Goal: Task Accomplishment & Management: Manage account settings

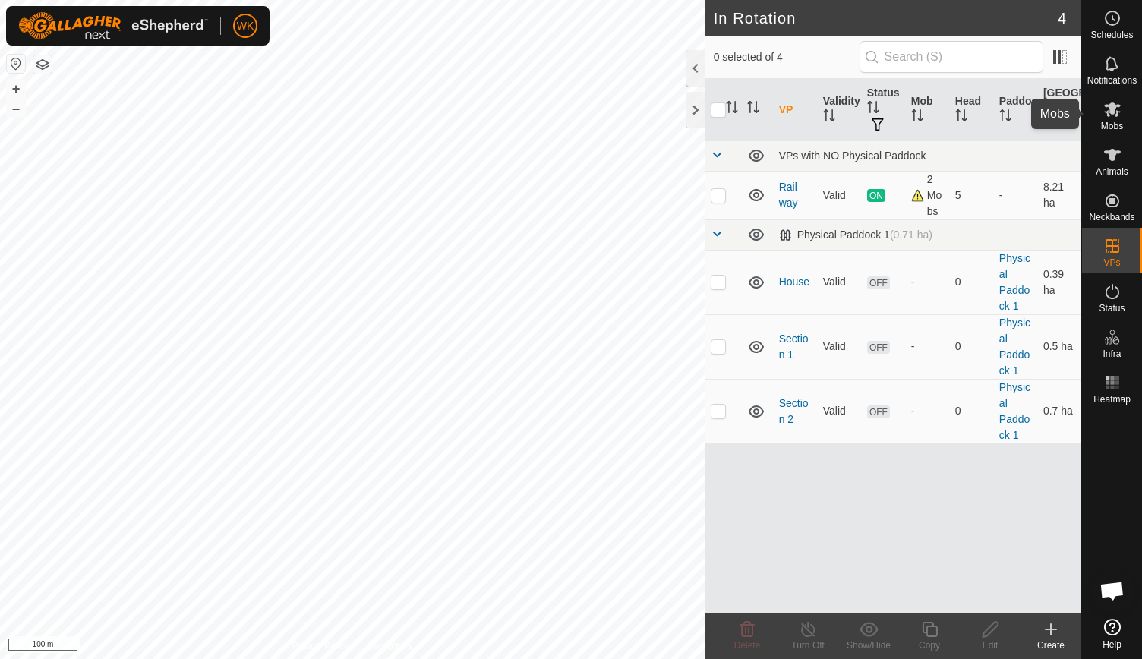
click at [1113, 106] on icon at bounding box center [1112, 110] width 17 height 14
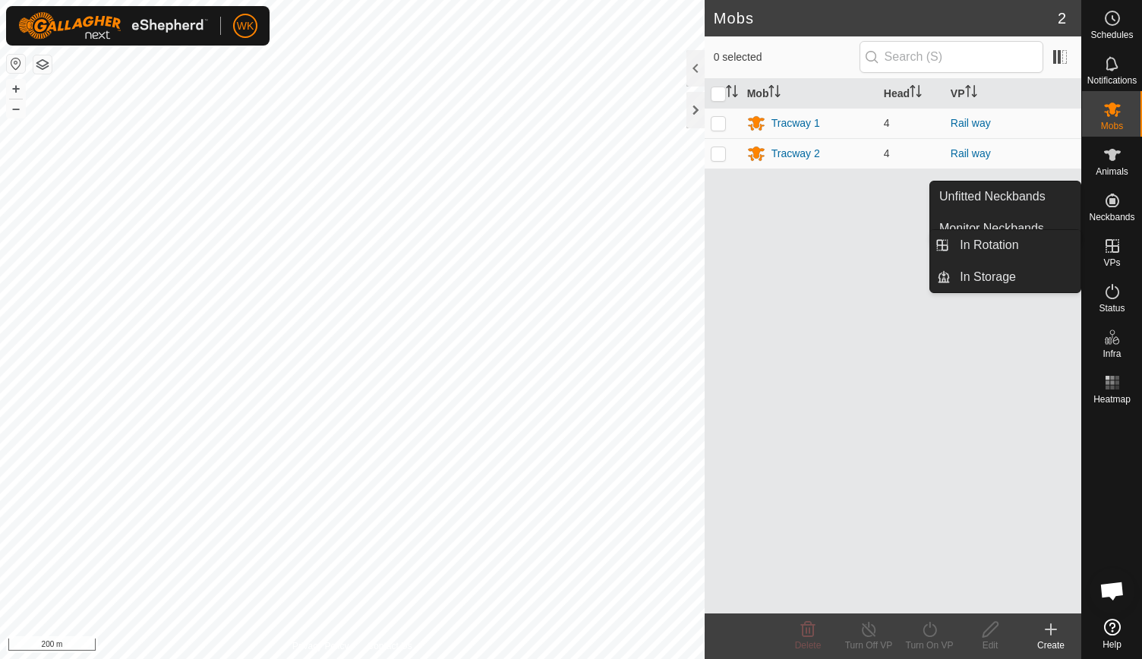
drag, startPoint x: 1116, startPoint y: 241, endPoint x: 1117, endPoint y: 251, distance: 10.7
click at [1117, 251] on icon at bounding box center [1112, 246] width 18 height 18
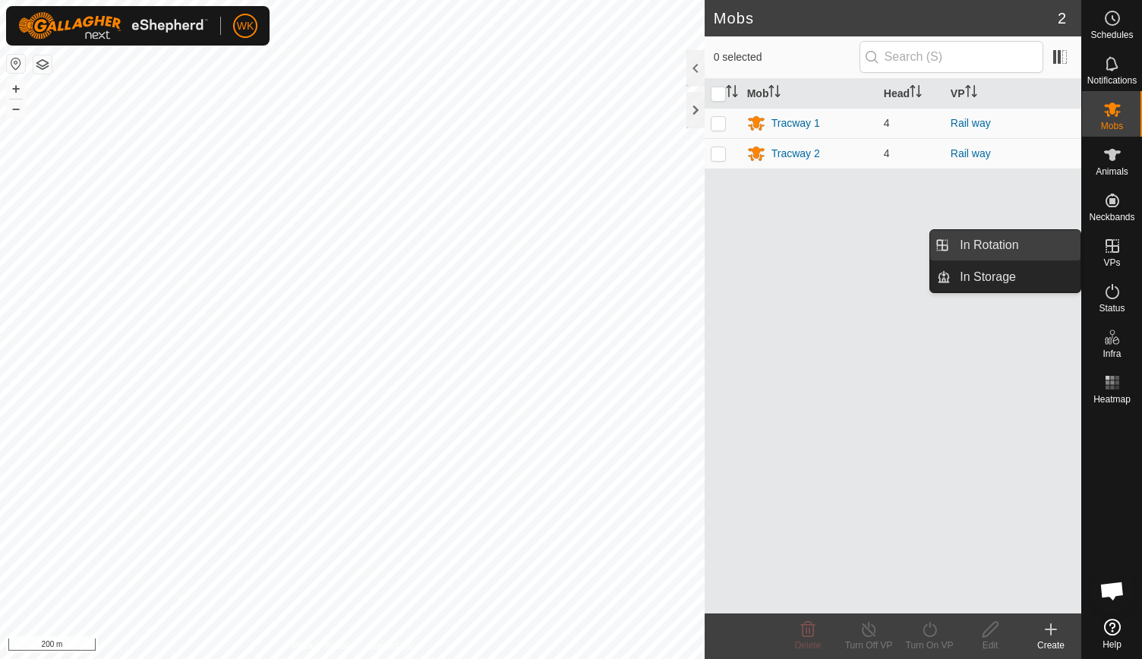
click at [1005, 248] on link "In Rotation" at bounding box center [1016, 245] width 130 height 30
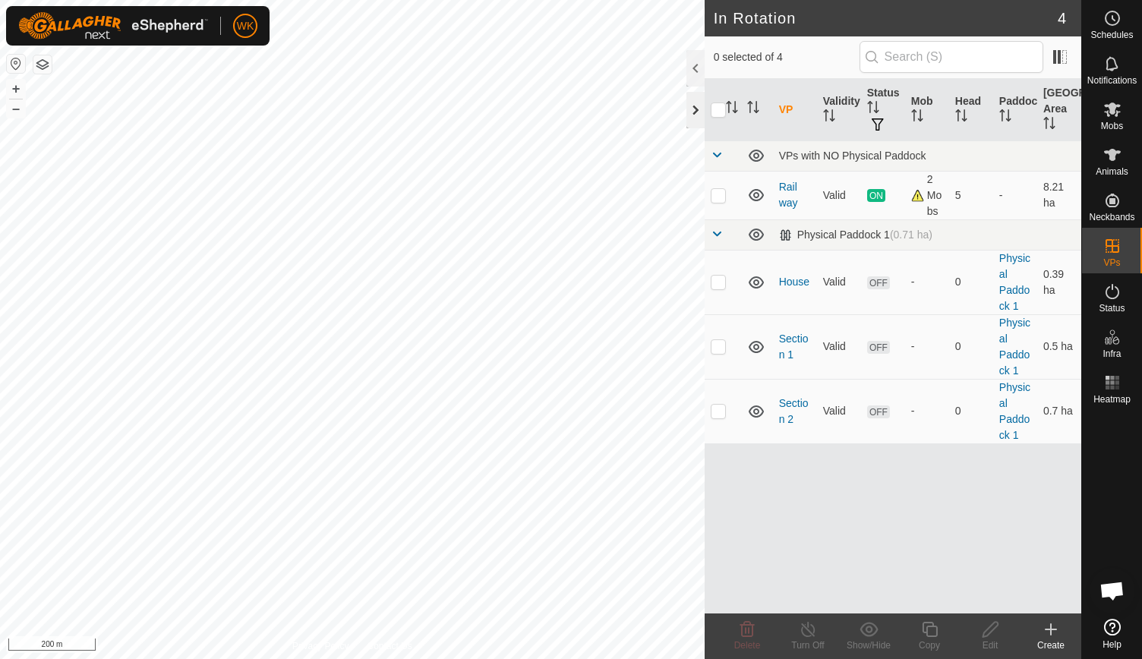
click at [694, 108] on div at bounding box center [696, 110] width 18 height 36
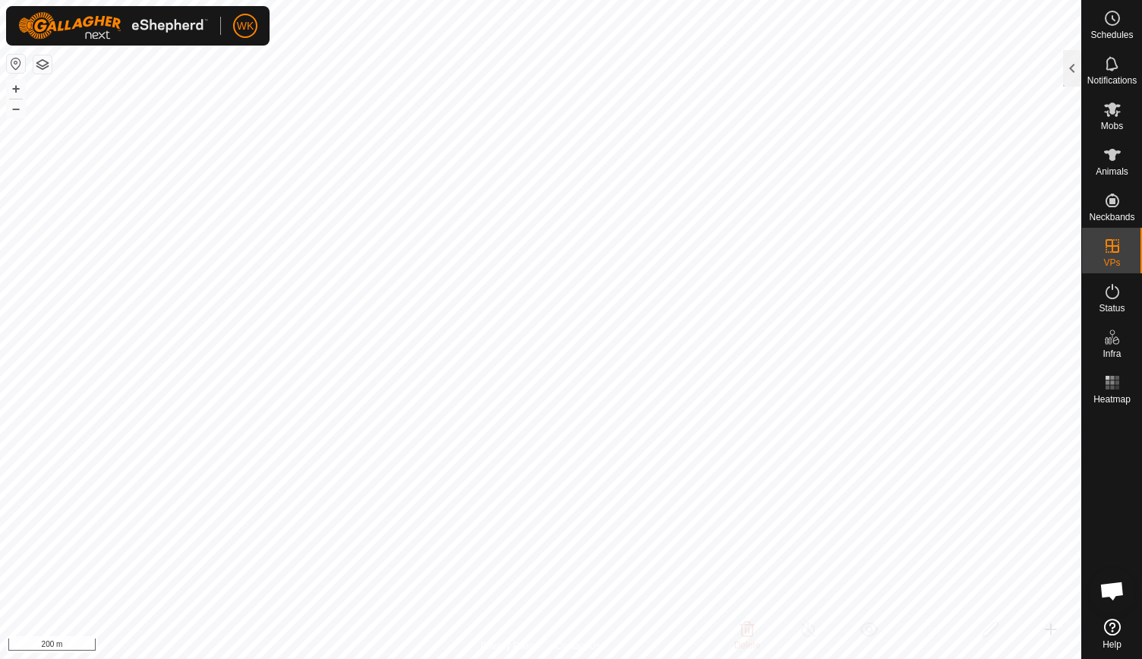
click at [839, 0] on html "WK Schedules Notifications Mobs Animals Neckbands VPs Status Infra Heatmap Help…" at bounding box center [571, 329] width 1142 height 659
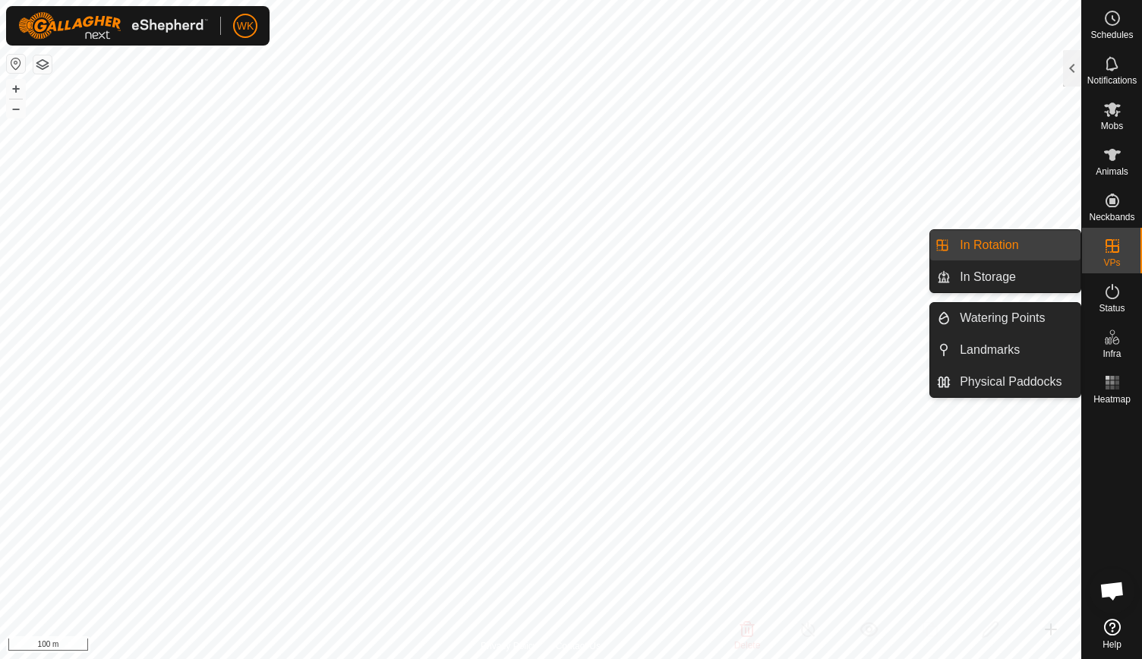
click at [1050, 240] on link "In Rotation" at bounding box center [1016, 245] width 130 height 30
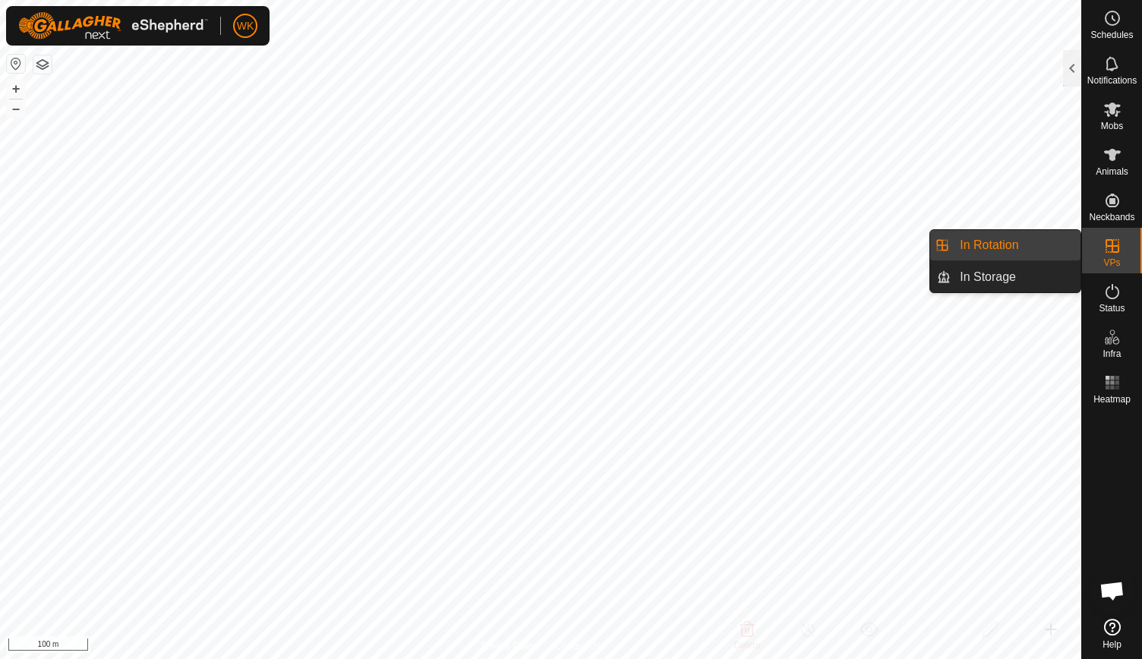
click at [1021, 248] on link "In Rotation" at bounding box center [1016, 245] width 130 height 30
click at [995, 247] on link "In Rotation" at bounding box center [1016, 245] width 130 height 30
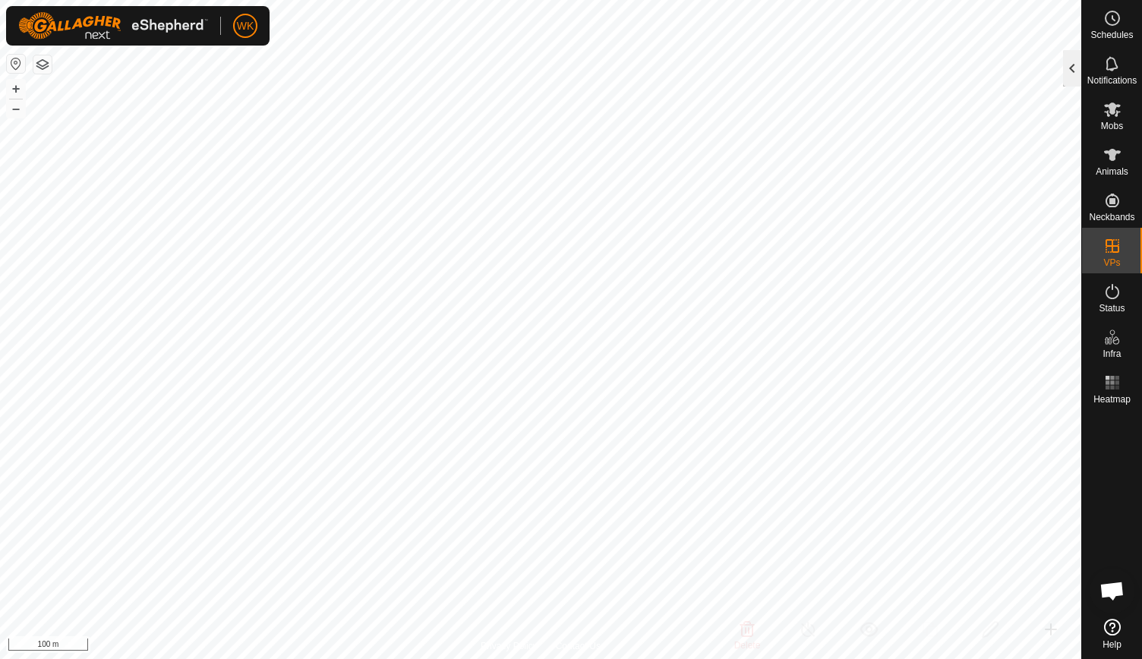
click at [1069, 61] on div at bounding box center [1072, 68] width 18 height 36
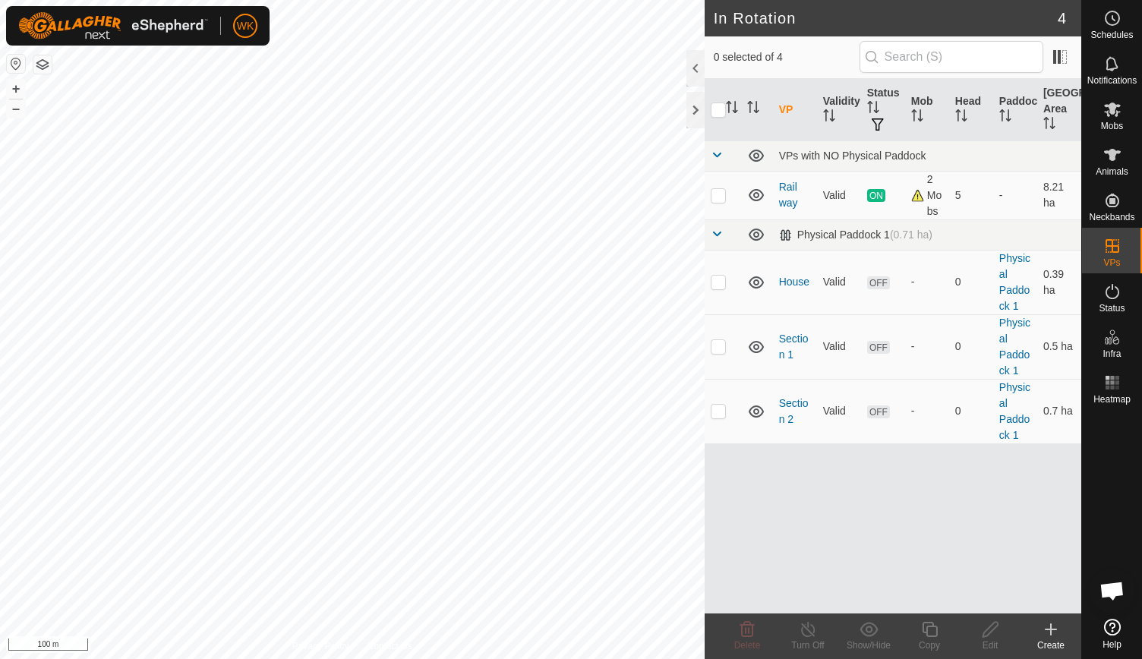
click at [1055, 640] on div "Create" at bounding box center [1051, 646] width 61 height 14
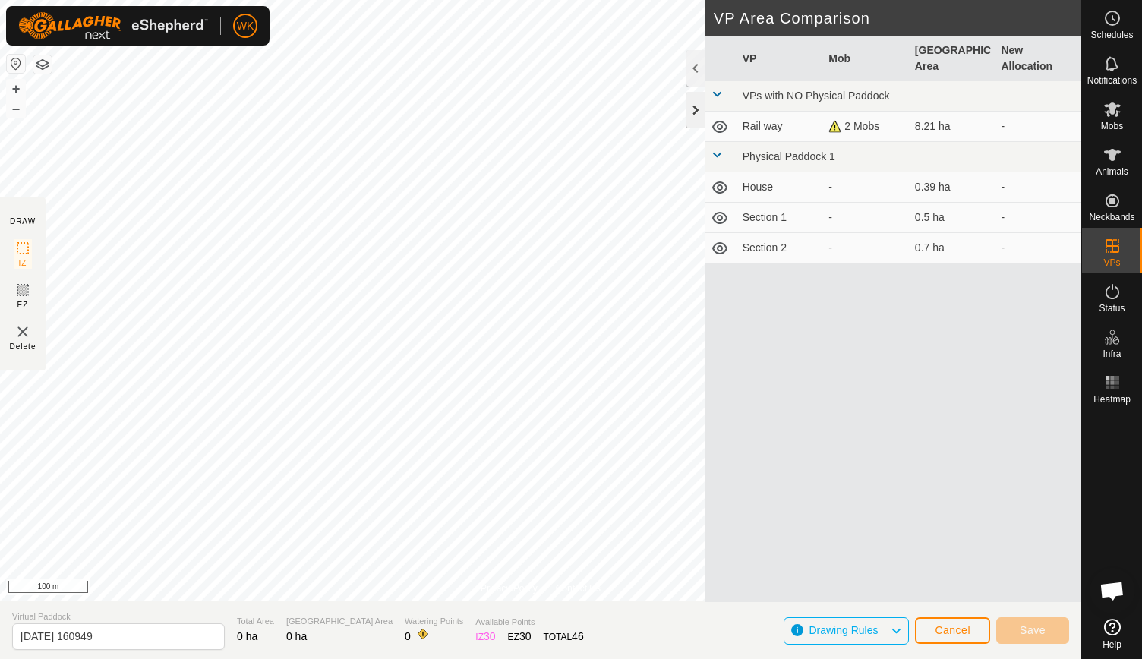
click at [692, 110] on div at bounding box center [696, 110] width 18 height 36
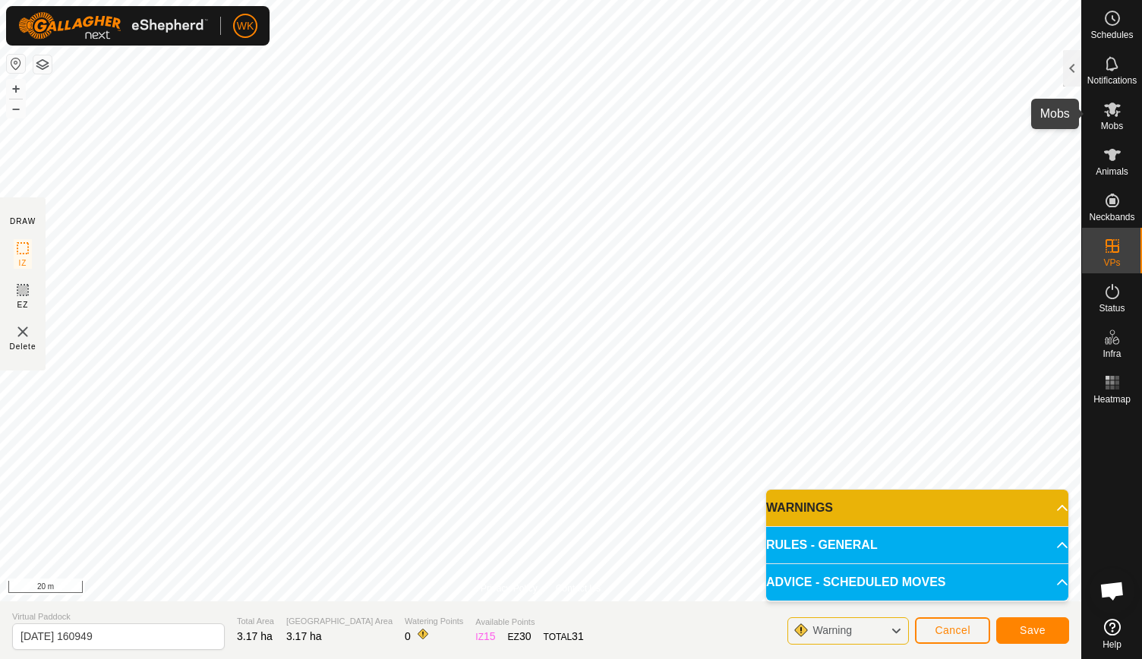
click at [1106, 116] on icon at bounding box center [1112, 109] width 18 height 18
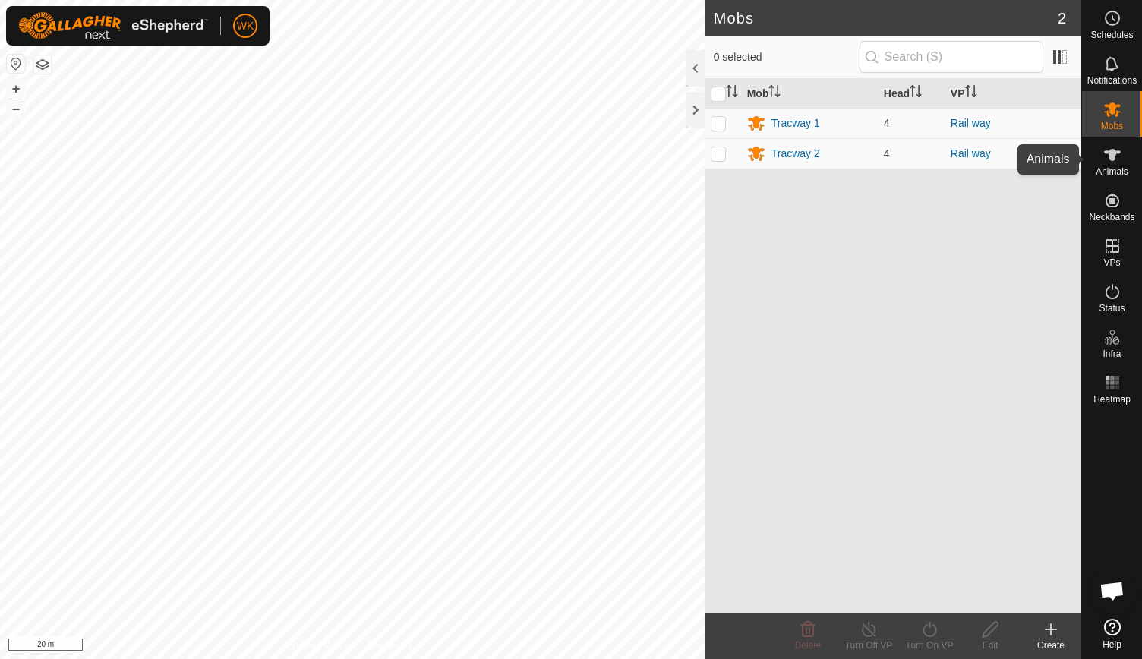
click at [1124, 160] on es-animals-svg-icon at bounding box center [1112, 155] width 27 height 24
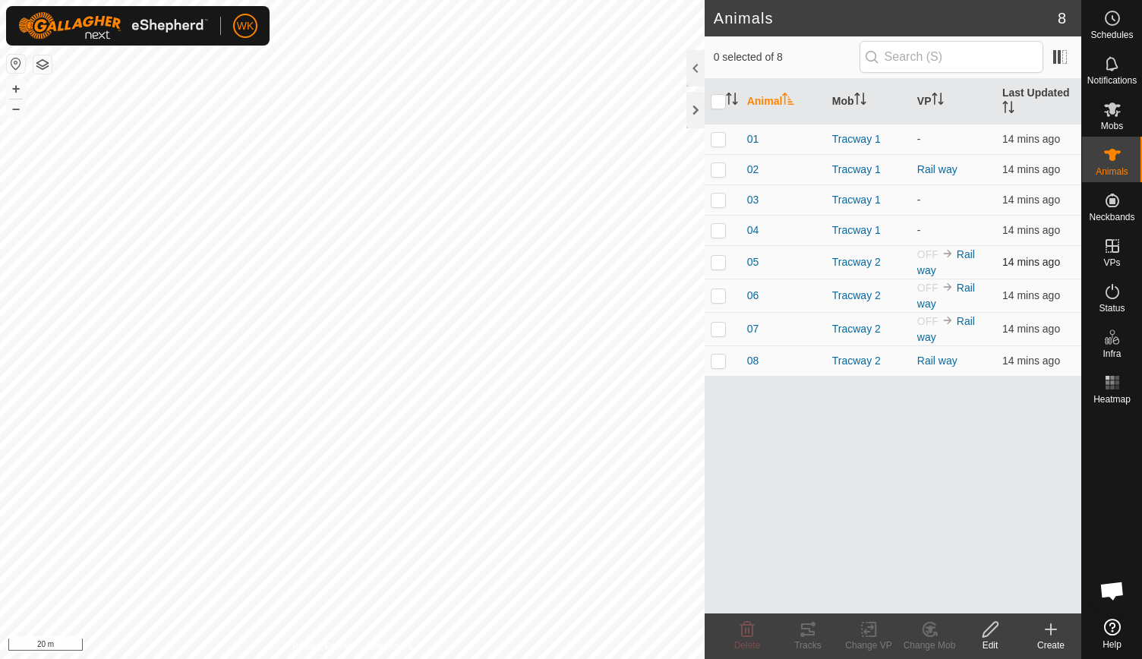
click at [720, 256] on p-checkbox at bounding box center [718, 262] width 15 height 12
checkbox input "true"
click at [721, 289] on p-checkbox at bounding box center [718, 295] width 15 height 12
checkbox input "true"
click at [718, 324] on p-checkbox at bounding box center [718, 329] width 15 height 12
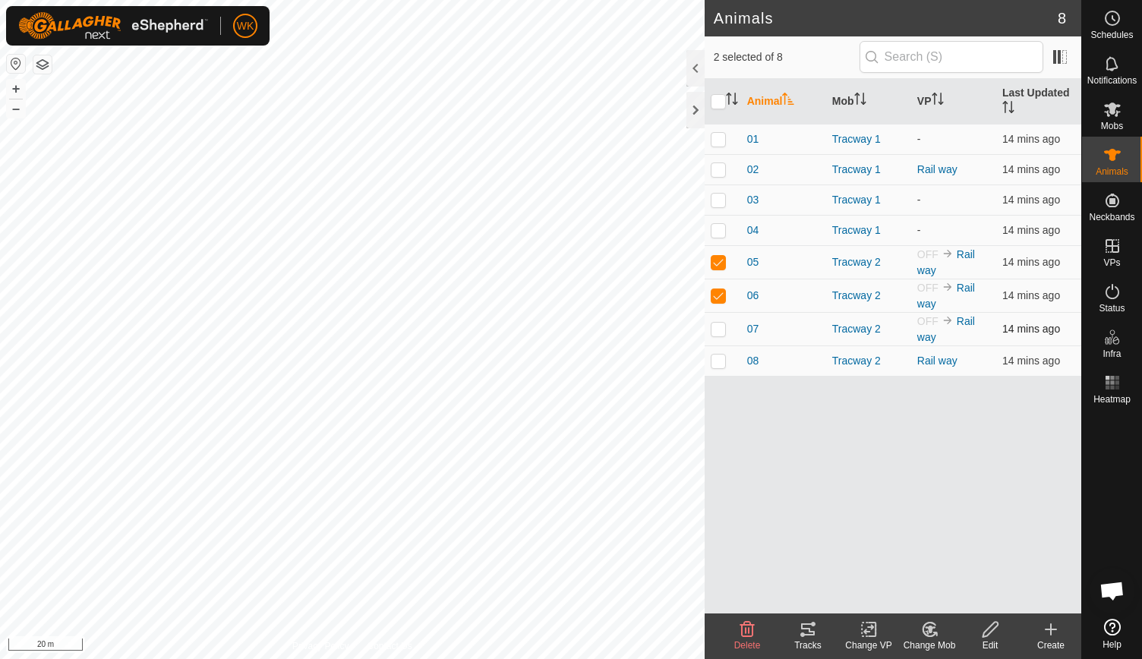
checkbox input "true"
click at [718, 358] on p-checkbox at bounding box center [718, 361] width 15 height 12
checkbox input "true"
click at [718, 259] on p-checkbox at bounding box center [718, 262] width 15 height 12
checkbox input "false"
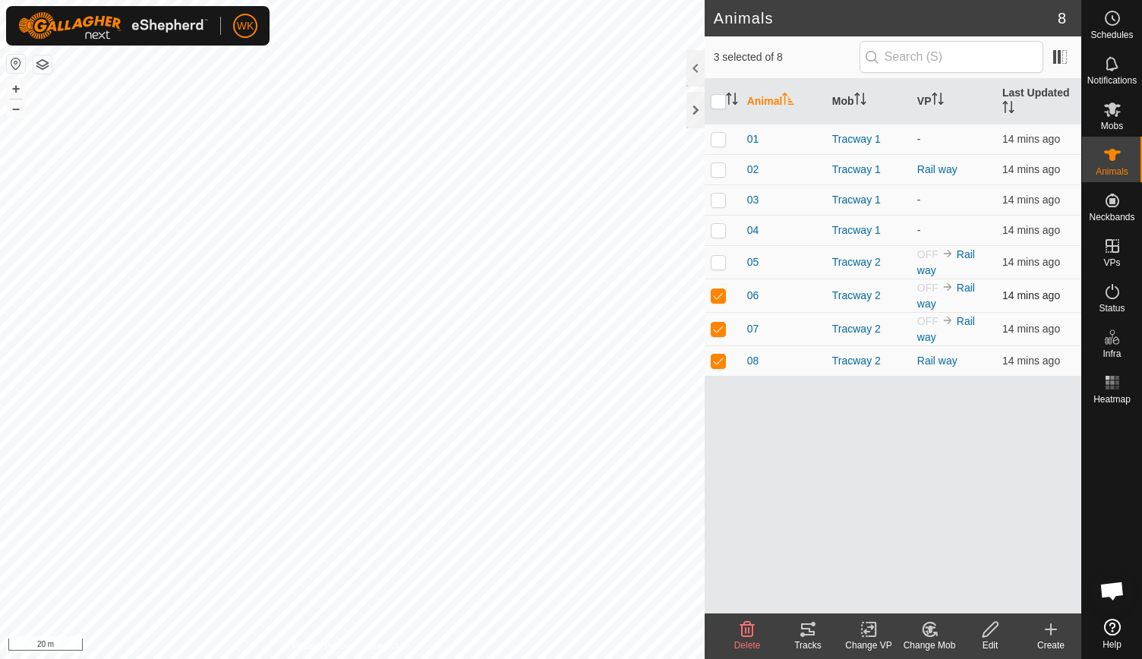
click at [718, 293] on p-checkbox at bounding box center [718, 295] width 15 height 12
checkbox input "false"
click at [718, 327] on p-checkbox at bounding box center [718, 329] width 15 height 12
checkbox input "false"
click at [718, 361] on p-checkbox at bounding box center [718, 361] width 15 height 12
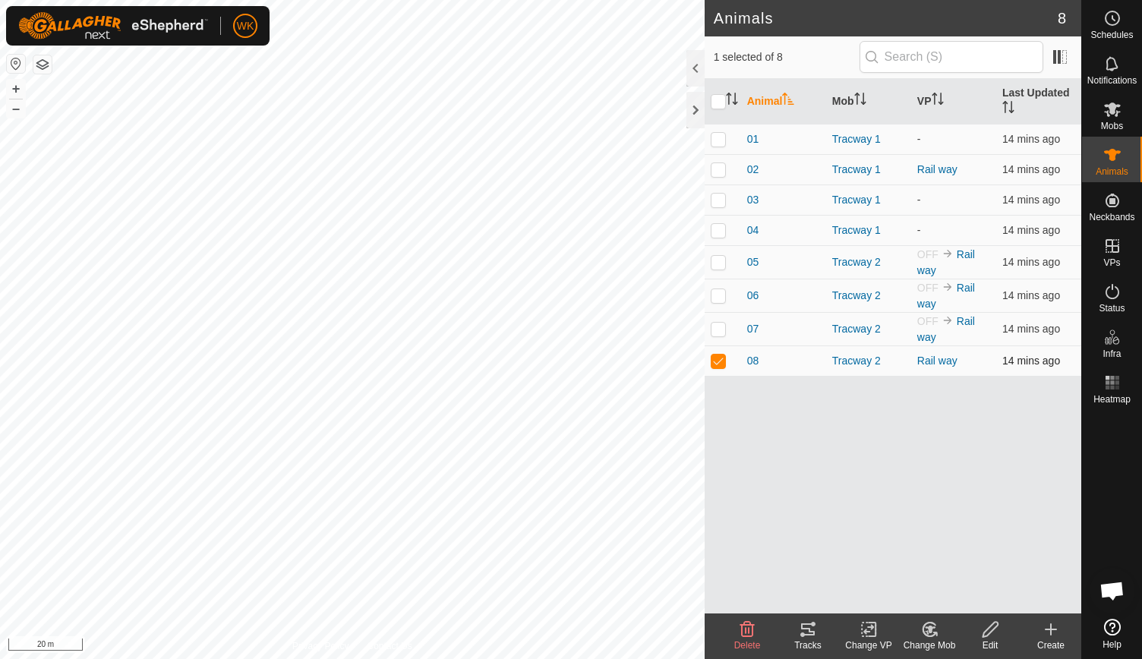
checkbox input "false"
click at [1120, 106] on icon at bounding box center [1112, 109] width 18 height 18
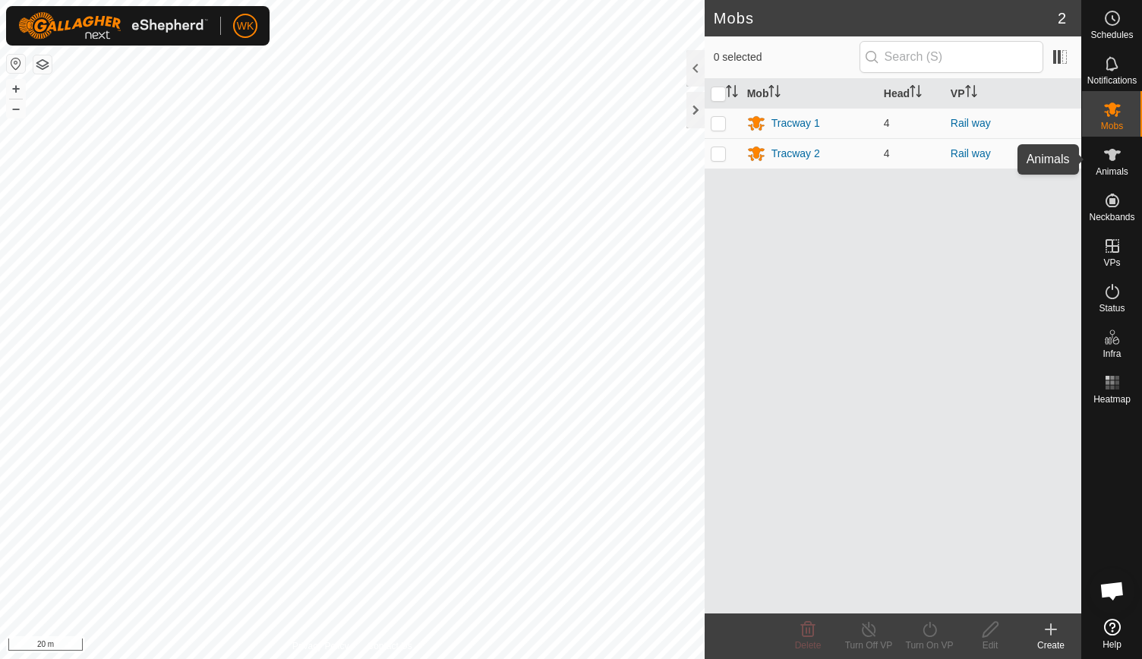
click at [1109, 165] on es-animals-svg-icon at bounding box center [1112, 155] width 27 height 24
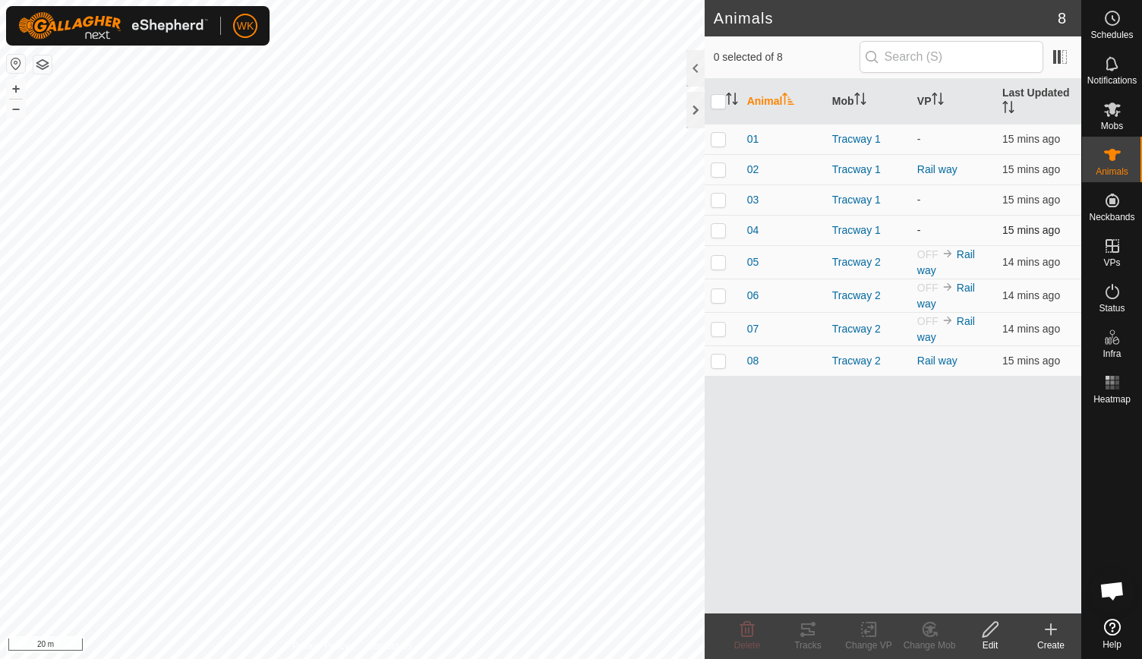
click at [715, 226] on p-checkbox at bounding box center [718, 230] width 15 height 12
checkbox input "true"
click at [715, 207] on td at bounding box center [723, 200] width 36 height 30
checkbox input "true"
click at [721, 139] on p-checkbox at bounding box center [718, 139] width 15 height 12
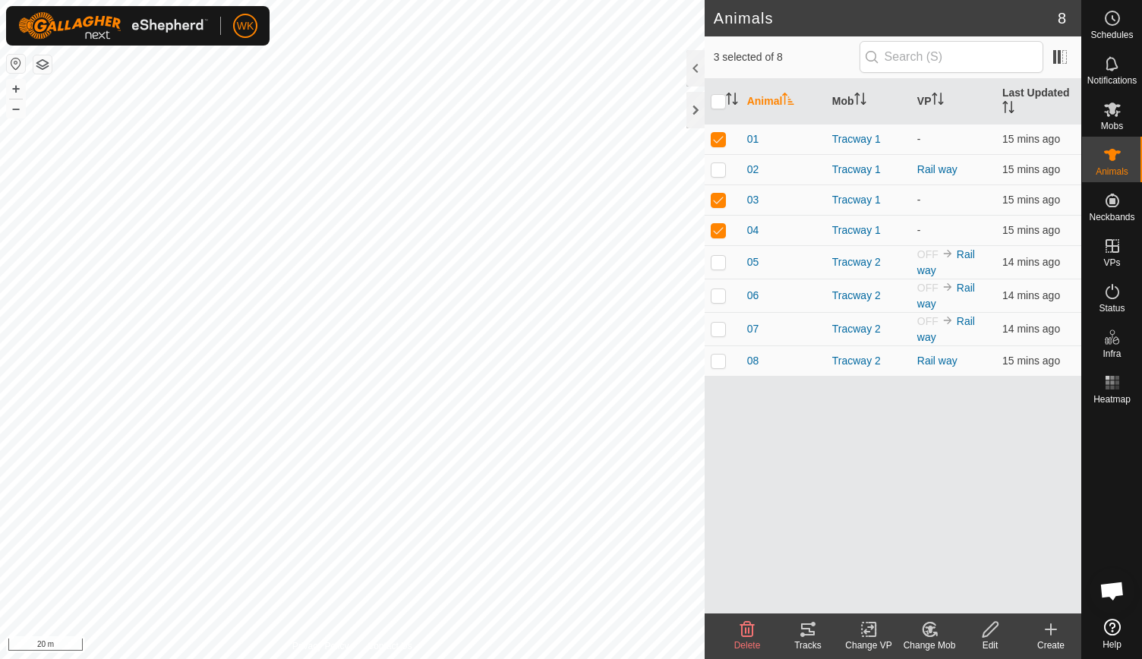
click at [864, 634] on icon at bounding box center [869, 629] width 19 height 18
click at [911, 570] on link "Choose VP..." at bounding box center [914, 565] width 150 height 30
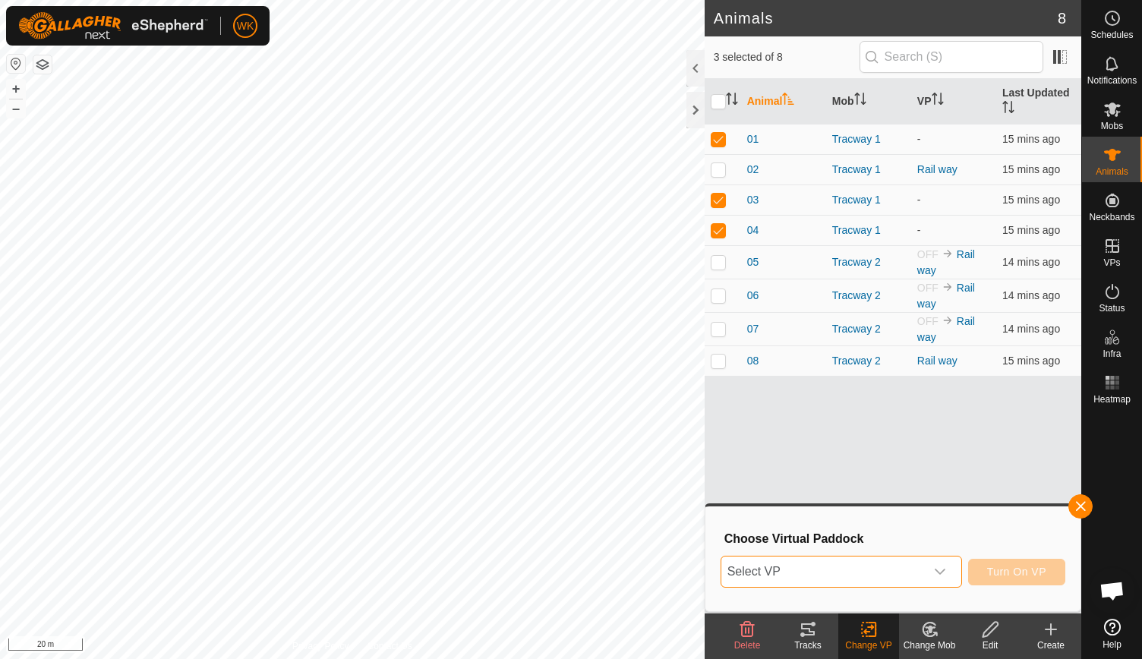
click at [901, 568] on span "Select VP" at bounding box center [823, 572] width 204 height 30
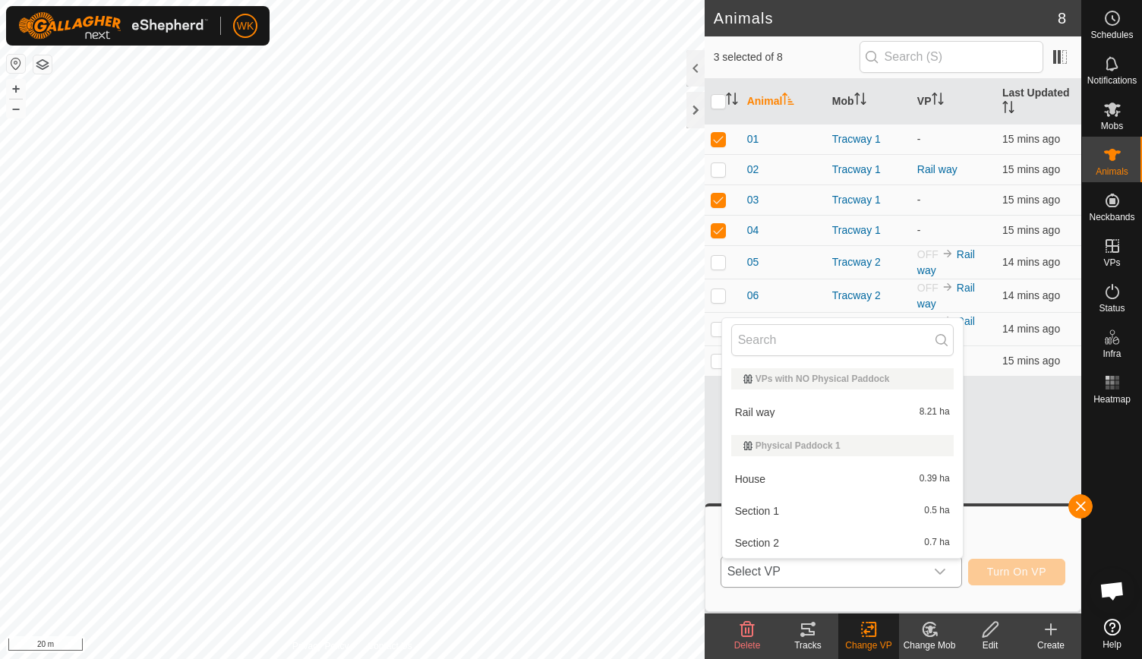
click at [844, 418] on li "Rail way 8.21 ha" at bounding box center [842, 412] width 241 height 30
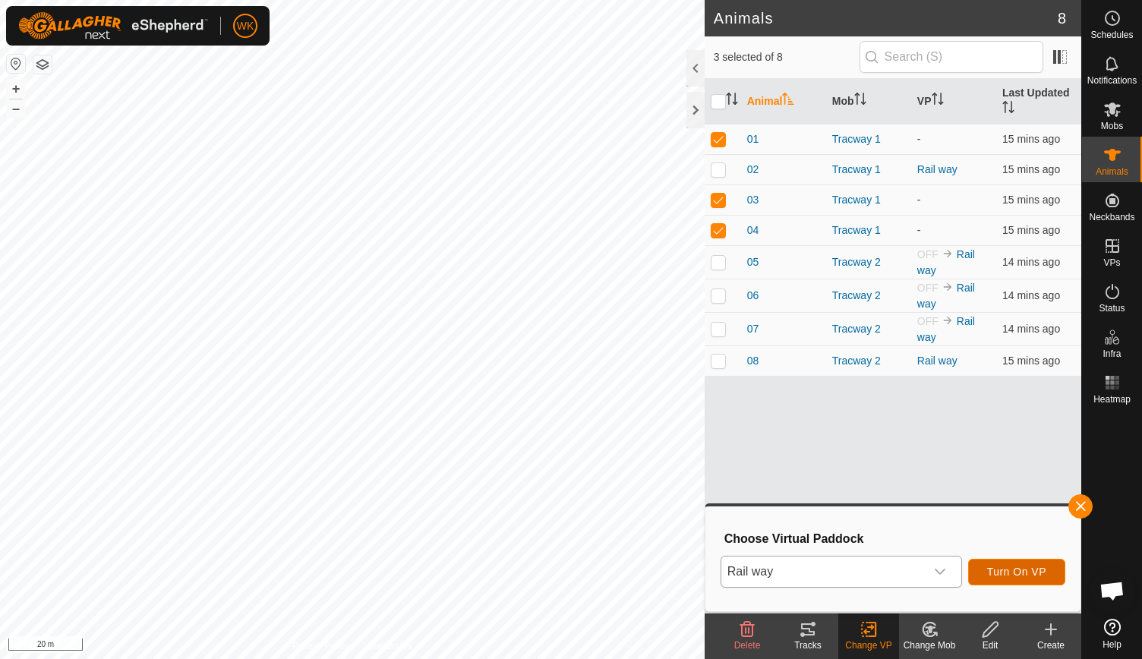
click at [1003, 572] on span "Turn On VP" at bounding box center [1016, 572] width 59 height 12
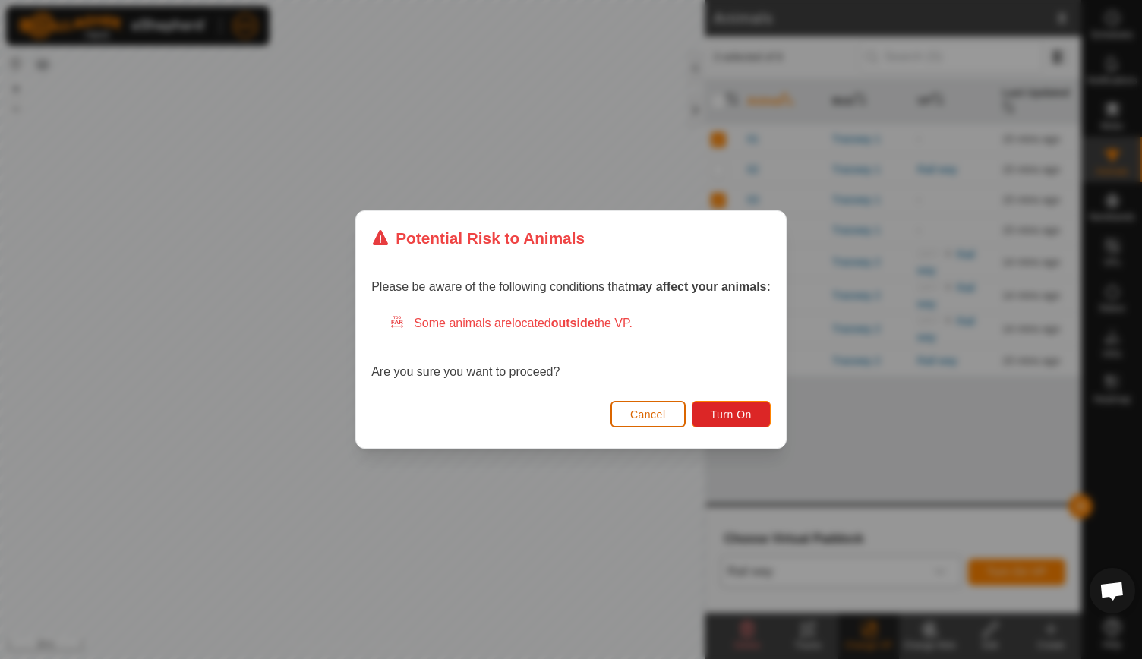
click at [668, 411] on button "Cancel" at bounding box center [648, 414] width 75 height 27
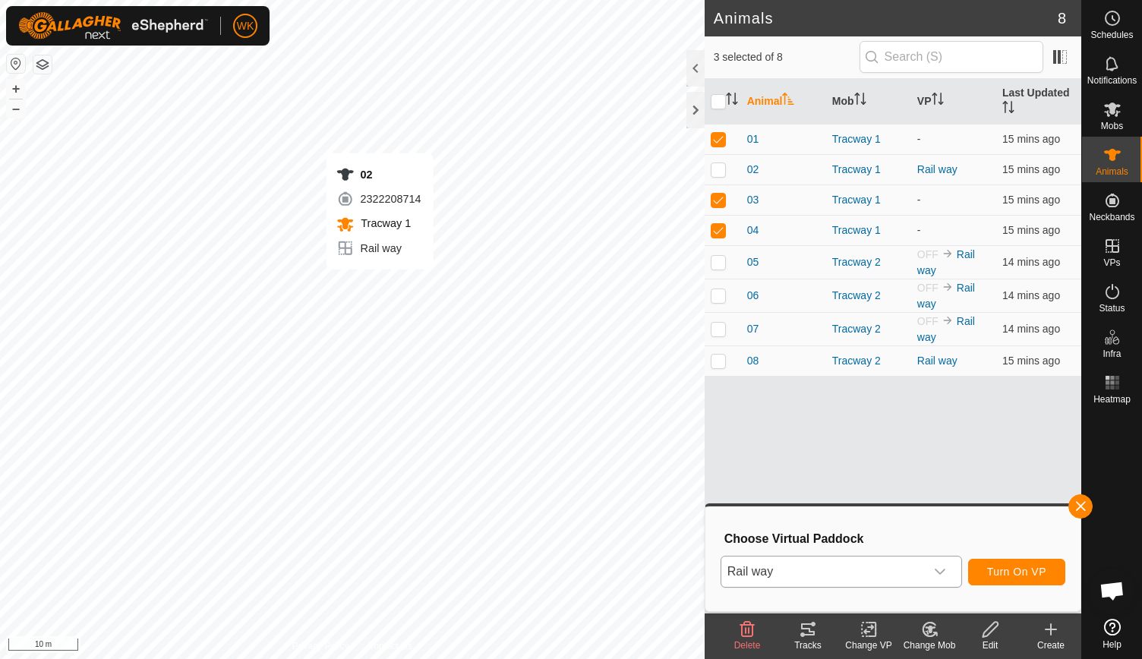
checkbox input "false"
checkbox input "true"
checkbox input "false"
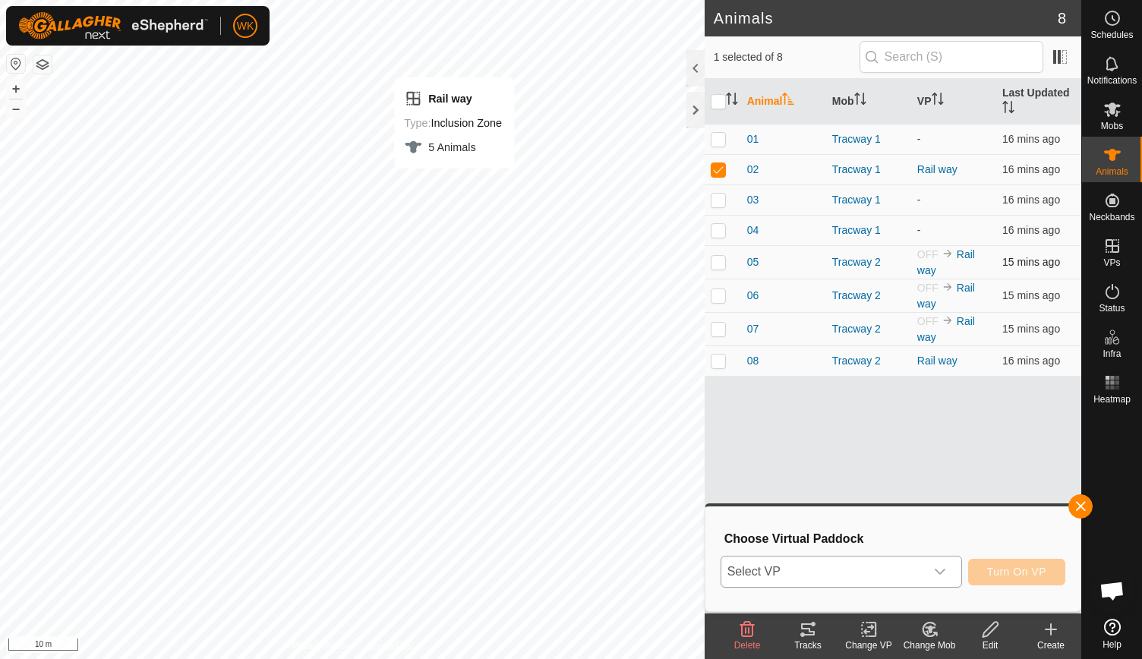
checkbox input "false"
checkbox input "true"
checkbox input "false"
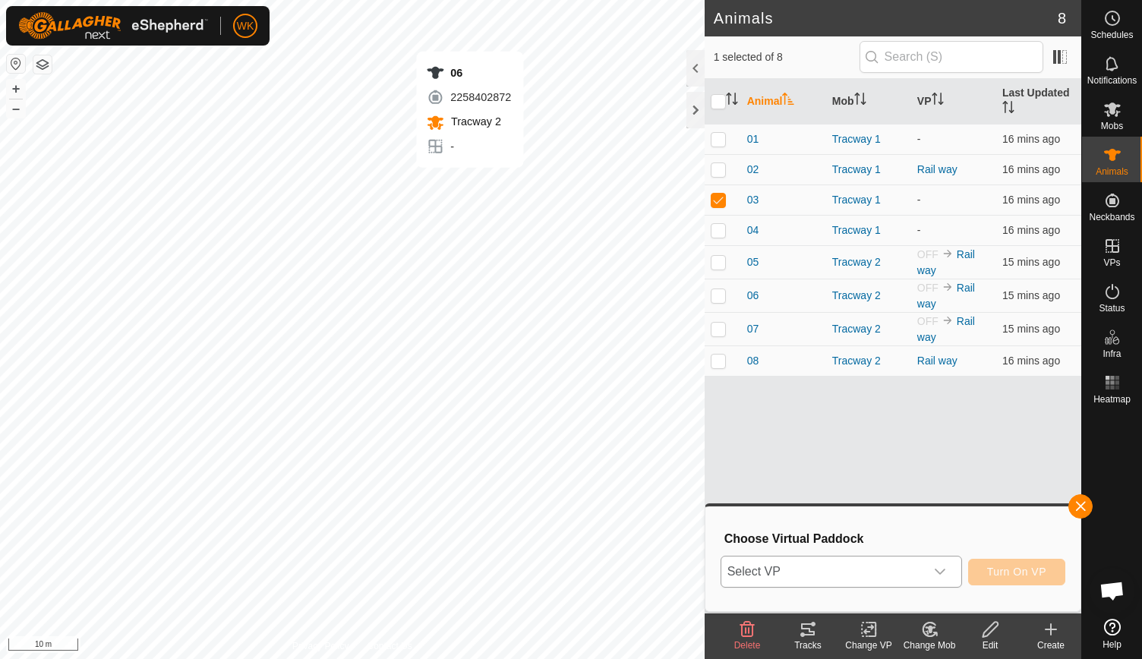
checkbox input "true"
click at [709, 198] on td at bounding box center [723, 200] width 36 height 30
checkbox input "false"
checkbox input "true"
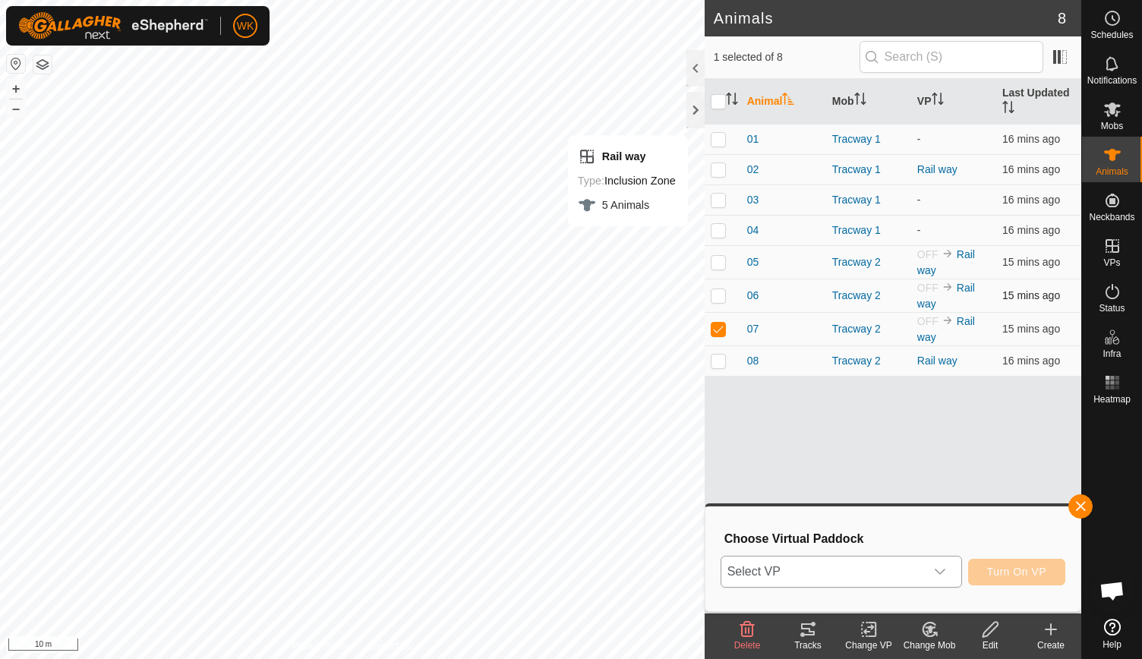
click at [713, 289] on p-checkbox at bounding box center [718, 295] width 15 height 12
checkbox input "true"
click at [715, 200] on p-checkbox at bounding box center [718, 200] width 15 height 12
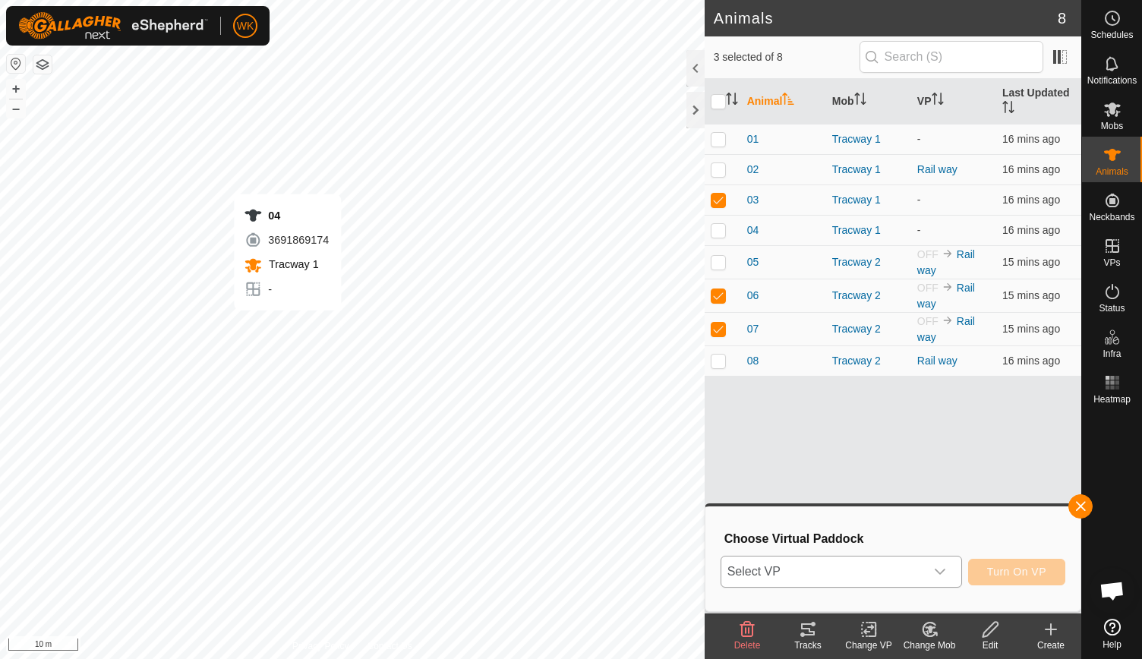
checkbox input "false"
checkbox input "true"
checkbox input "false"
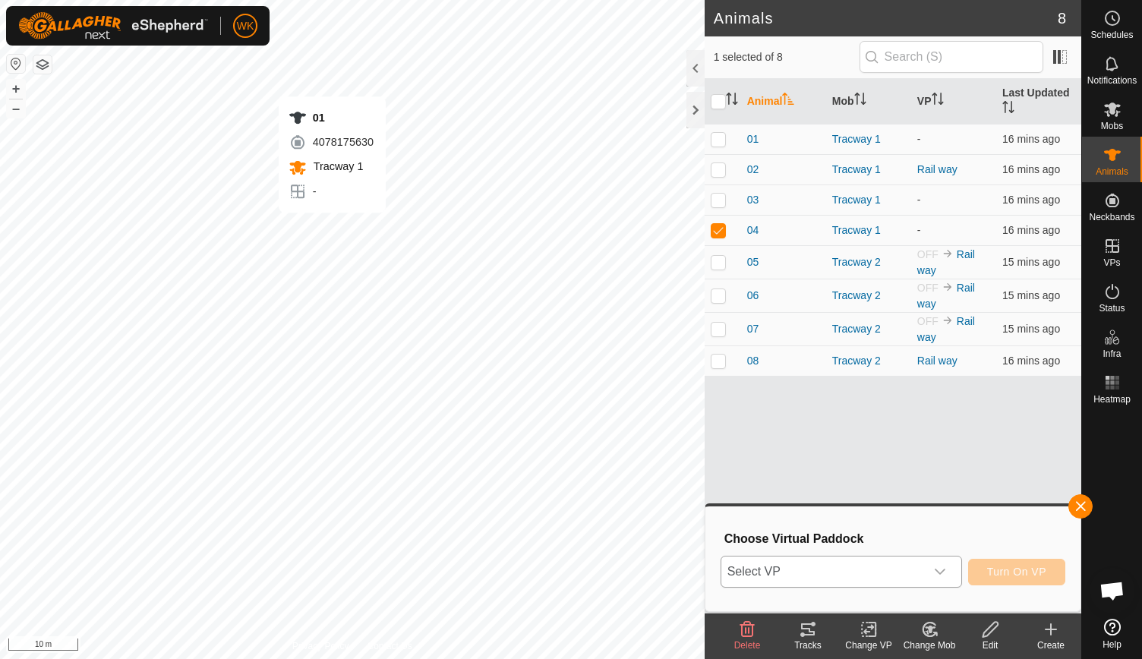
checkbox input "true"
checkbox input "false"
click at [720, 204] on p-checkbox at bounding box center [718, 200] width 15 height 12
checkbox input "true"
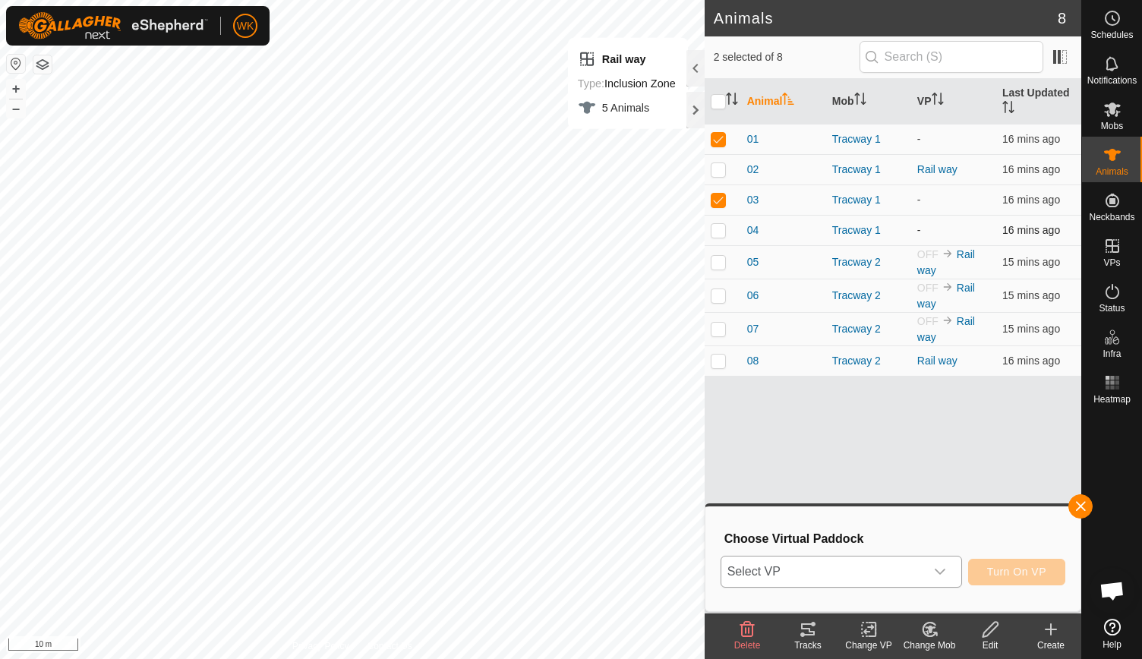
click at [719, 222] on td at bounding box center [723, 230] width 36 height 30
checkbox input "true"
click at [721, 286] on td at bounding box center [723, 295] width 36 height 33
checkbox input "true"
click at [719, 332] on p-checkbox at bounding box center [718, 329] width 15 height 12
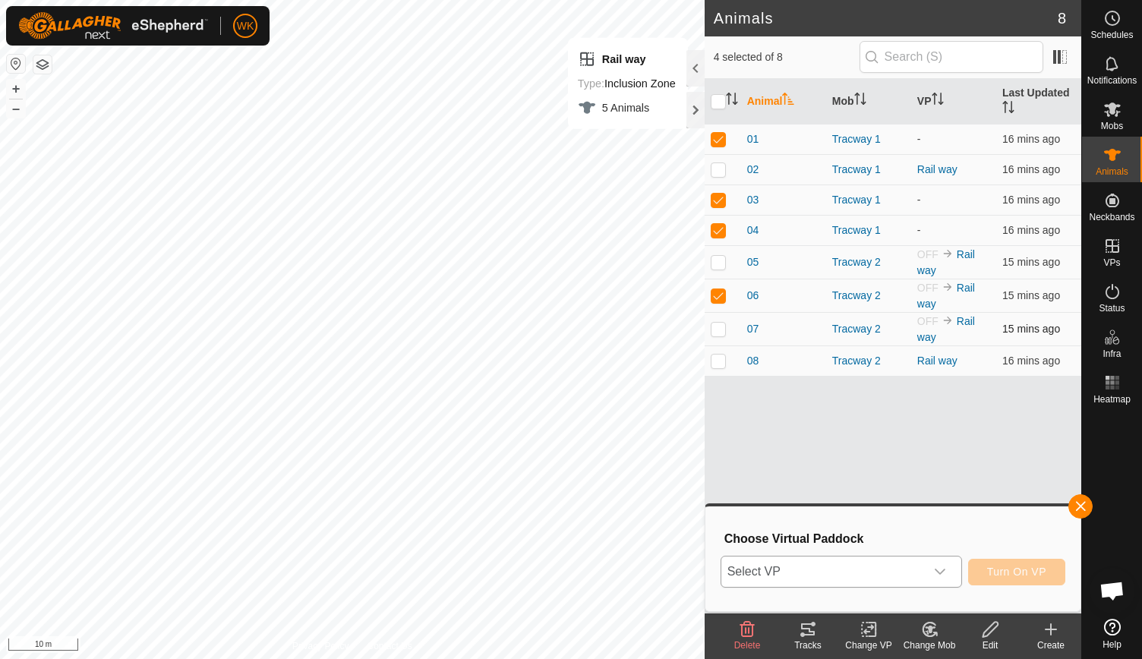
checkbox input "true"
click at [860, 567] on span "Select VP" at bounding box center [823, 572] width 204 height 30
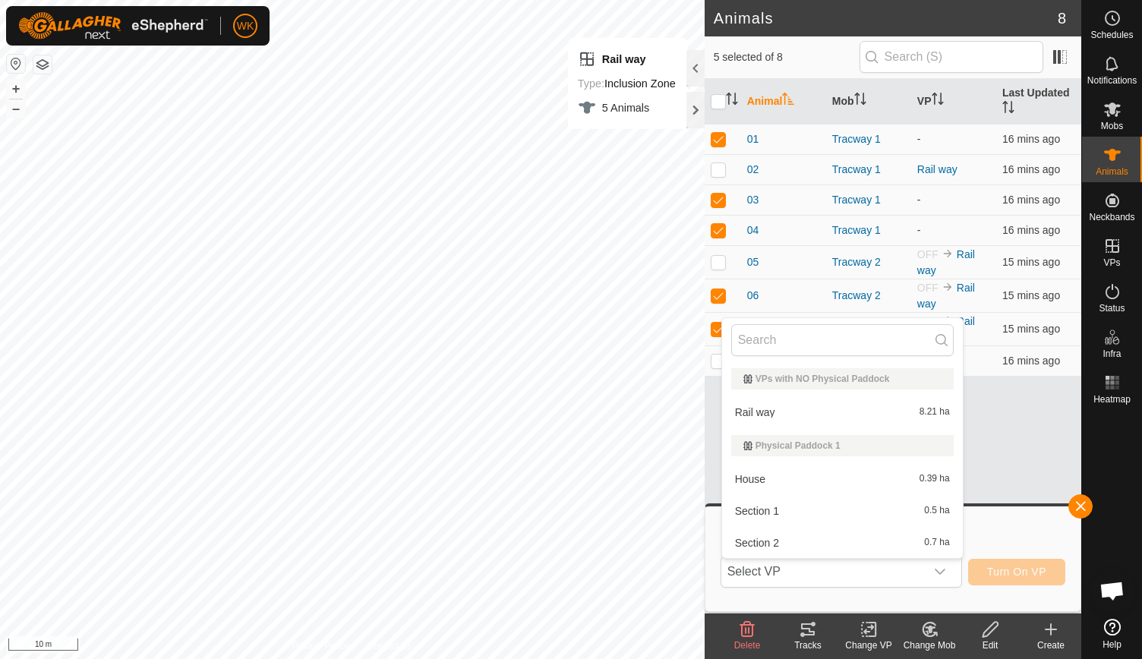
click at [808, 409] on li "Rail way 8.21 ha" at bounding box center [842, 412] width 241 height 30
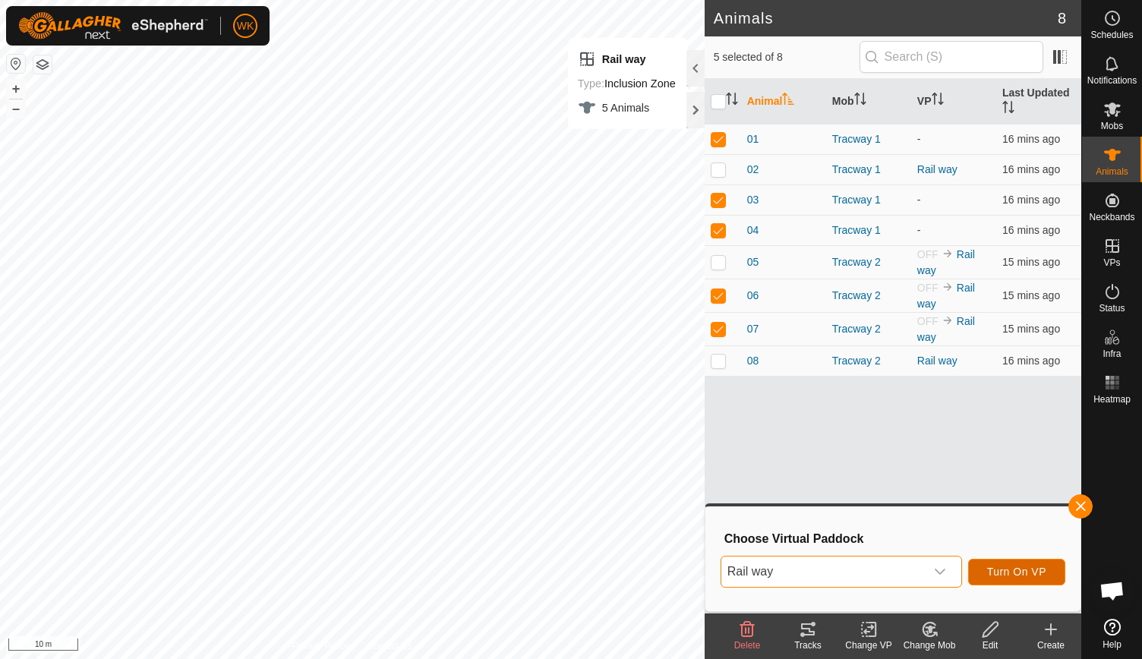
click at [1005, 569] on span "Turn On VP" at bounding box center [1016, 572] width 59 height 12
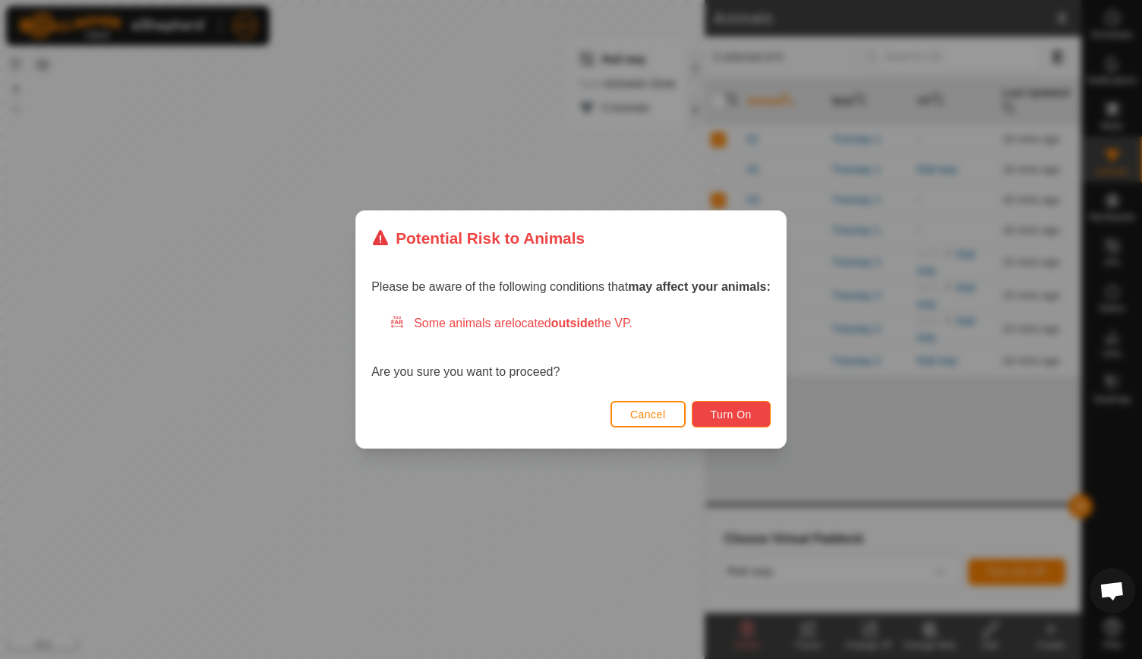
click at [721, 415] on span "Turn On" at bounding box center [731, 415] width 41 height 12
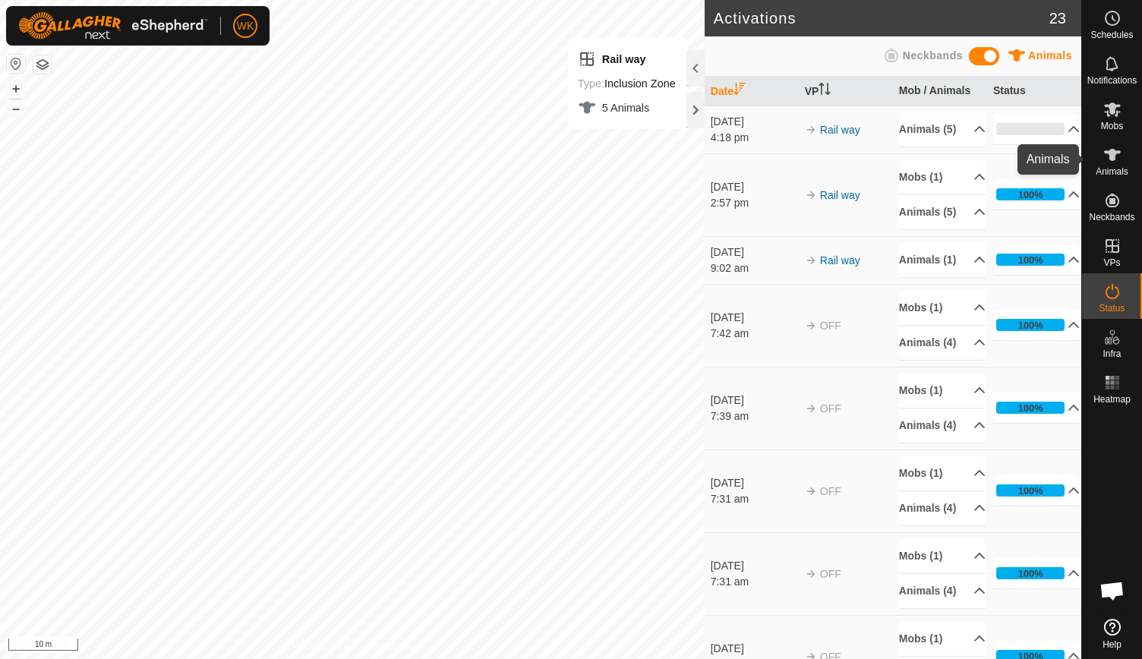
click at [1110, 152] on icon at bounding box center [1112, 155] width 17 height 12
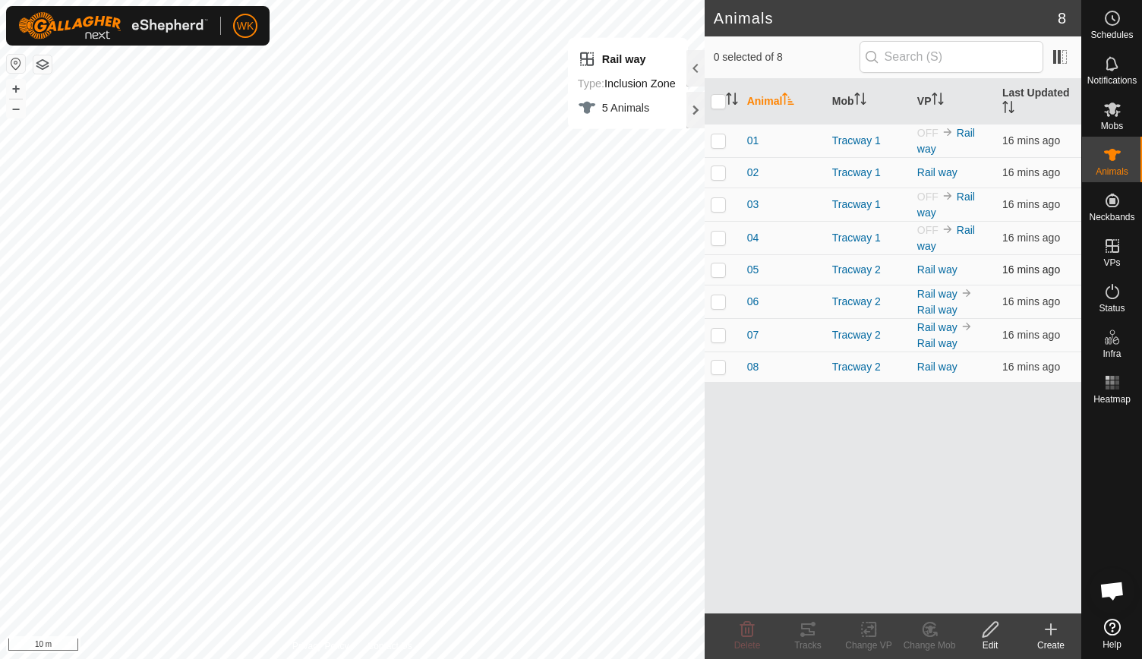
click at [709, 264] on td at bounding box center [723, 269] width 36 height 30
checkbox input "true"
click at [715, 290] on td at bounding box center [723, 301] width 36 height 33
checkbox input "true"
click at [719, 329] on p-checkbox at bounding box center [718, 335] width 15 height 12
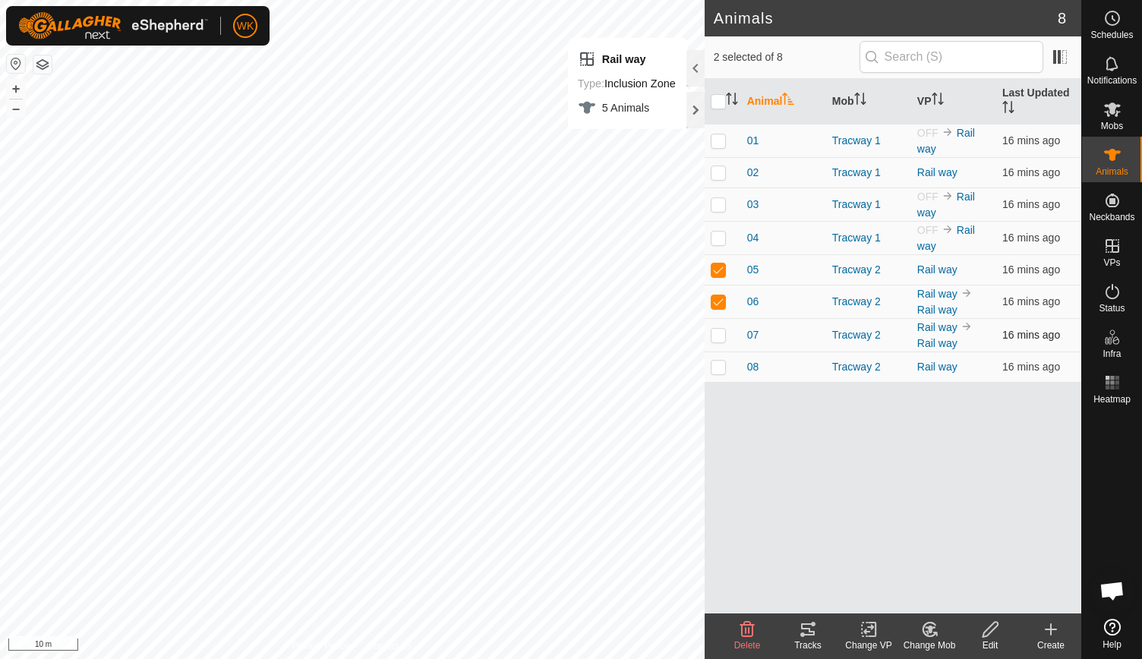
checkbox input "true"
click at [721, 370] on td at bounding box center [723, 367] width 36 height 30
checkbox input "true"
click at [937, 639] on div "Change Mob" at bounding box center [929, 646] width 61 height 14
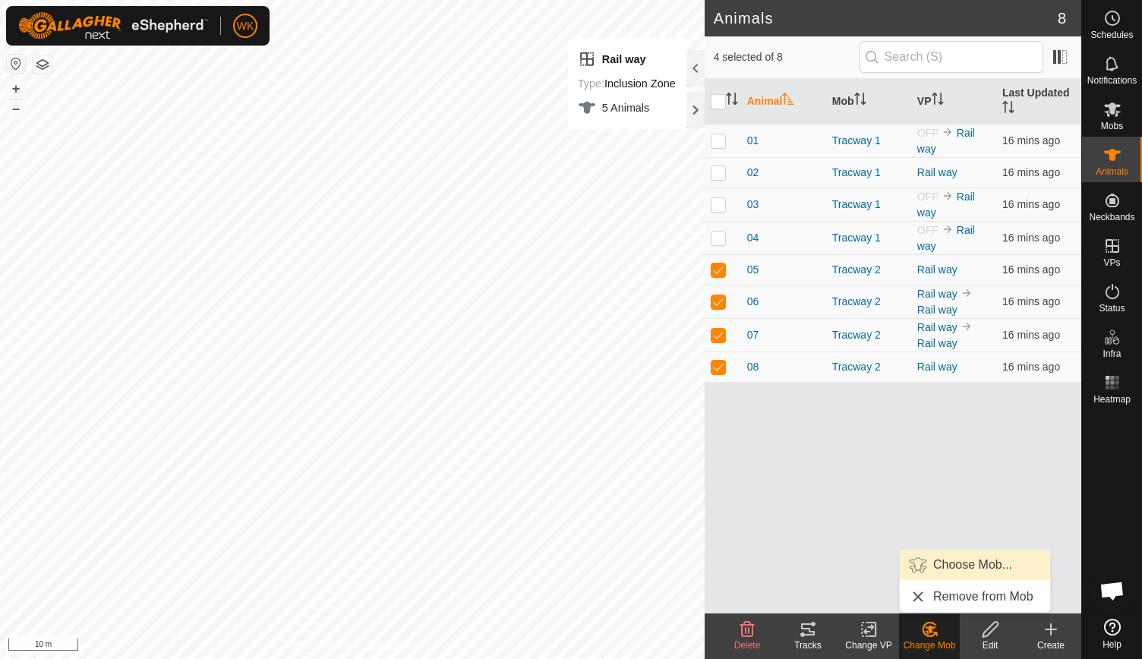
click at [946, 560] on link "Choose Mob..." at bounding box center [975, 565] width 150 height 30
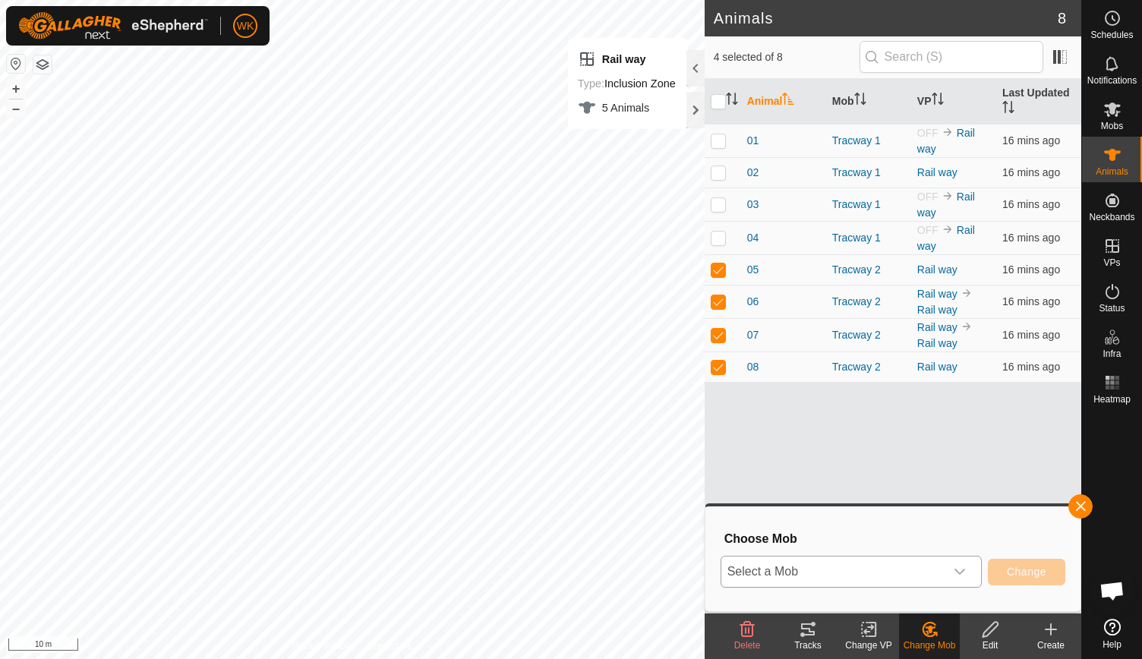
click at [844, 572] on span "Select a Mob" at bounding box center [832, 572] width 223 height 30
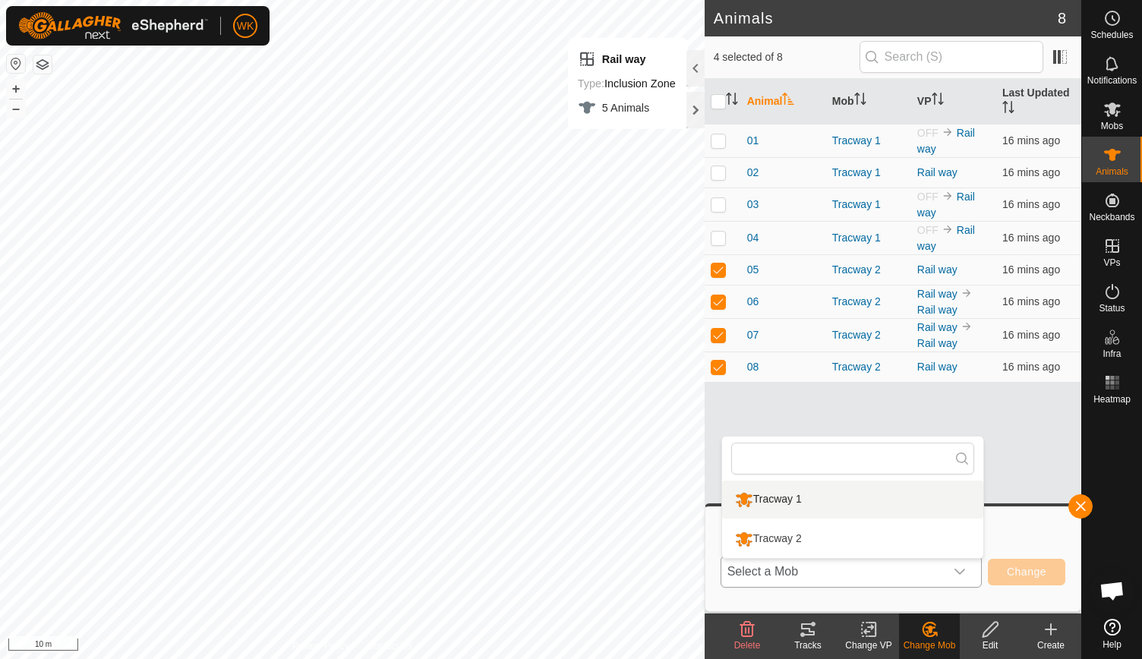
click at [805, 501] on li "Tracway 1" at bounding box center [852, 500] width 261 height 38
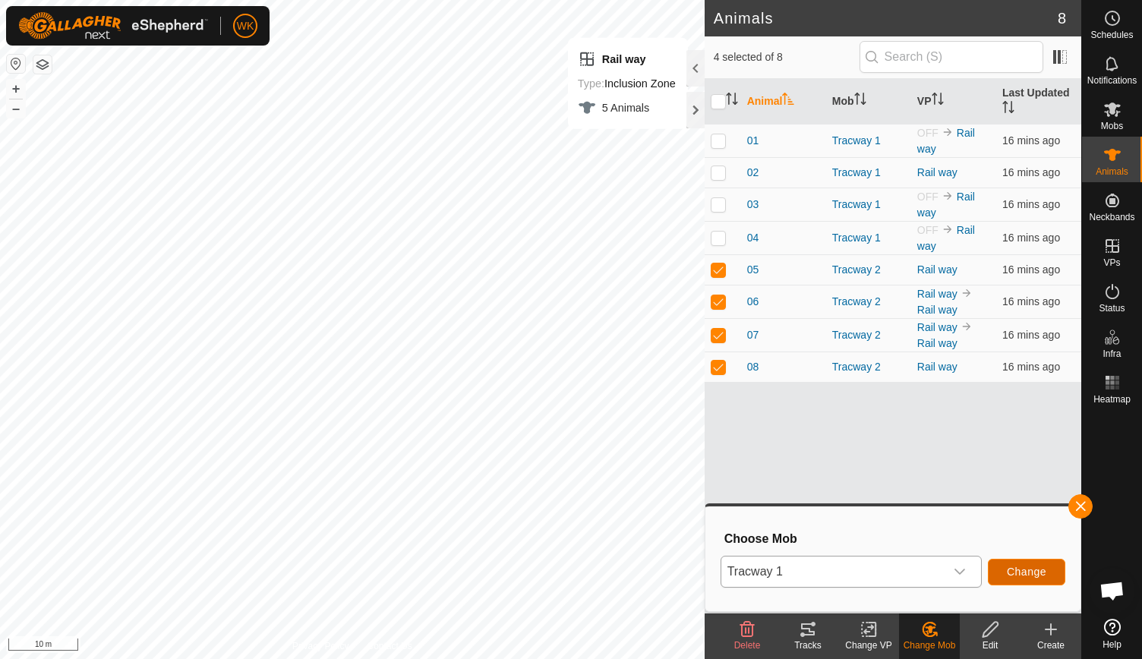
click at [1017, 573] on span "Change" at bounding box center [1026, 572] width 39 height 12
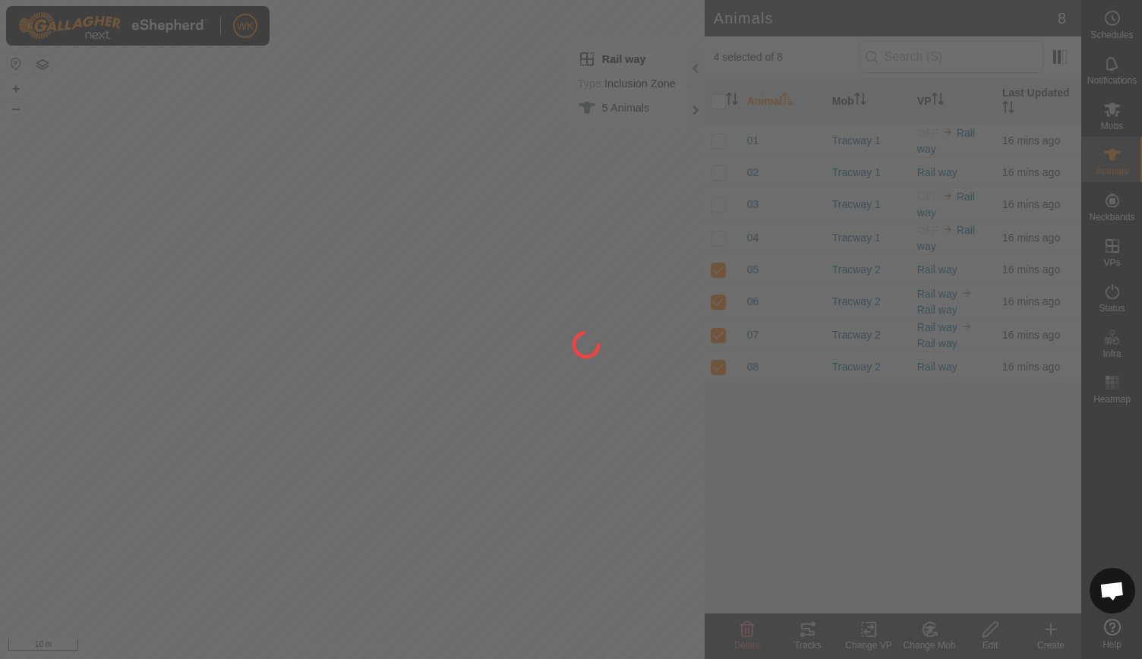
checkbox input "false"
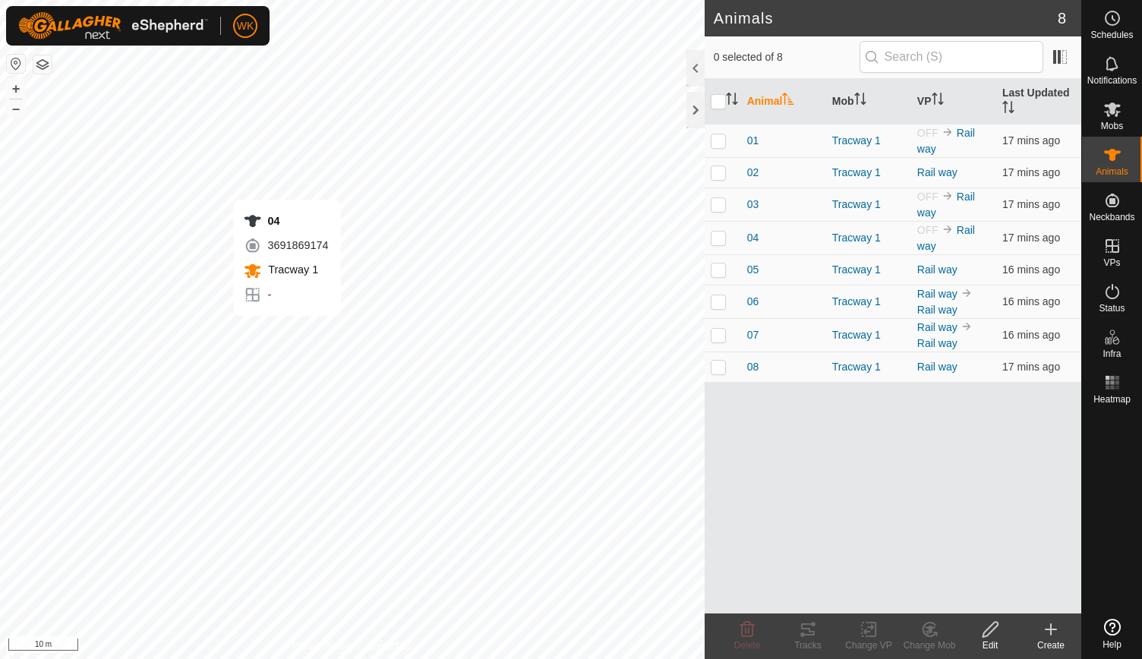
checkbox input "true"
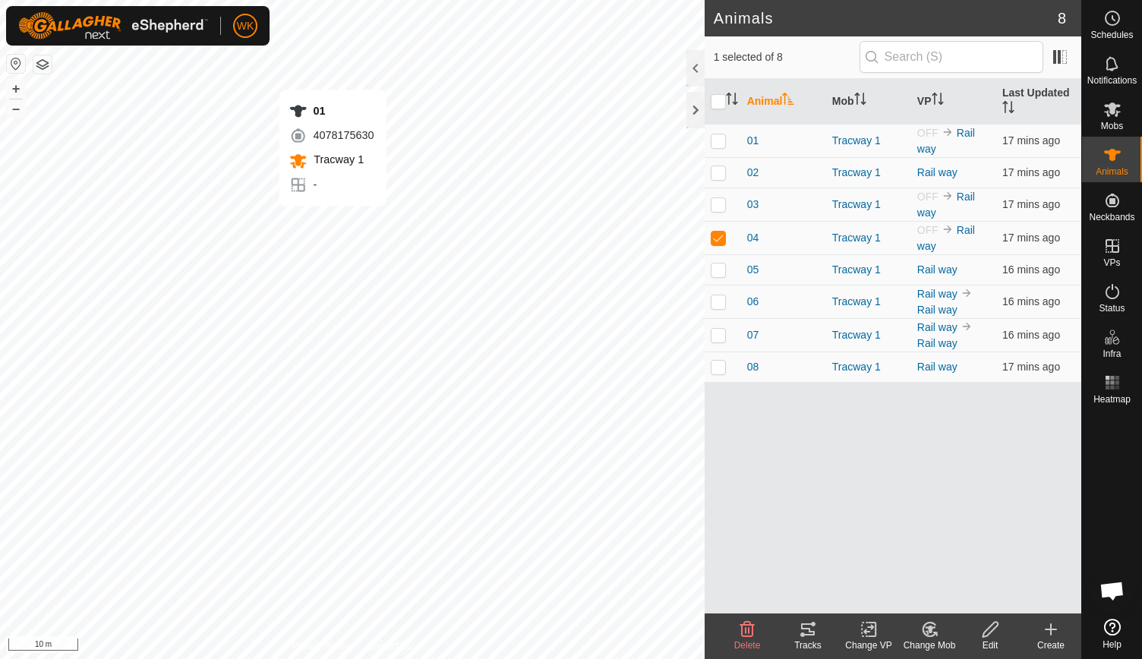
checkbox input "true"
checkbox input "false"
checkbox input "true"
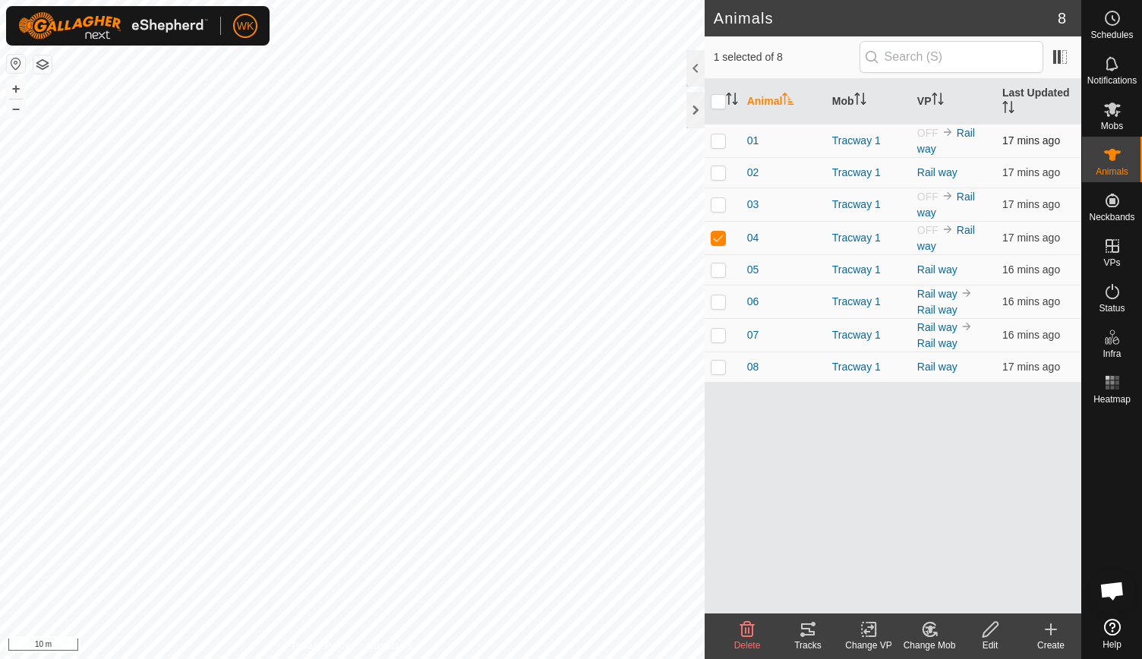
click at [715, 140] on p-checkbox at bounding box center [718, 140] width 15 height 12
checkbox input "true"
click at [715, 206] on p-checkbox at bounding box center [718, 204] width 15 height 12
checkbox input "true"
click at [877, 637] on icon at bounding box center [869, 629] width 19 height 18
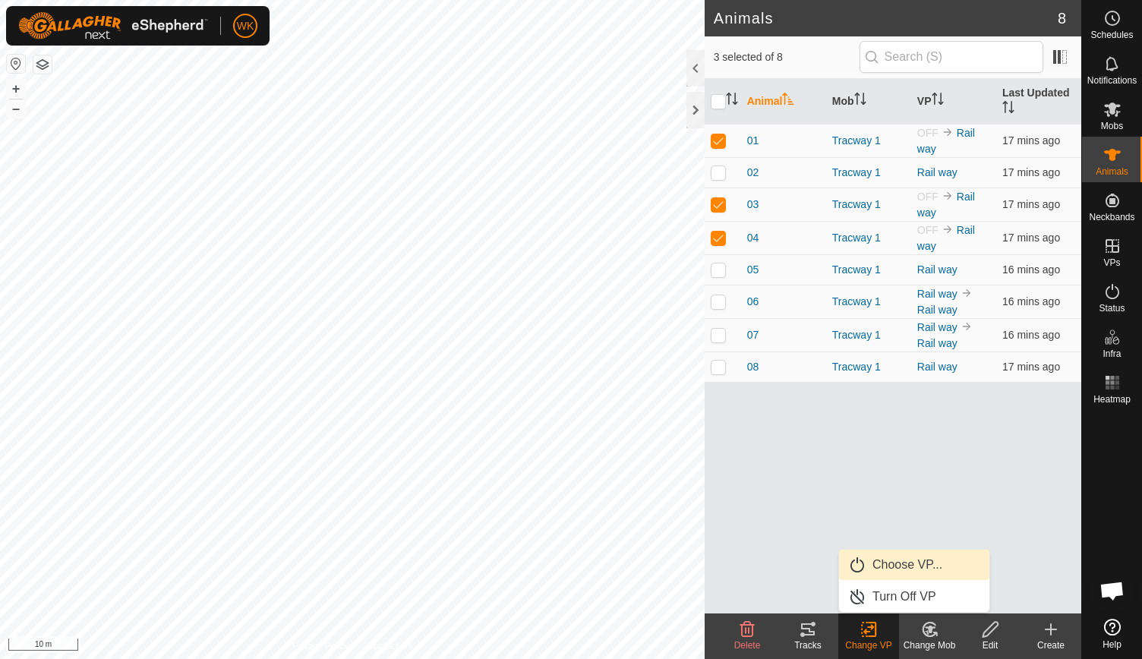
click at [923, 566] on link "Choose VP..." at bounding box center [914, 565] width 150 height 30
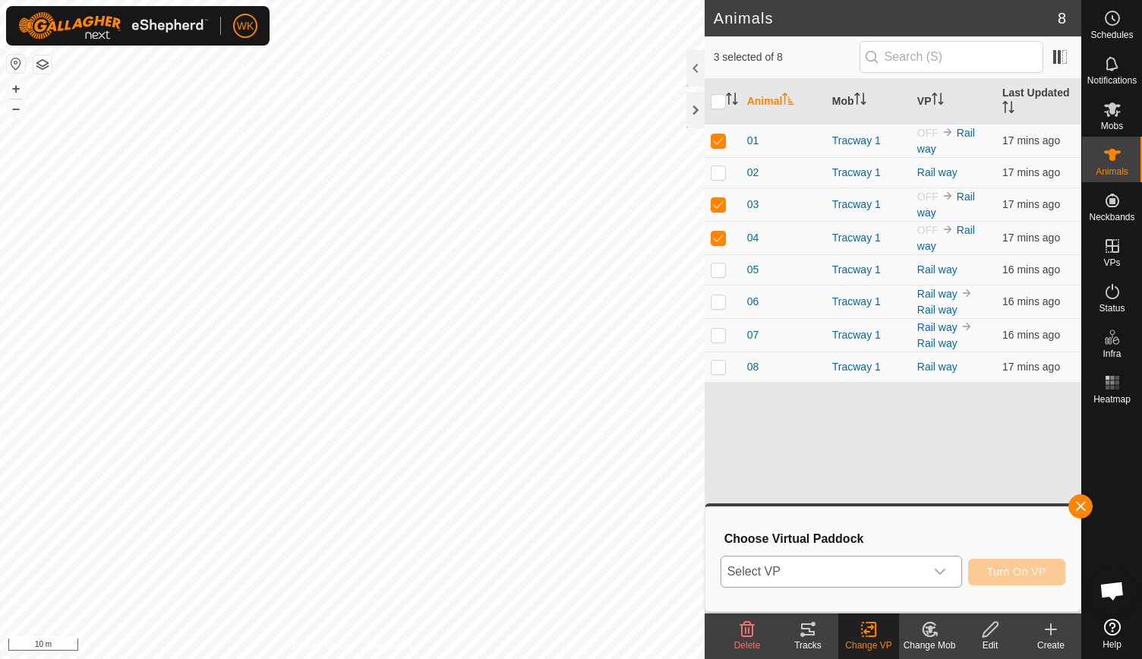
click at [858, 569] on span "Select VP" at bounding box center [823, 572] width 204 height 30
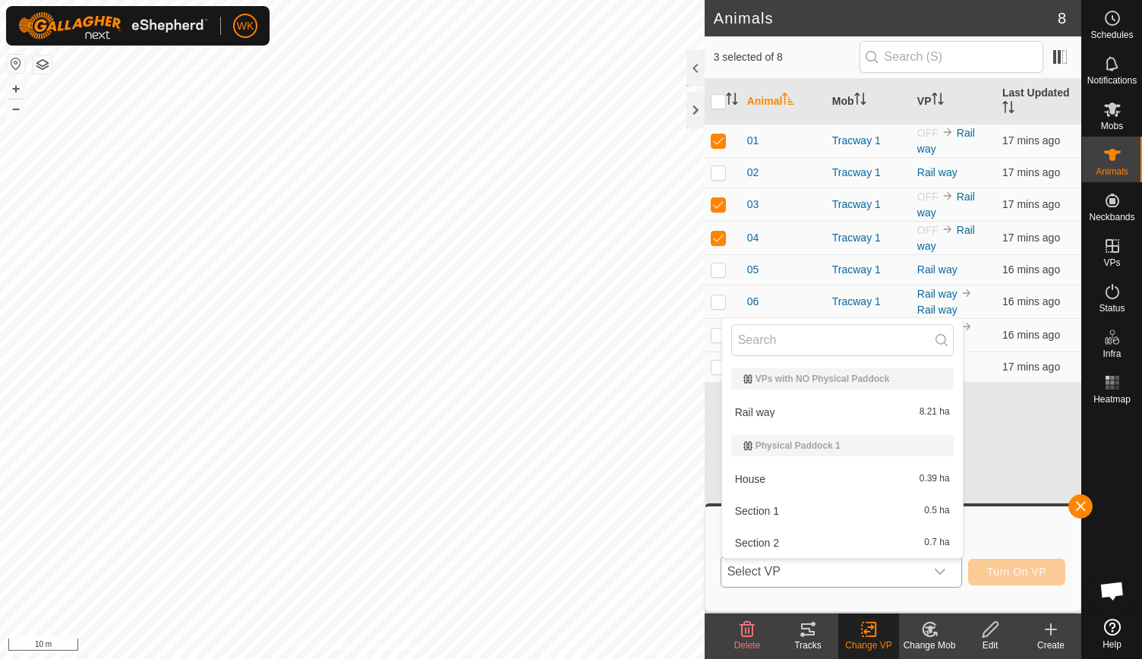
click at [796, 403] on li "Rail way 8.21 ha" at bounding box center [842, 412] width 241 height 30
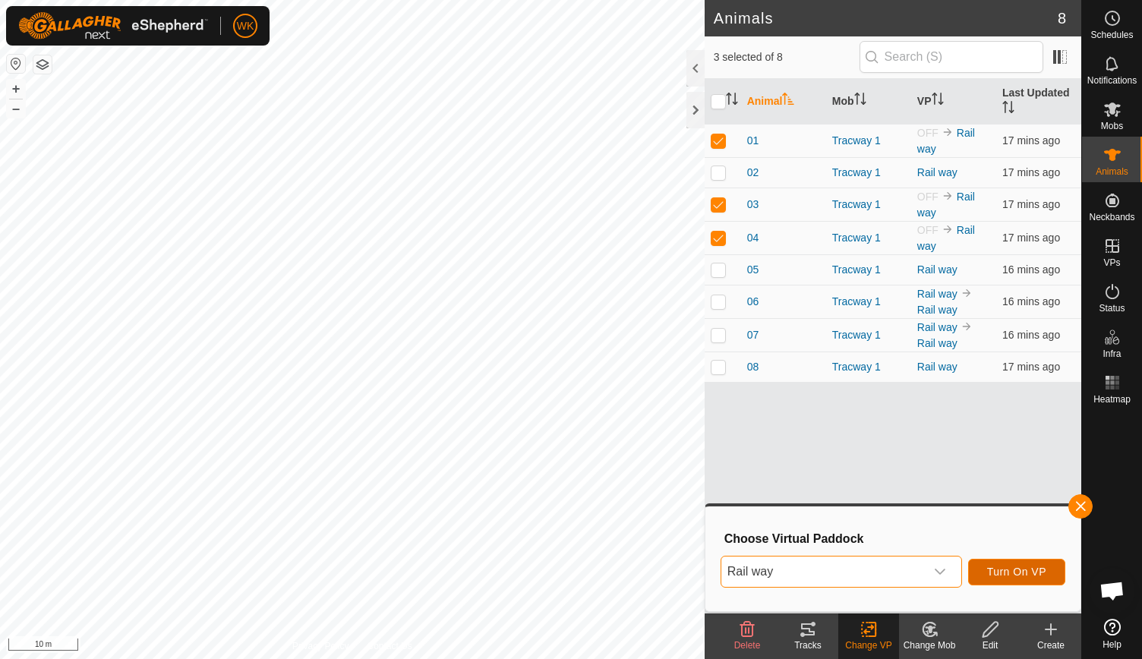
click at [1056, 567] on button "Turn On VP" at bounding box center [1016, 572] width 97 height 27
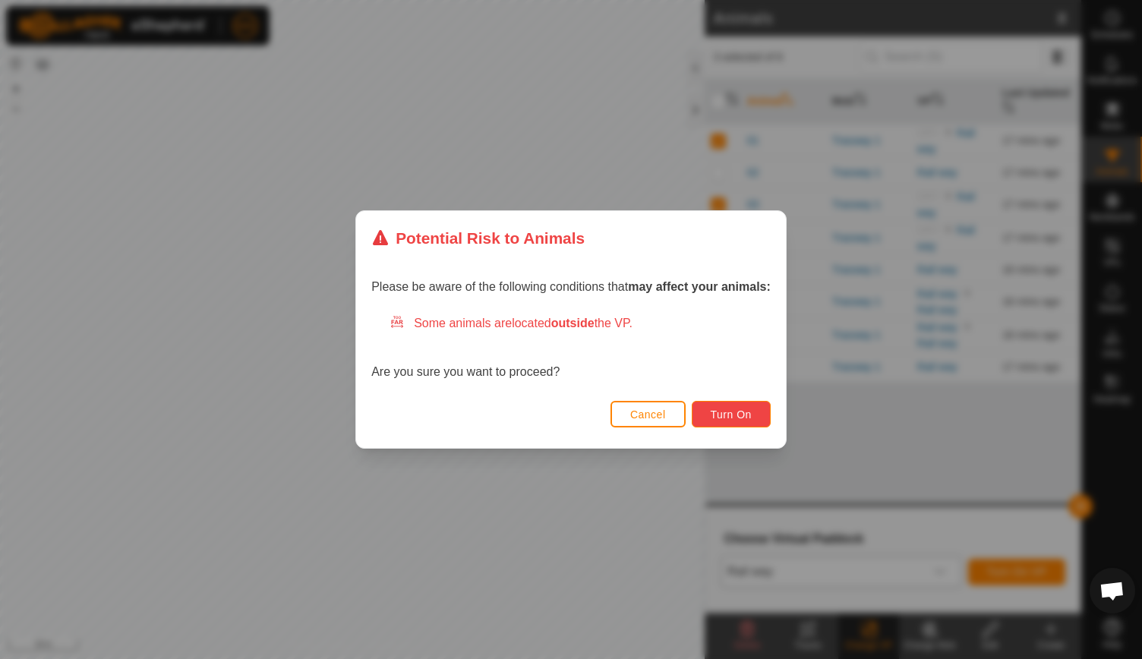
click at [737, 410] on span "Turn On" at bounding box center [731, 415] width 41 height 12
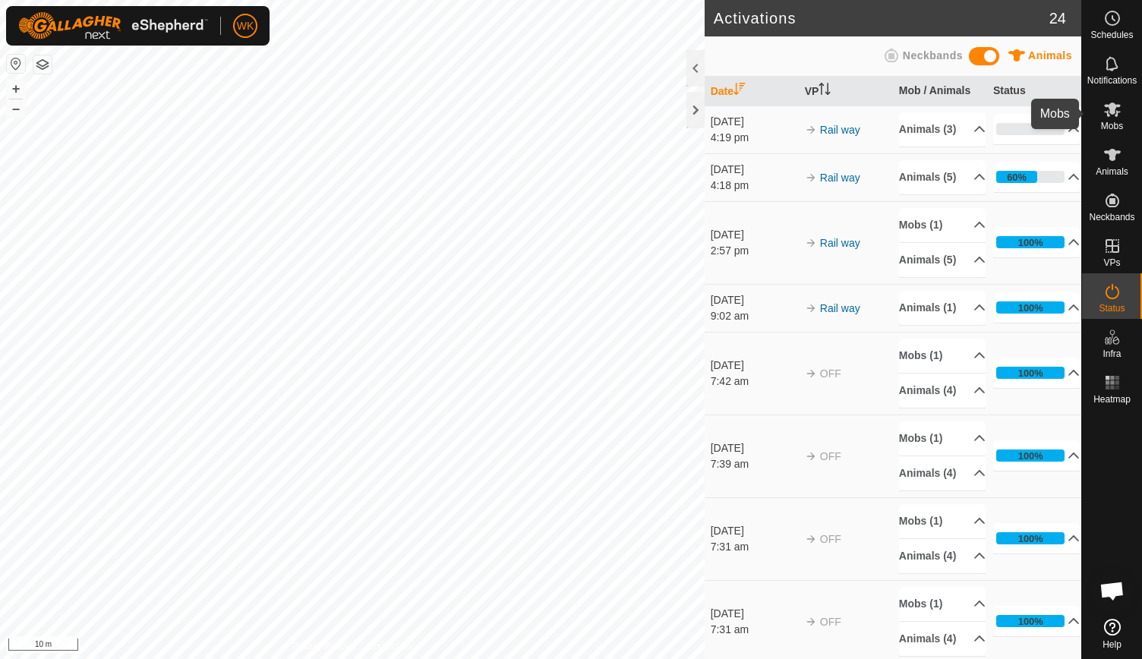
click at [1110, 124] on span "Mobs" at bounding box center [1112, 126] width 22 height 9
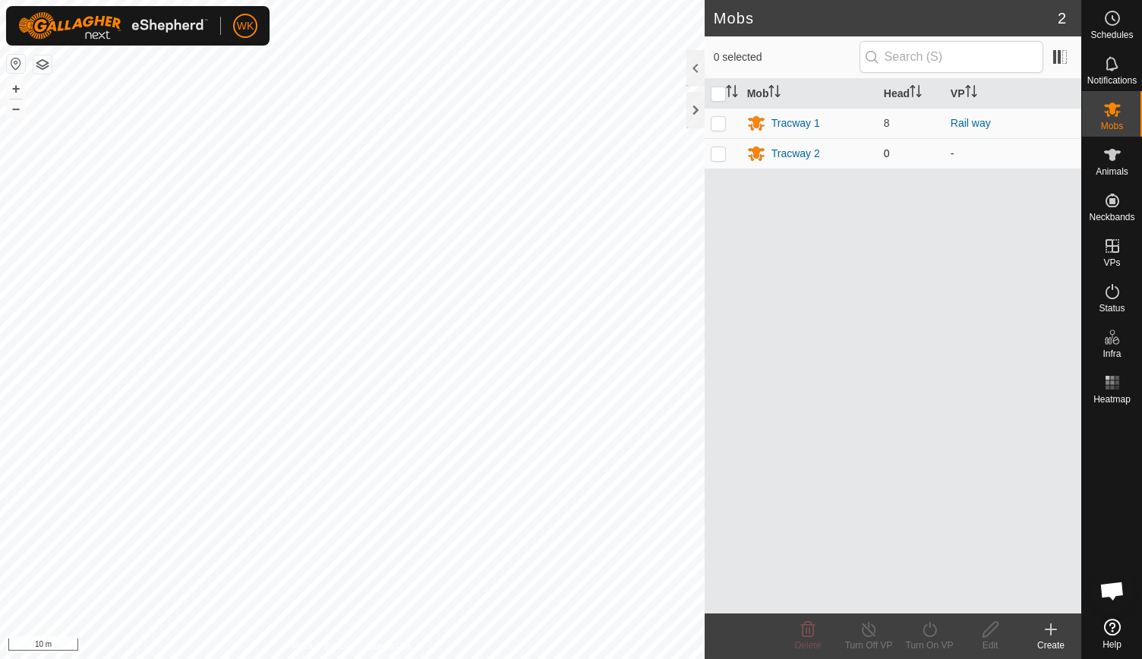
click at [720, 153] on p-checkbox at bounding box center [718, 153] width 15 height 12
click at [805, 637] on icon at bounding box center [808, 629] width 14 height 15
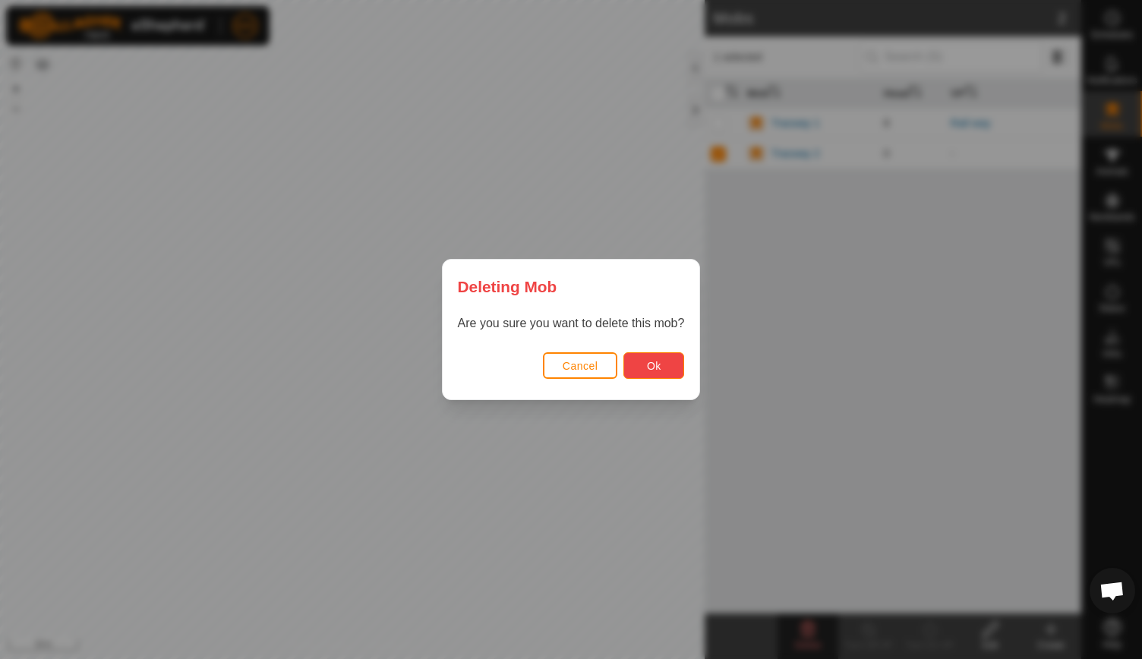
click at [661, 371] on button "Ok" at bounding box center [653, 365] width 61 height 27
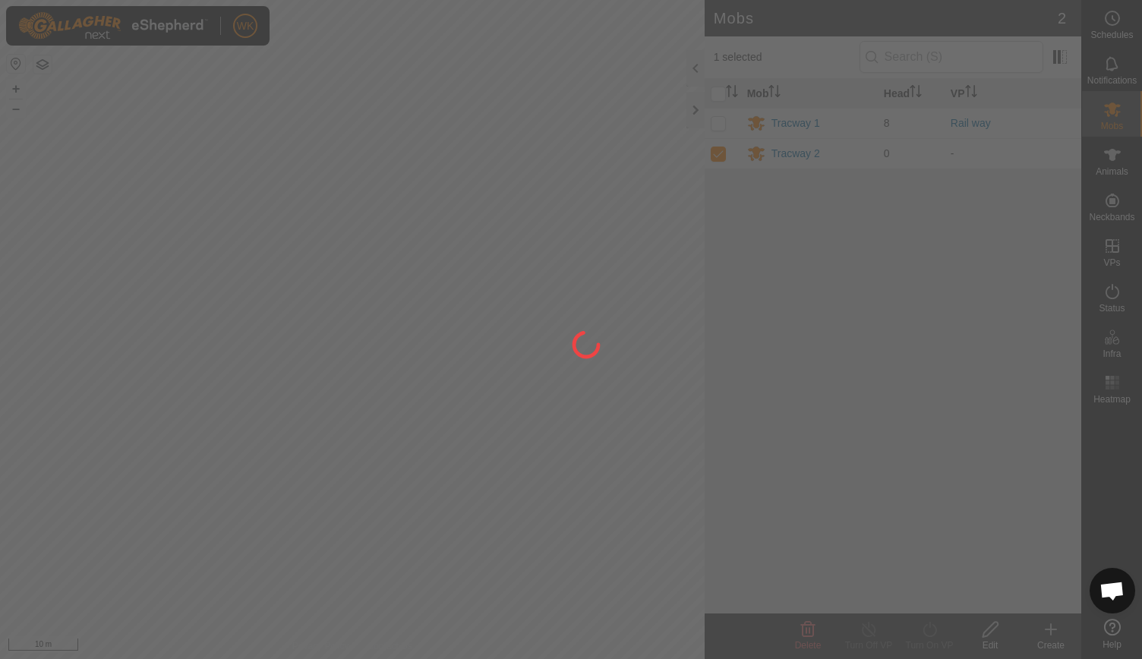
checkbox input "false"
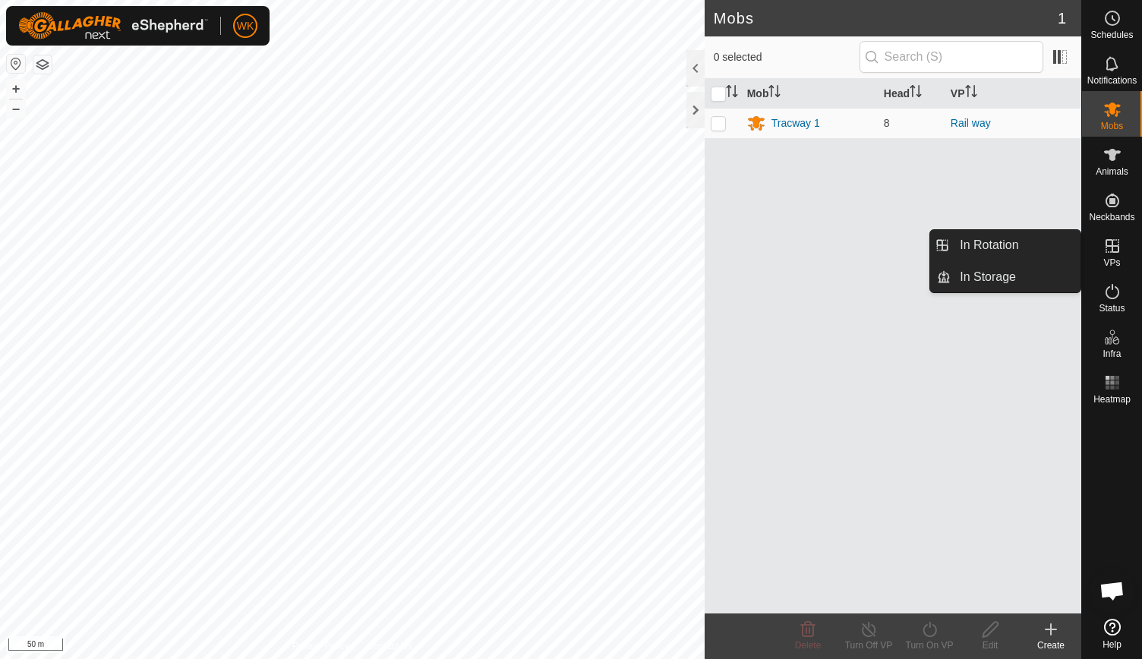
click at [1112, 242] on icon at bounding box center [1113, 246] width 14 height 14
click at [1033, 242] on link "In Rotation" at bounding box center [1016, 245] width 130 height 30
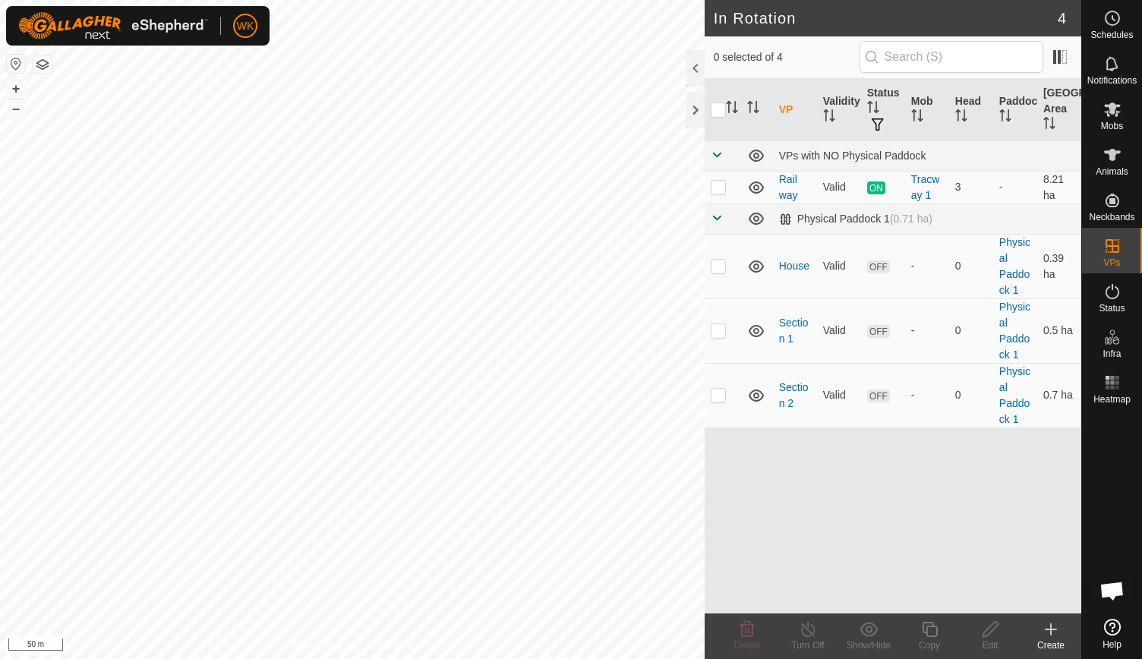
click at [1046, 639] on div "Create" at bounding box center [1051, 646] width 61 height 14
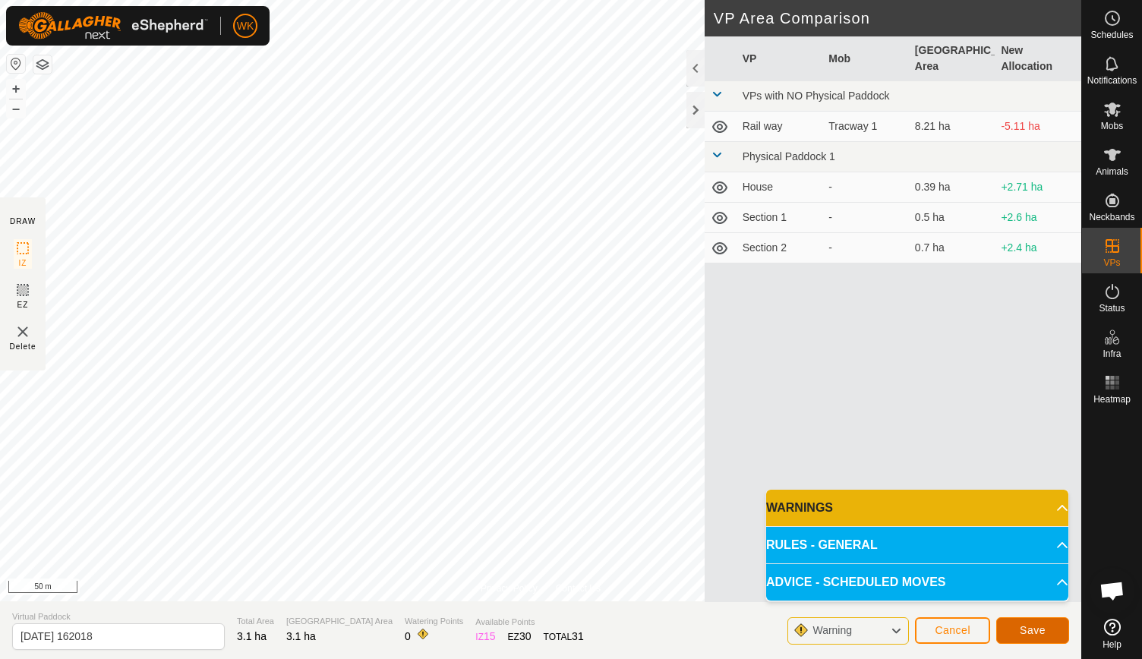
click at [1029, 631] on span "Save" at bounding box center [1033, 630] width 26 height 12
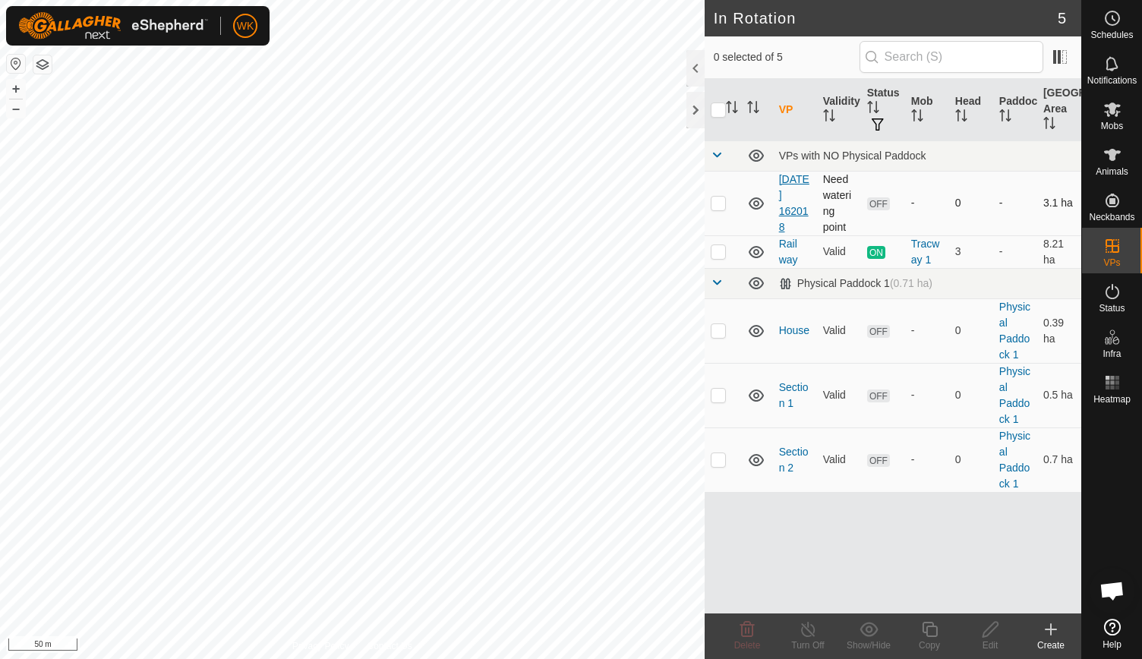
click at [788, 203] on link "2025-10-13 162018" at bounding box center [794, 203] width 30 height 60
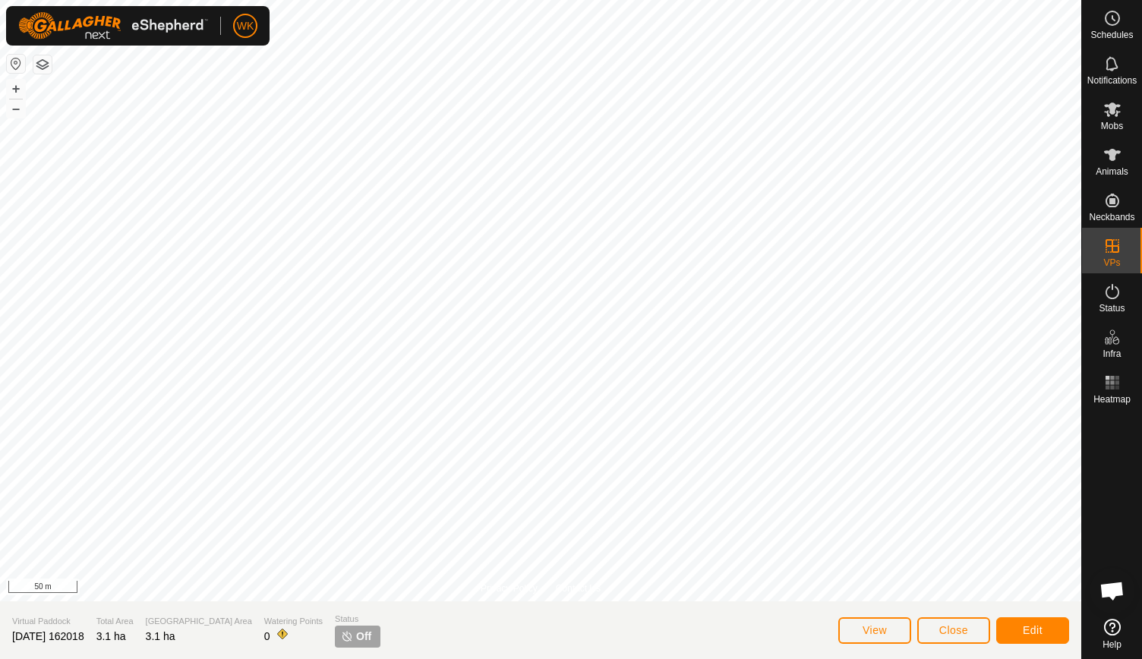
click at [84, 635] on span "2025-10-13 162018" at bounding box center [48, 636] width 72 height 12
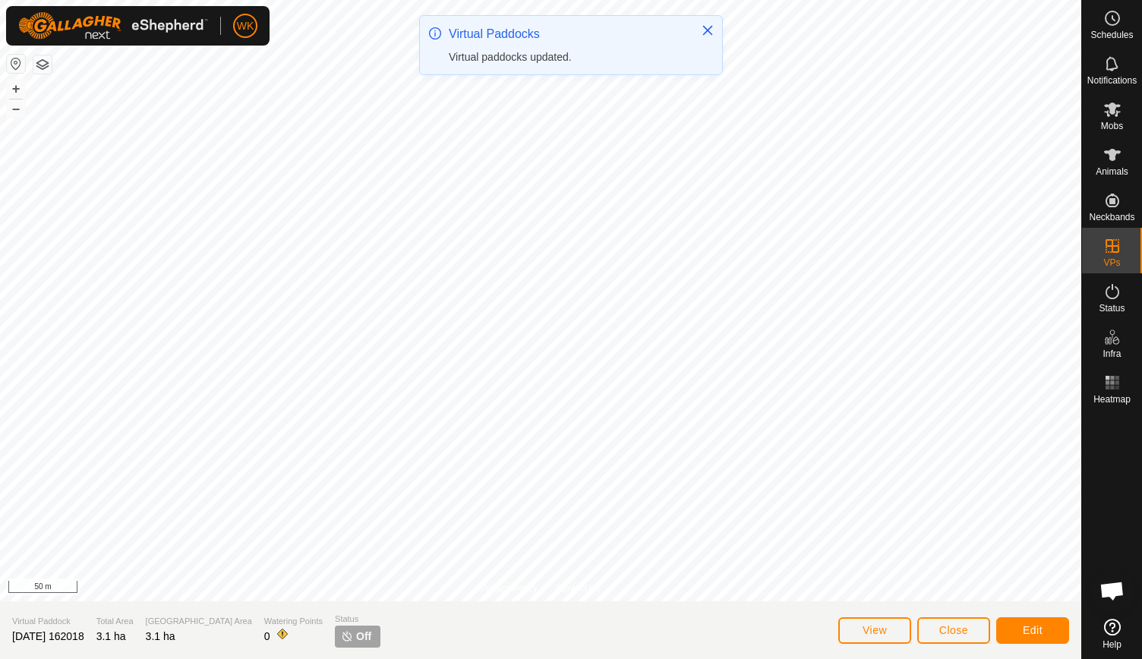
click at [106, 636] on section "Virtual Paddock 2025-10-13 162018 Total Area 3.1 ha Grazing Area 3.1 ha Waterin…" at bounding box center [540, 630] width 1081 height 58
click at [84, 636] on span "2025-10-13 162018" at bounding box center [48, 636] width 72 height 12
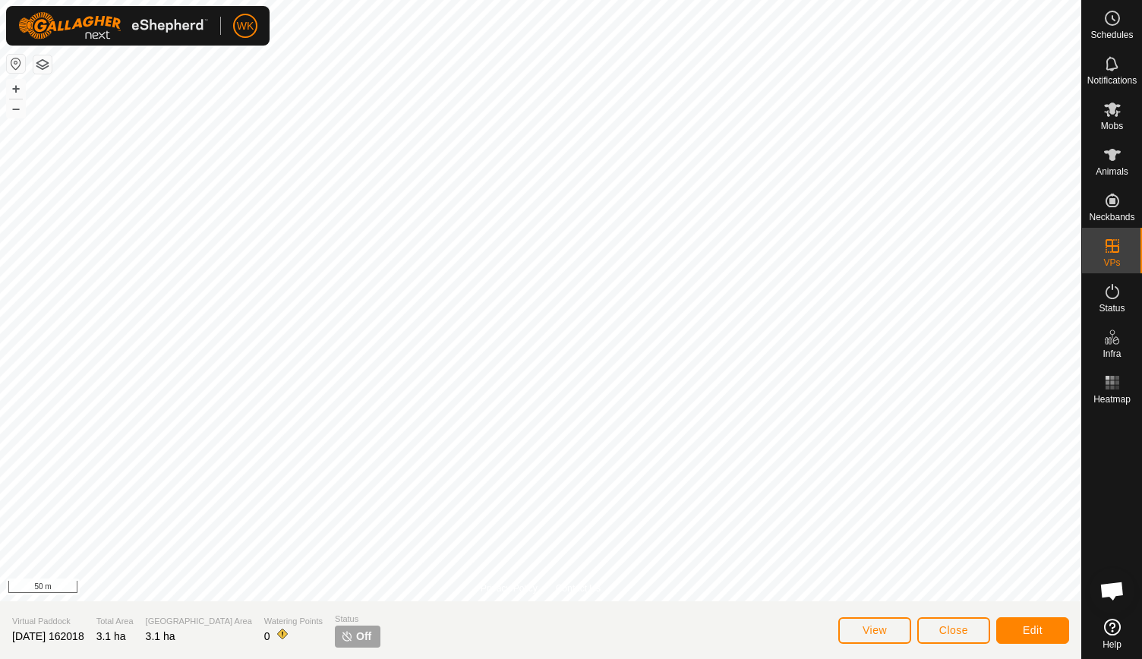
drag, startPoint x: 102, startPoint y: 636, endPoint x: 0, endPoint y: 633, distance: 101.8
click at [0, 633] on section "Virtual Paddock 2025-10-13 162018 Total Area 3.1 ha Grazing Area 3.1 ha Waterin…" at bounding box center [540, 630] width 1081 height 58
click at [106, 636] on section "Virtual Paddock 2025-10-13 162018 Total Area 3.1 ha Grazing Area 3.1 ha Waterin…" at bounding box center [540, 630] width 1081 height 58
click at [1021, 631] on button "Edit" at bounding box center [1032, 630] width 73 height 27
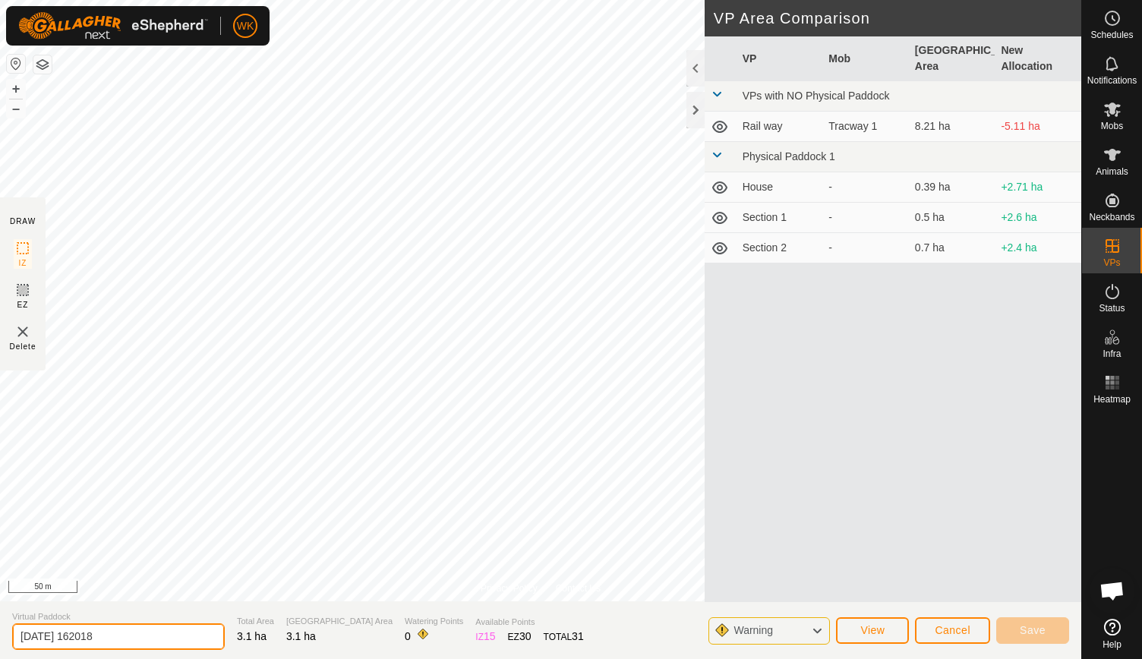
click at [145, 627] on input "2025-10-13 162018" at bounding box center [118, 636] width 213 height 27
type input "2"
type input "Railway 2"
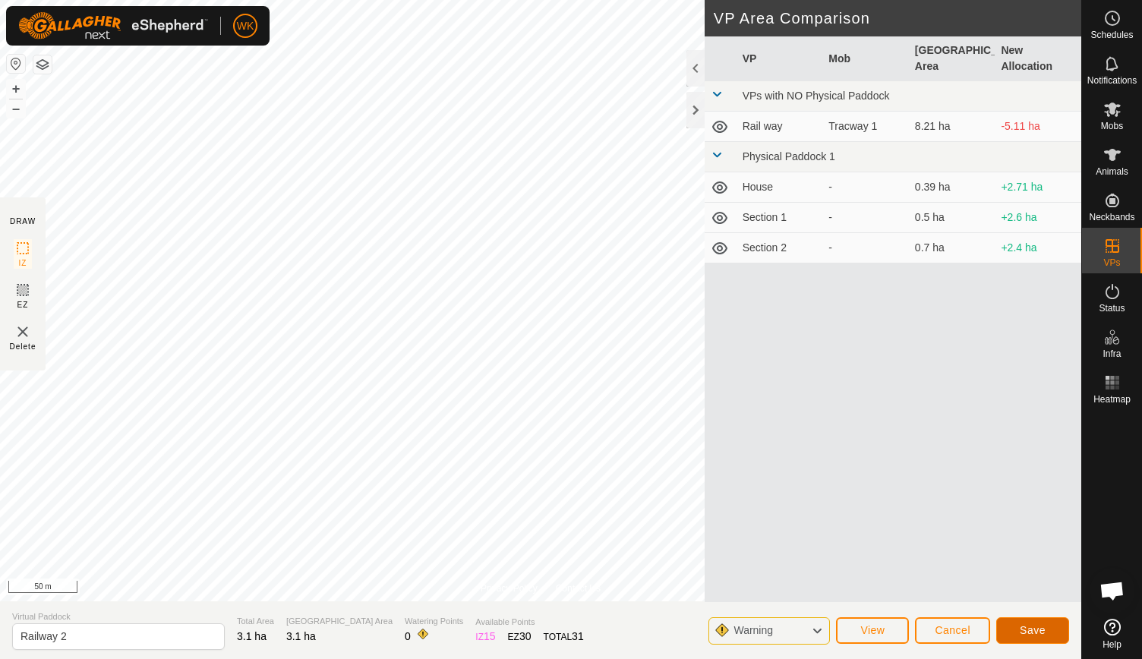
click at [1041, 630] on span "Save" at bounding box center [1033, 630] width 26 height 12
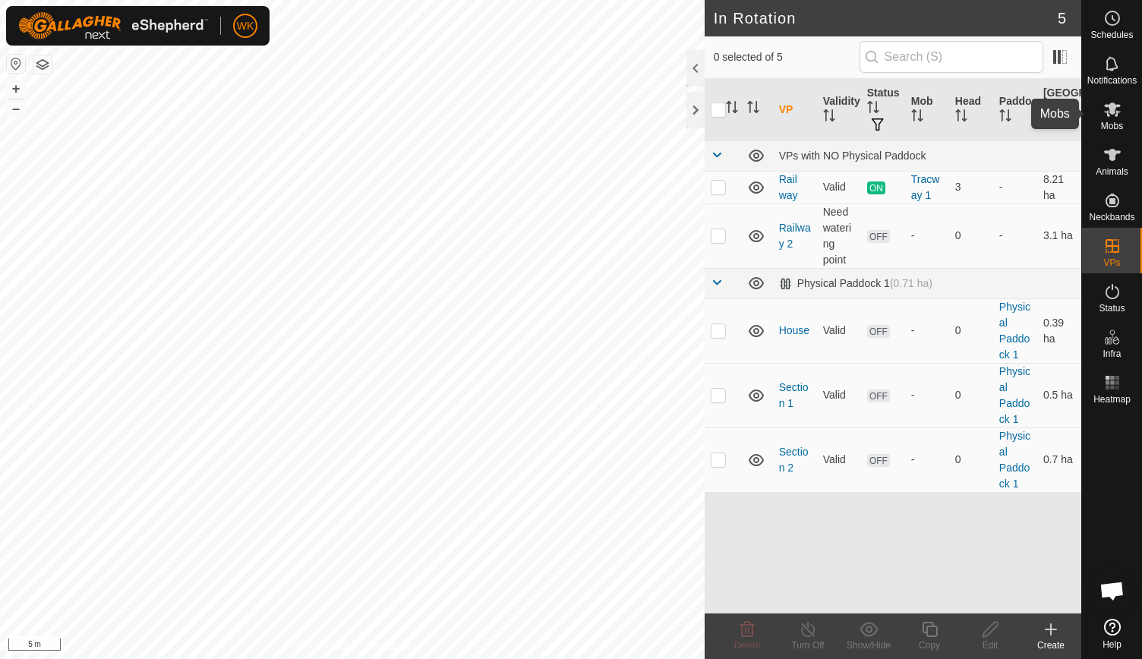
click at [1112, 122] on span "Mobs" at bounding box center [1112, 126] width 22 height 9
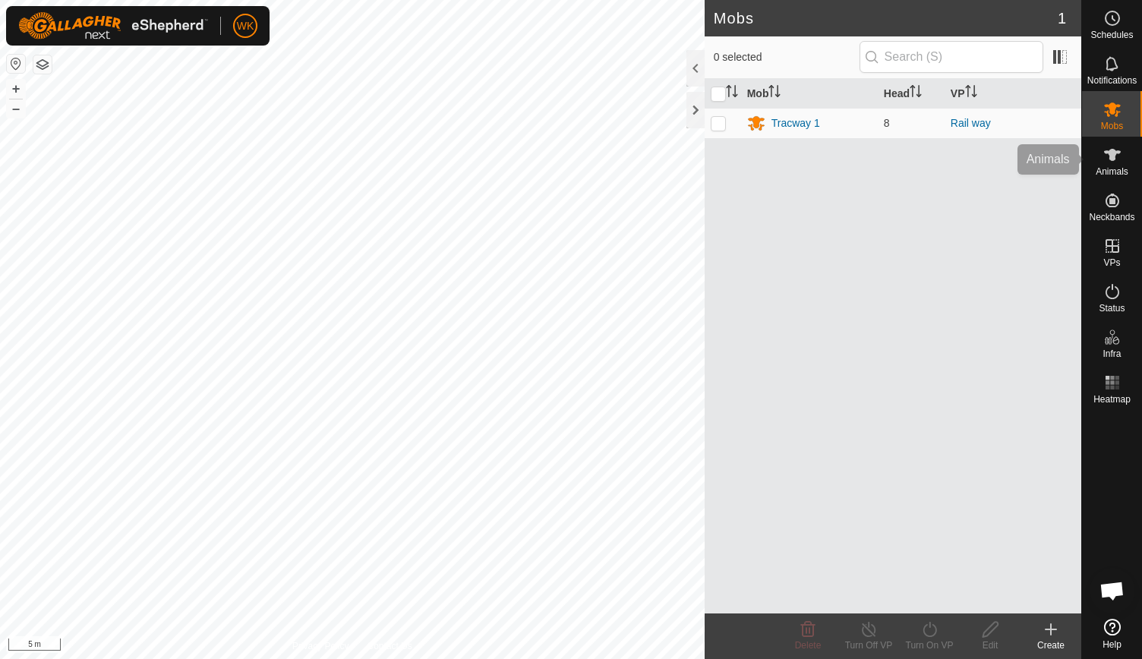
click at [1109, 160] on icon at bounding box center [1112, 155] width 18 height 18
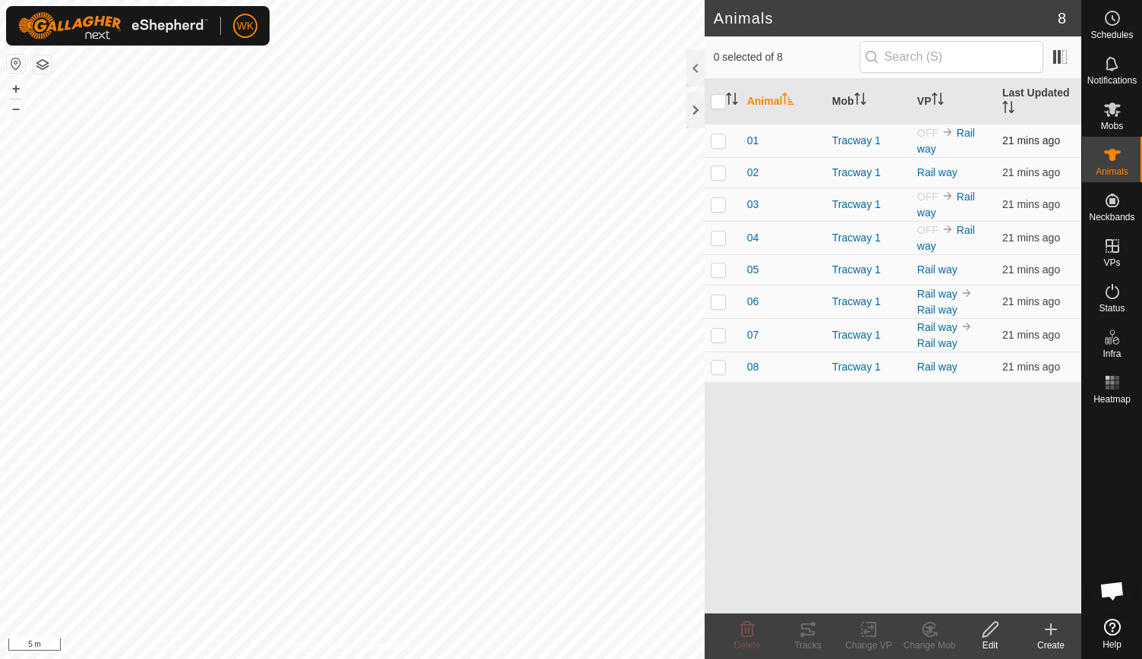
click at [714, 138] on p-checkbox at bounding box center [718, 140] width 15 height 12
checkbox input "true"
click at [719, 204] on p-checkbox at bounding box center [718, 204] width 15 height 12
checkbox input "true"
click at [718, 242] on td at bounding box center [723, 237] width 36 height 33
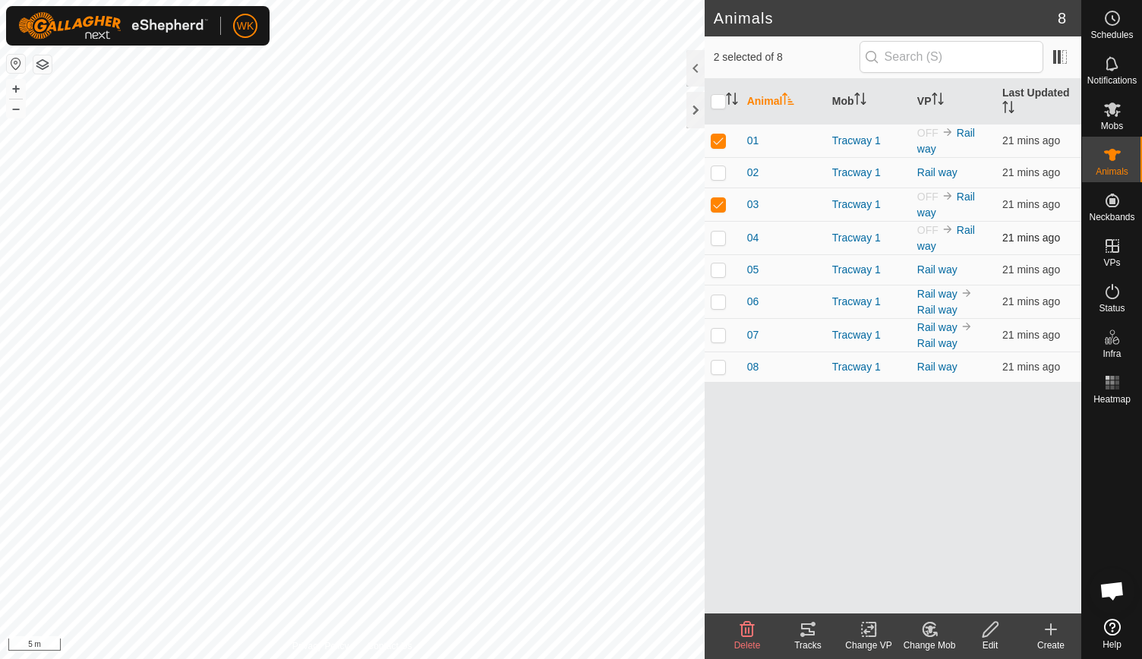
checkbox input "true"
click at [867, 639] on div "Change VP" at bounding box center [868, 646] width 61 height 14
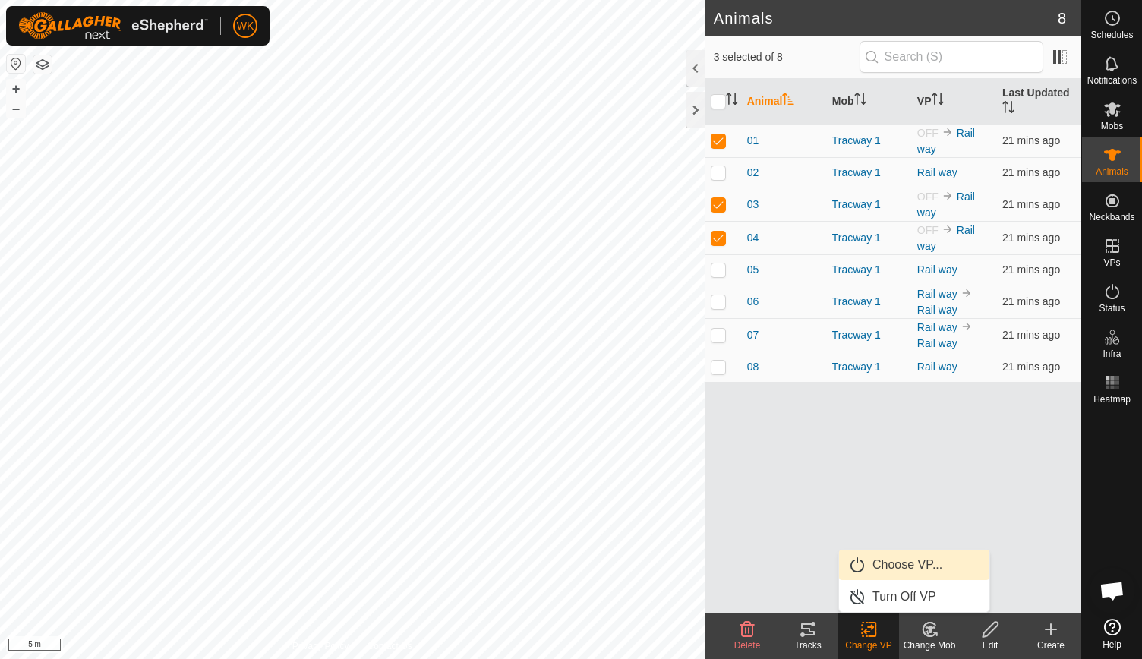
click at [910, 577] on link "Choose VP..." at bounding box center [914, 565] width 150 height 30
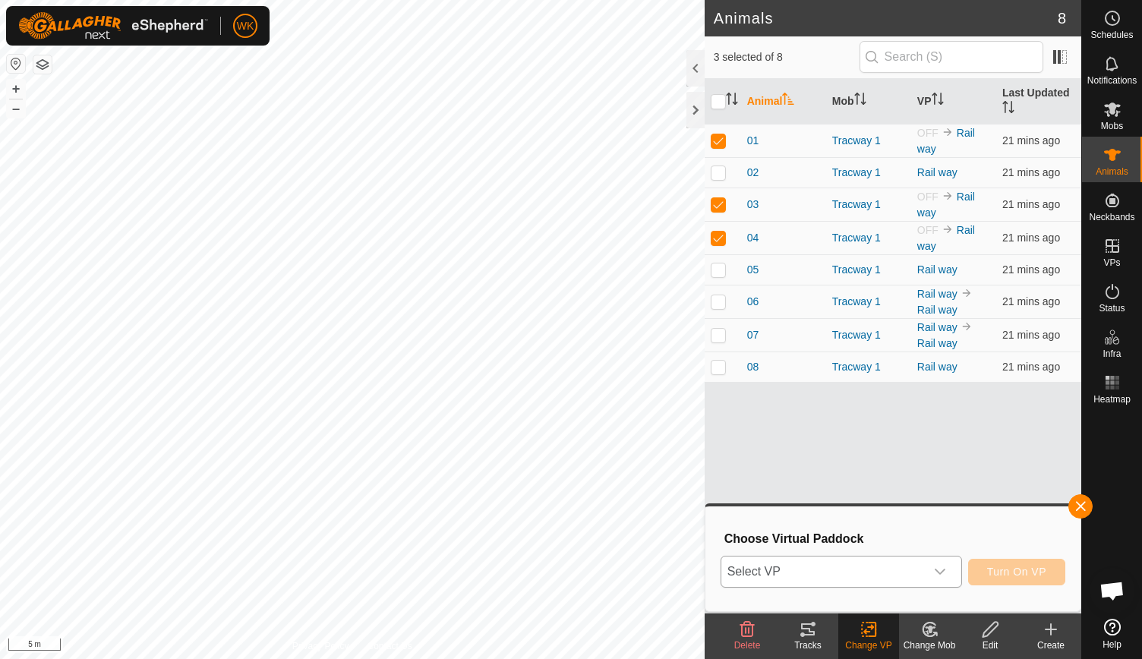
click at [900, 573] on span "Select VP" at bounding box center [823, 572] width 204 height 30
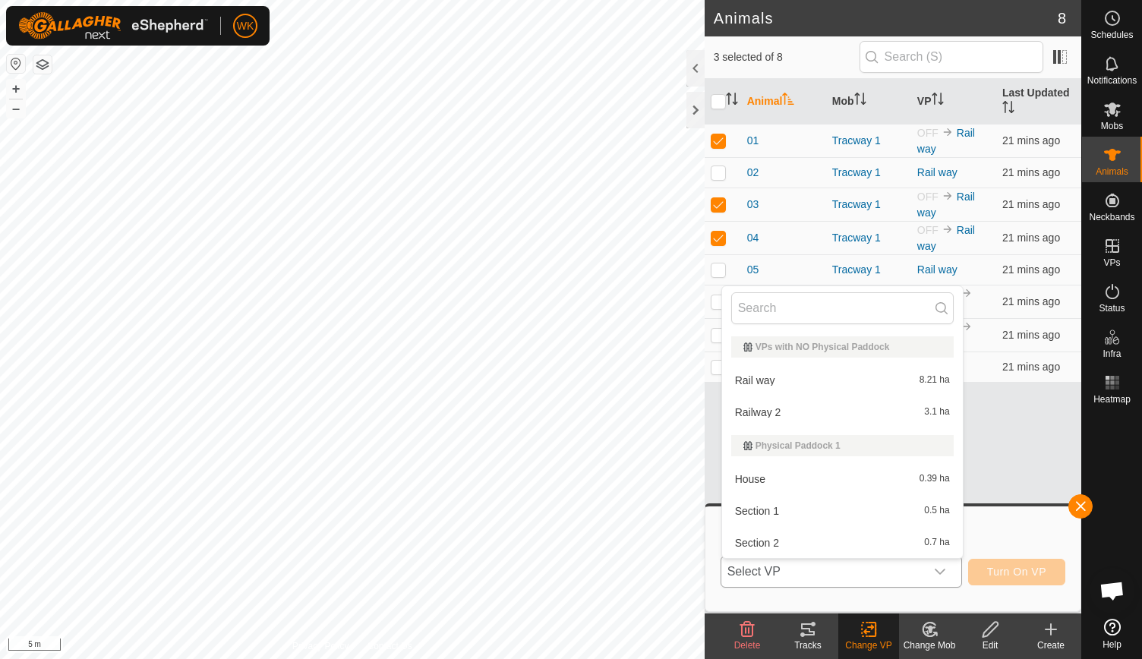
click at [802, 382] on li "Rail way 8.21 ha" at bounding box center [842, 380] width 241 height 30
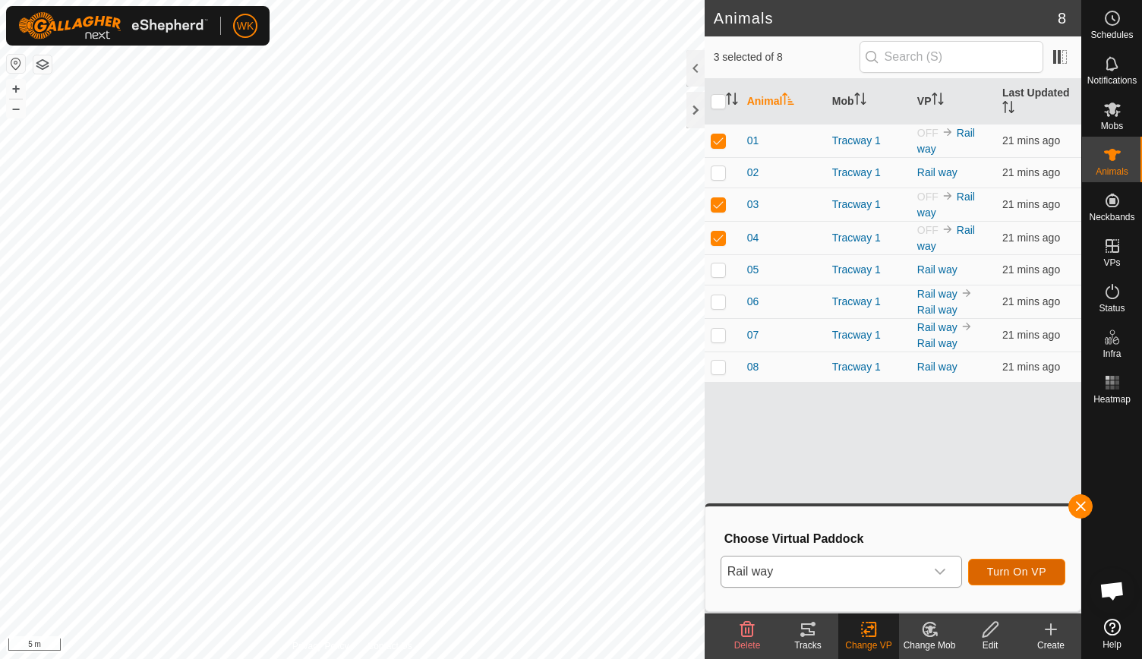
click at [1021, 565] on button "Turn On VP" at bounding box center [1016, 572] width 97 height 27
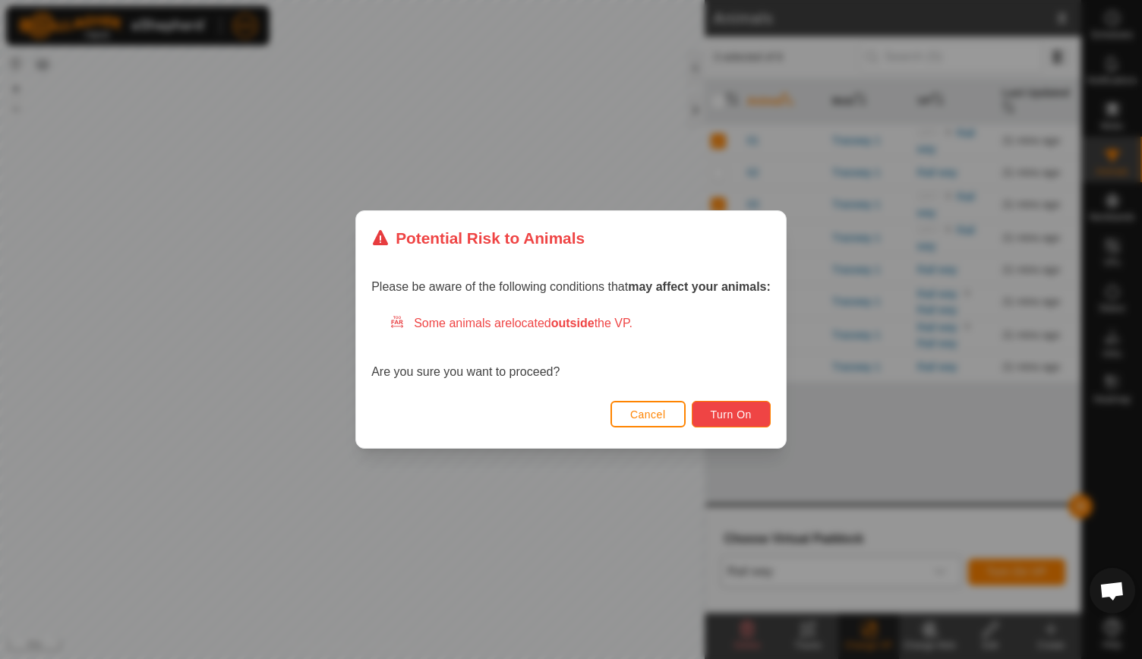
click at [751, 414] on span "Turn On" at bounding box center [731, 415] width 41 height 12
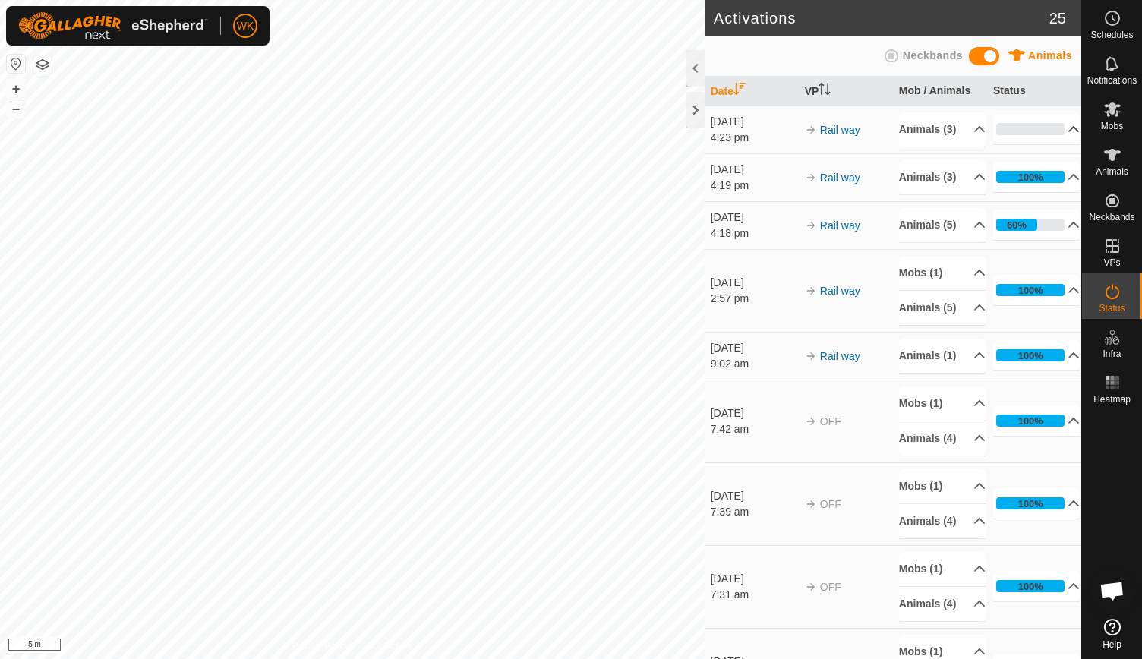
click at [1050, 136] on p-accordion-header "0%" at bounding box center [1036, 129] width 87 height 30
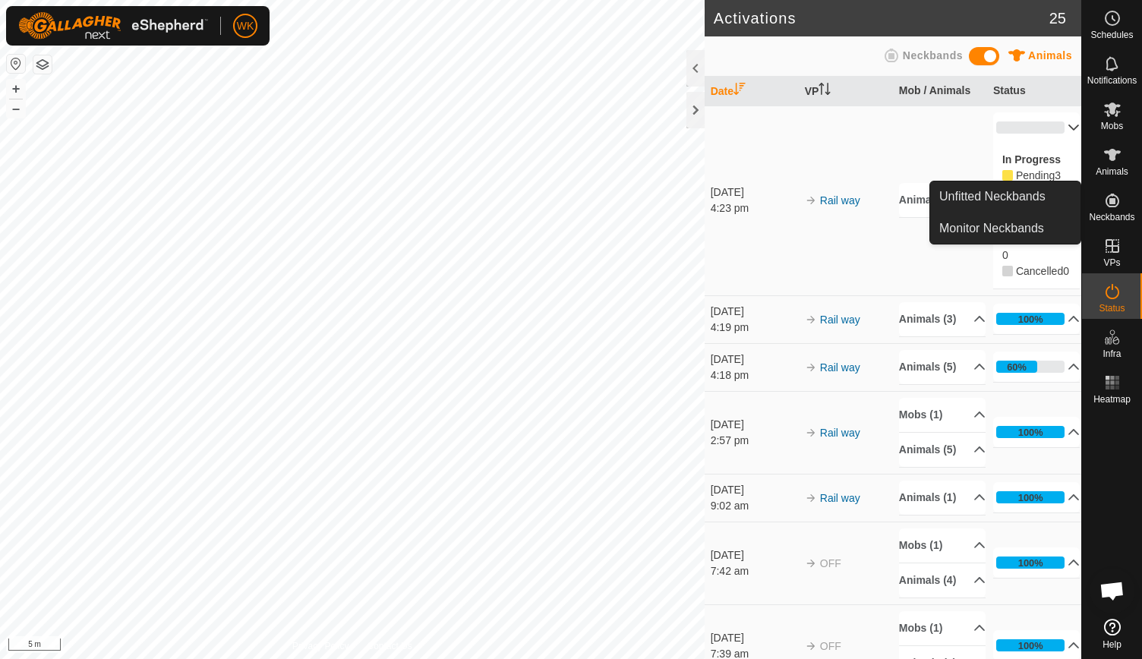
drag, startPoint x: 1116, startPoint y: 227, endPoint x: 1118, endPoint y: 207, distance: 19.8
click at [1118, 207] on icon at bounding box center [1112, 200] width 18 height 18
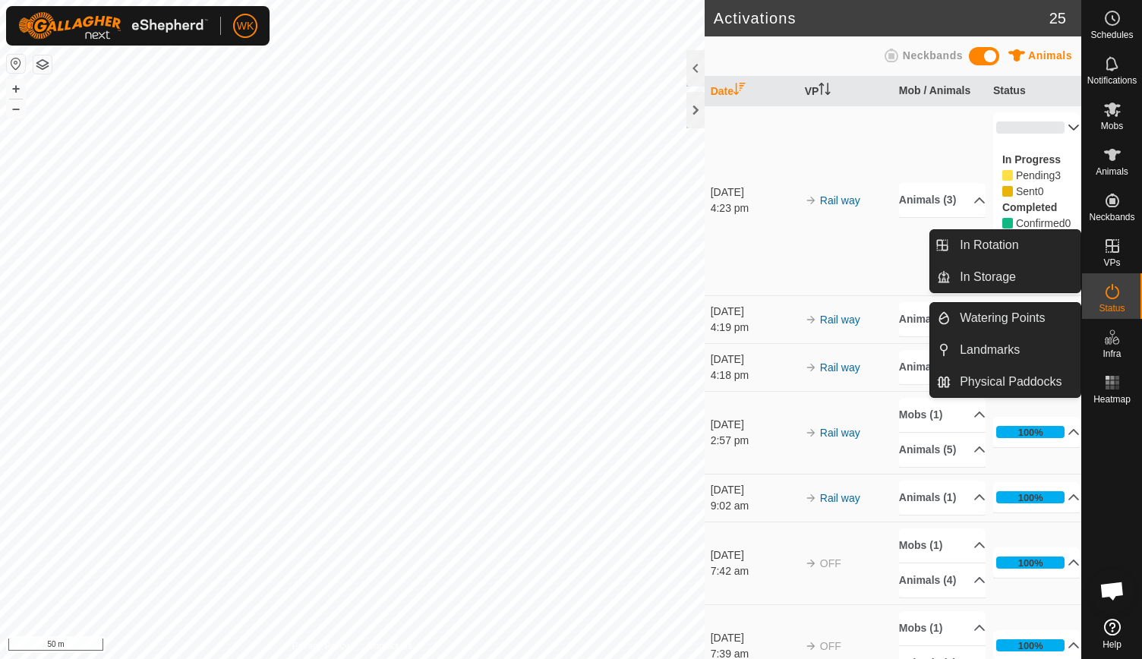
click at [1107, 349] on span "Infra" at bounding box center [1112, 353] width 18 height 9
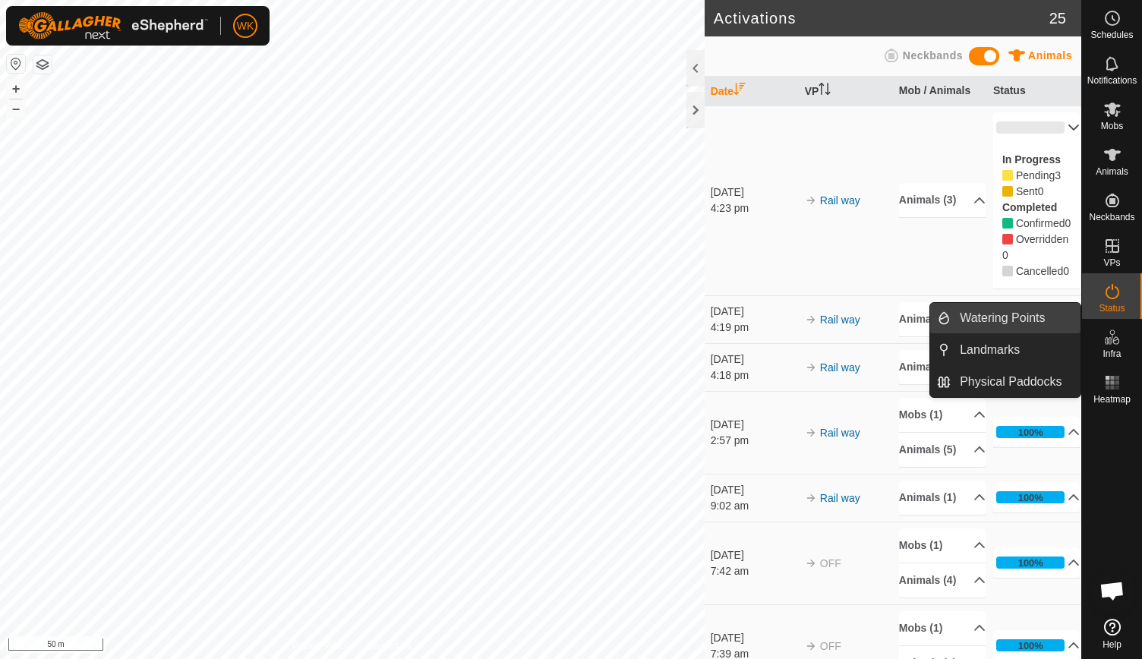
click at [1015, 320] on link "Watering Points" at bounding box center [1016, 318] width 130 height 30
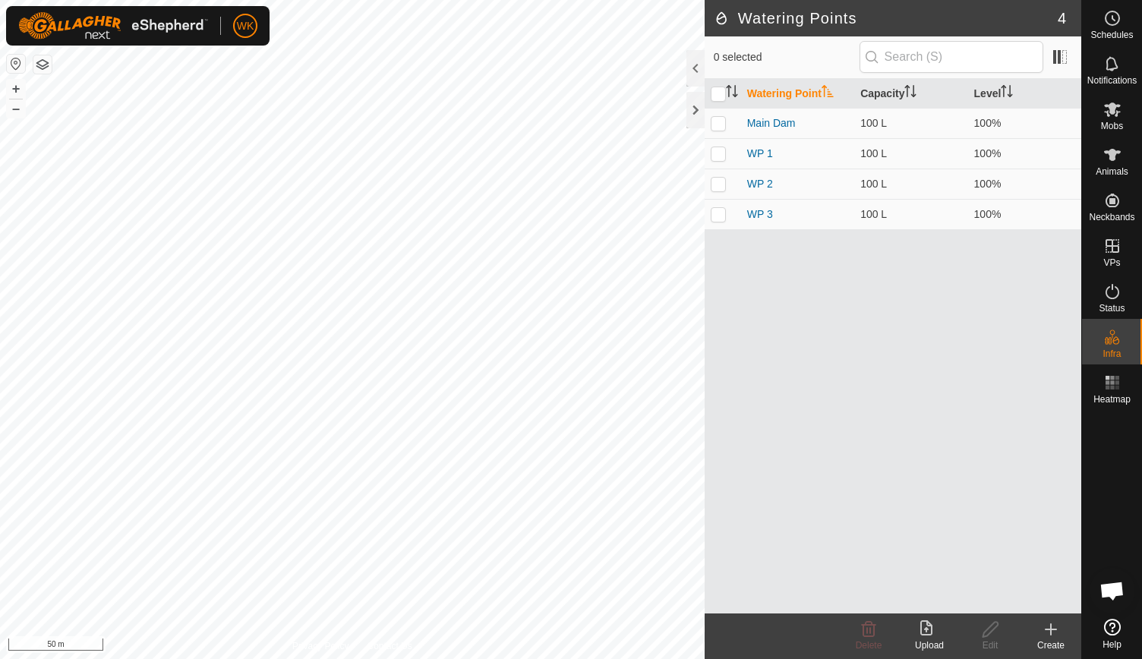
click at [1050, 642] on div "Create" at bounding box center [1051, 646] width 61 height 14
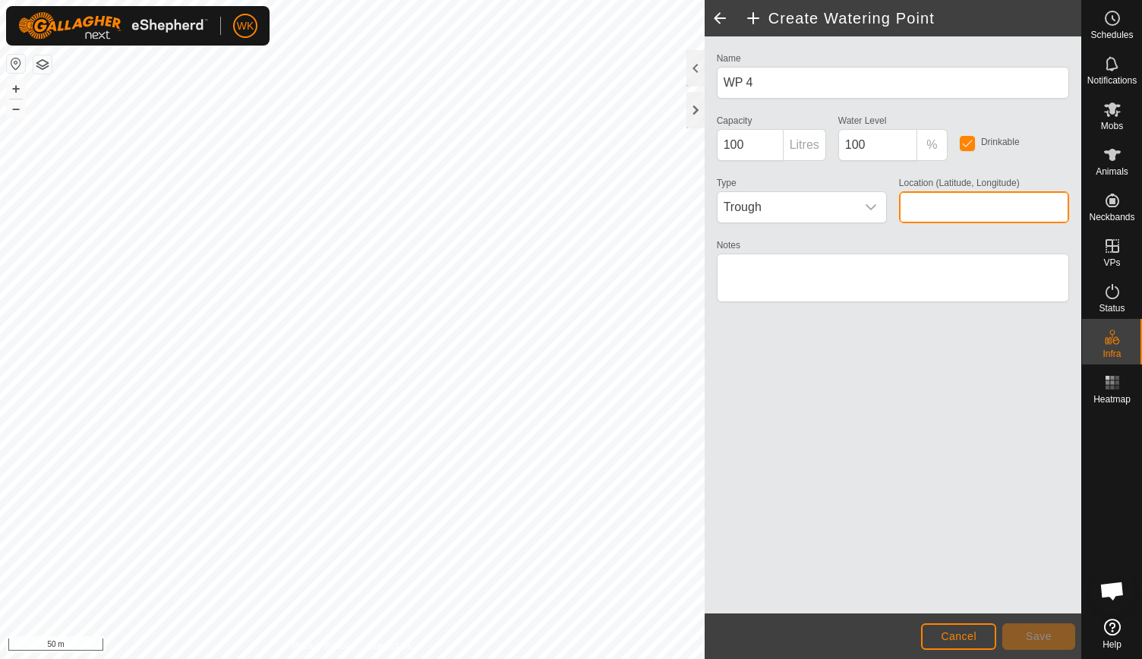
click at [952, 210] on input "Location (Latitude, Longitude)" at bounding box center [984, 207] width 170 height 32
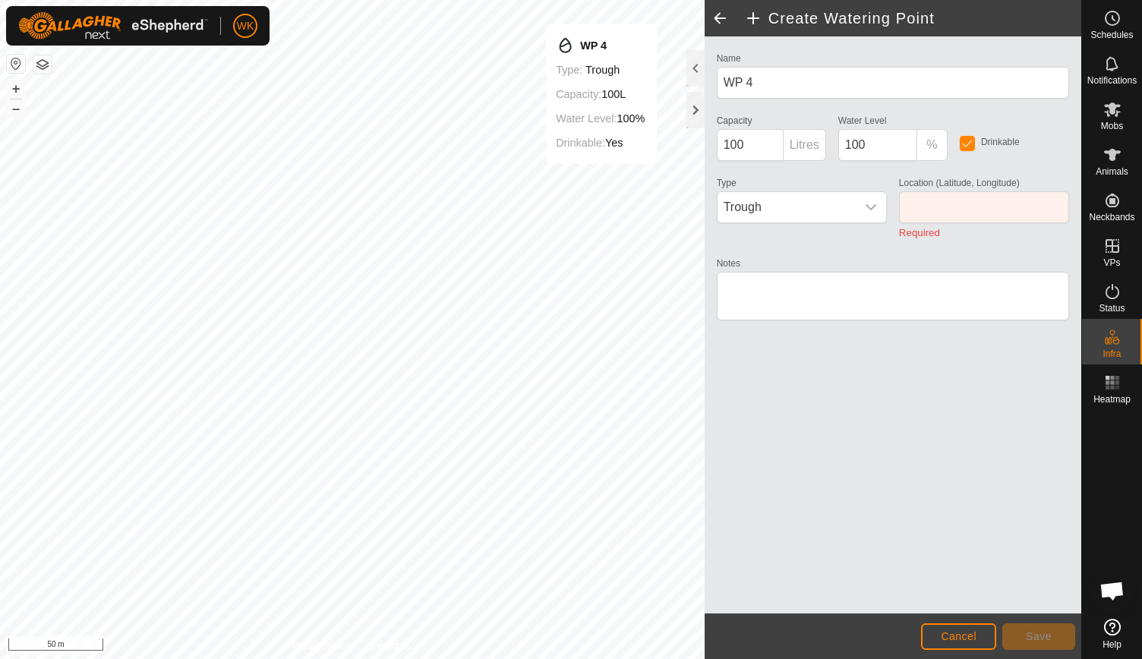
type input "-25.514046, 151.807807"
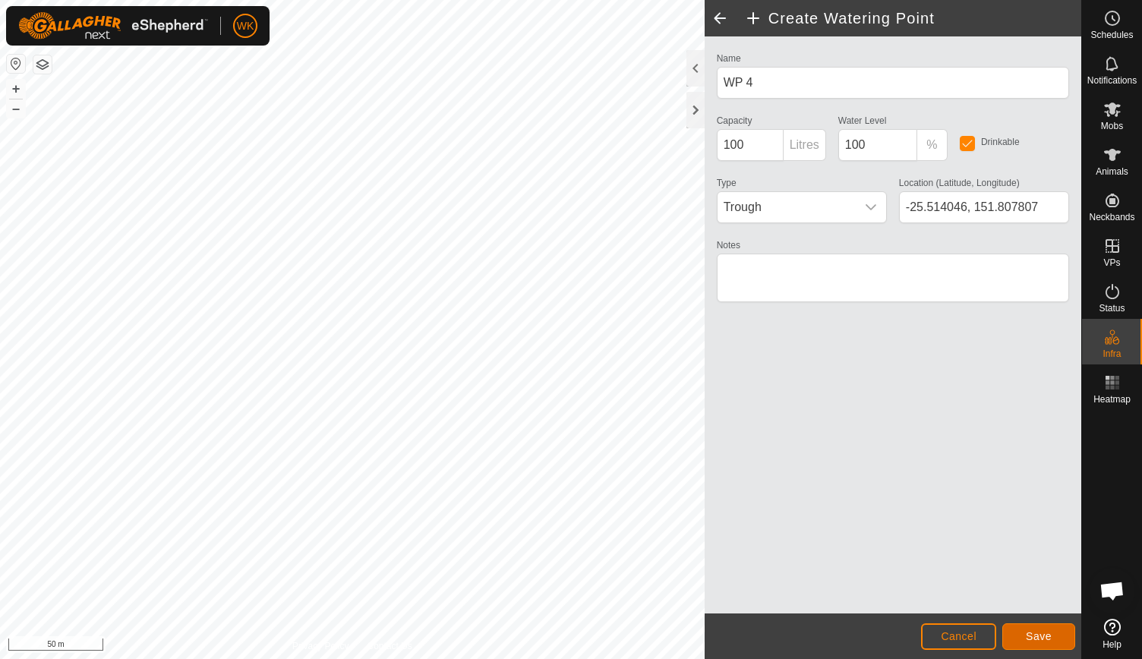
click at [1037, 633] on span "Save" at bounding box center [1039, 636] width 26 height 12
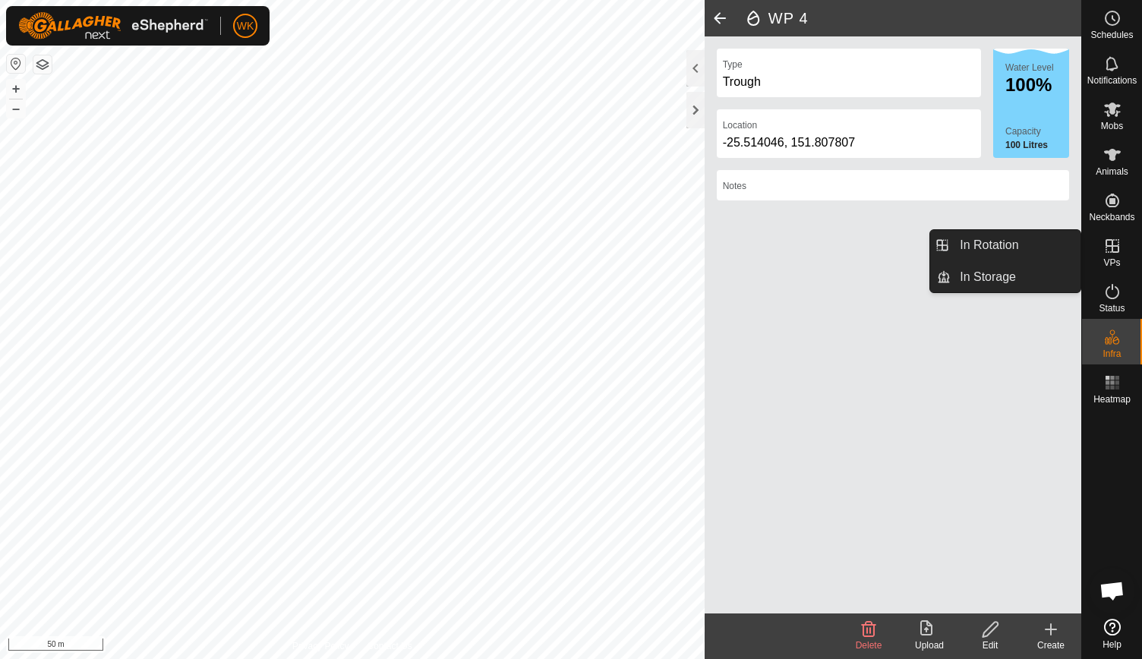
click at [1128, 267] on div "VPs" at bounding box center [1112, 251] width 60 height 46
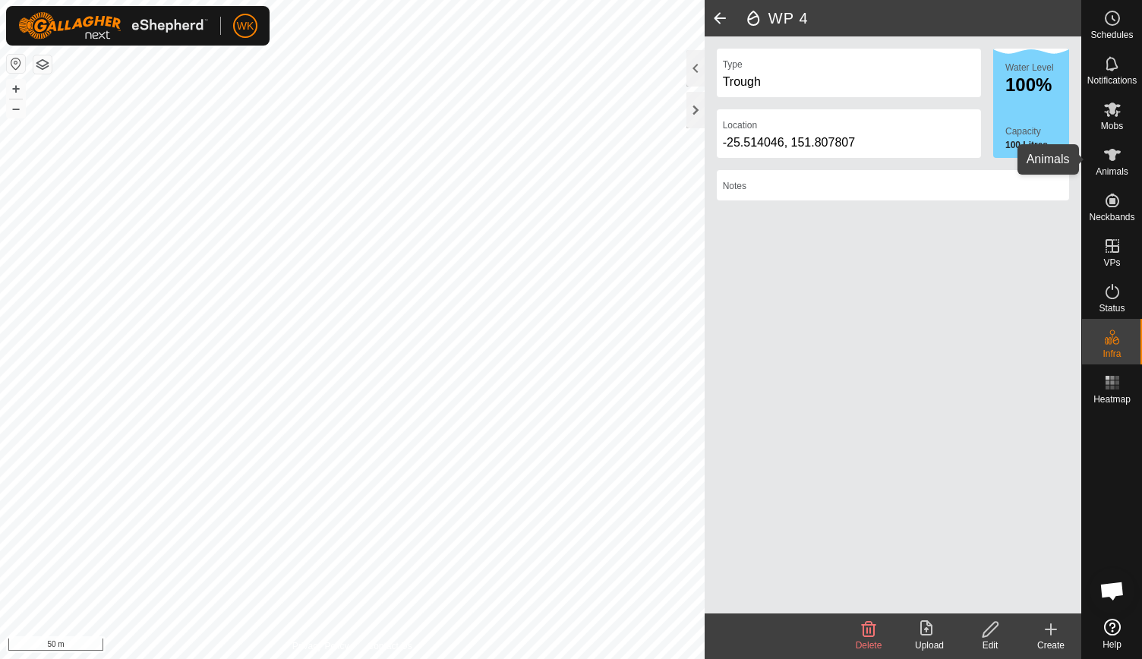
click at [1112, 155] on icon at bounding box center [1112, 155] width 17 height 12
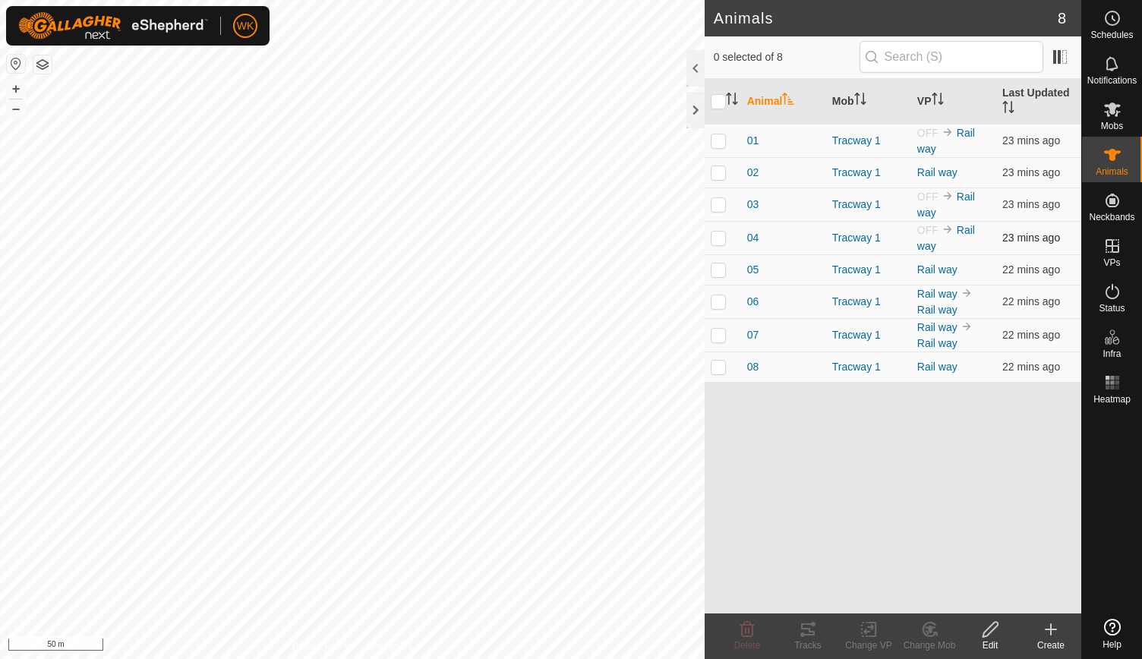
click at [721, 235] on p-checkbox at bounding box center [718, 238] width 15 height 12
checkbox input "true"
click at [715, 205] on p-checkbox at bounding box center [718, 204] width 15 height 12
checkbox input "true"
click at [716, 139] on p-checkbox at bounding box center [718, 140] width 15 height 12
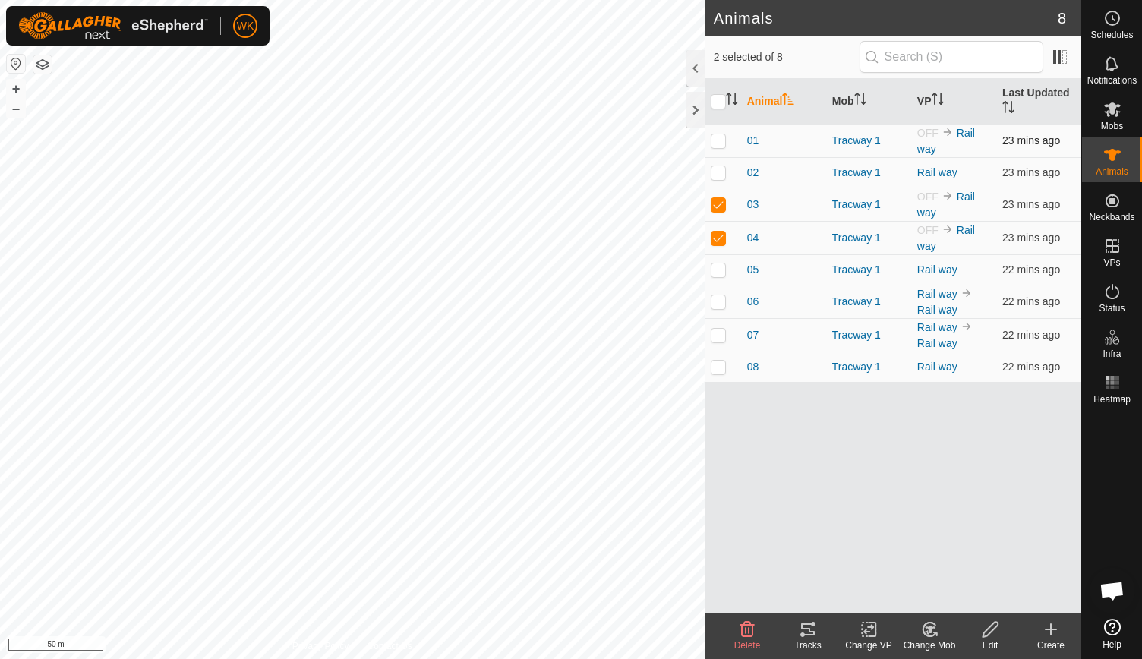
checkbox input "true"
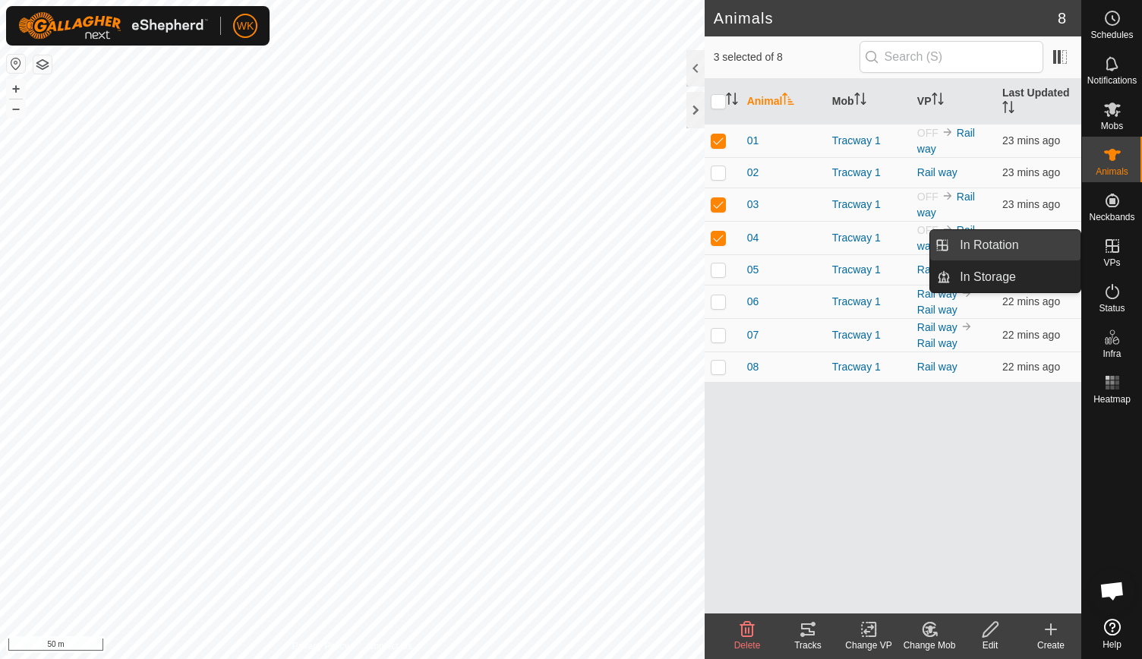
click at [1016, 248] on link "In Rotation" at bounding box center [1016, 245] width 130 height 30
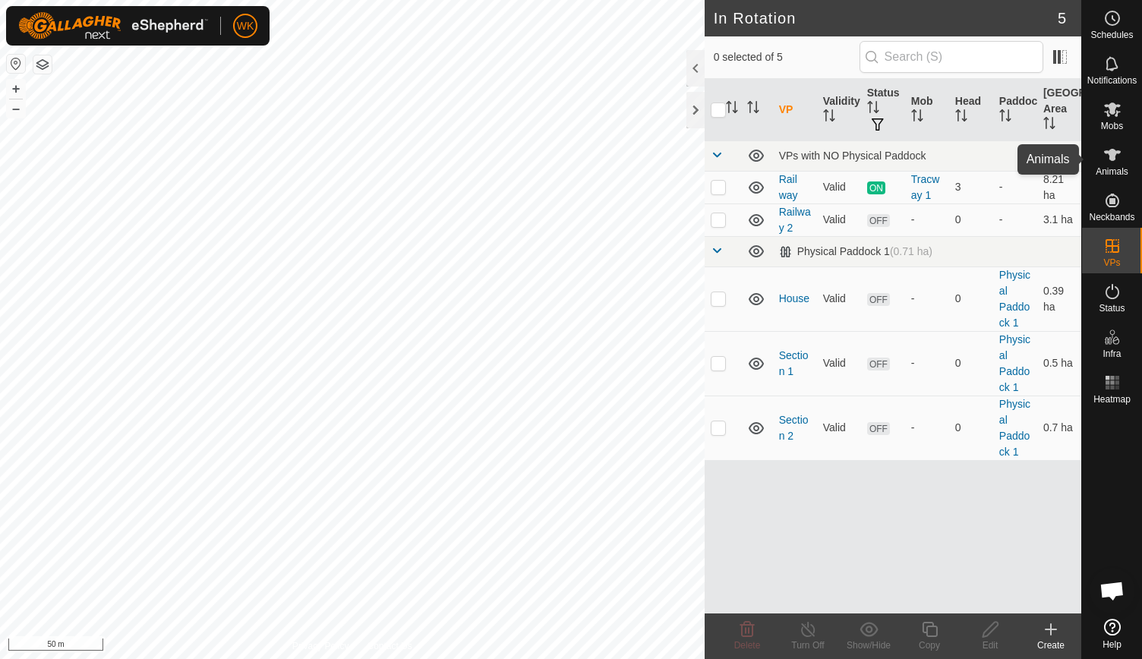
click at [1107, 156] on icon at bounding box center [1112, 155] width 18 height 18
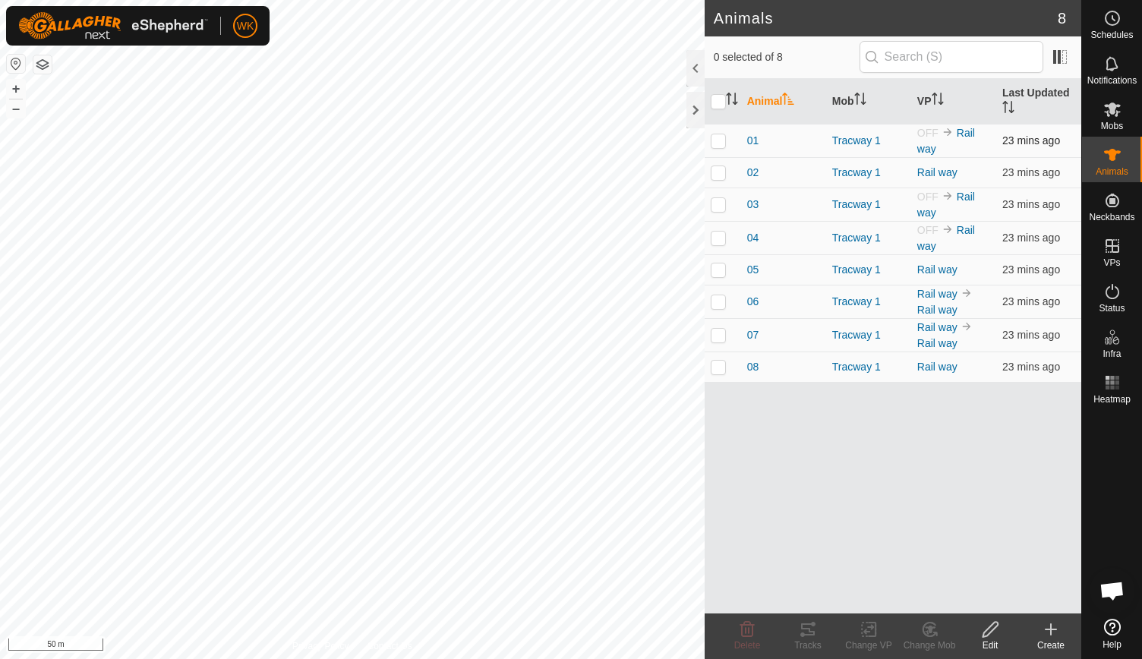
click at [718, 134] on p-checkbox at bounding box center [718, 140] width 15 height 12
checkbox input "true"
click at [716, 204] on p-checkbox at bounding box center [718, 204] width 15 height 12
checkbox input "true"
click at [718, 232] on p-checkbox at bounding box center [718, 238] width 15 height 12
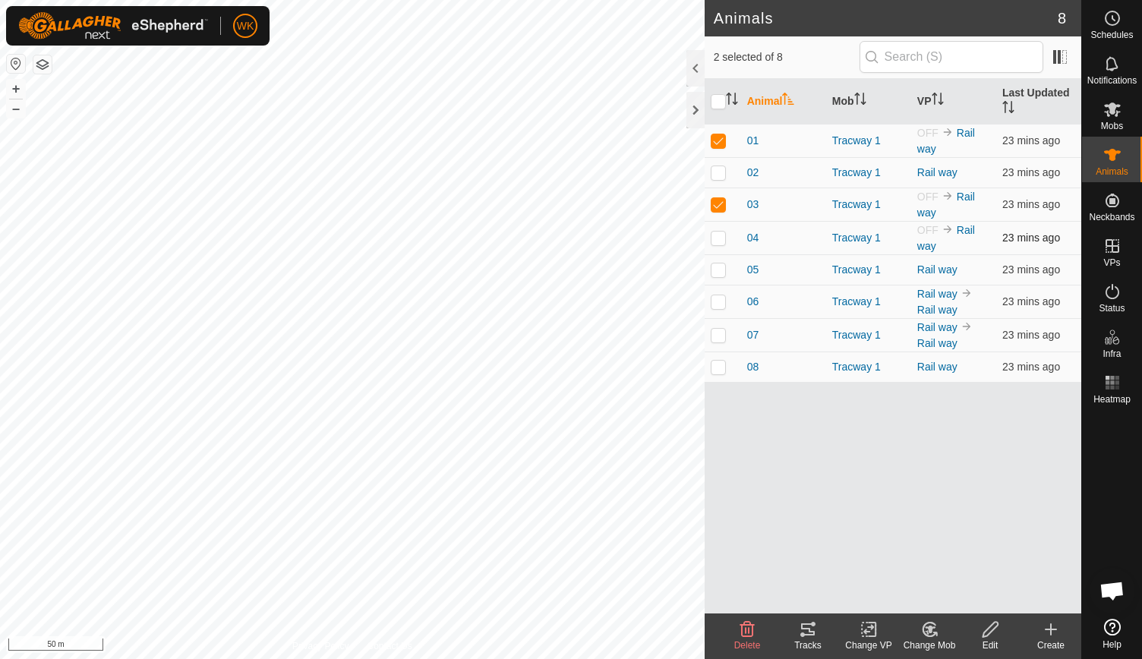
checkbox input "true"
click at [872, 633] on icon at bounding box center [869, 629] width 19 height 18
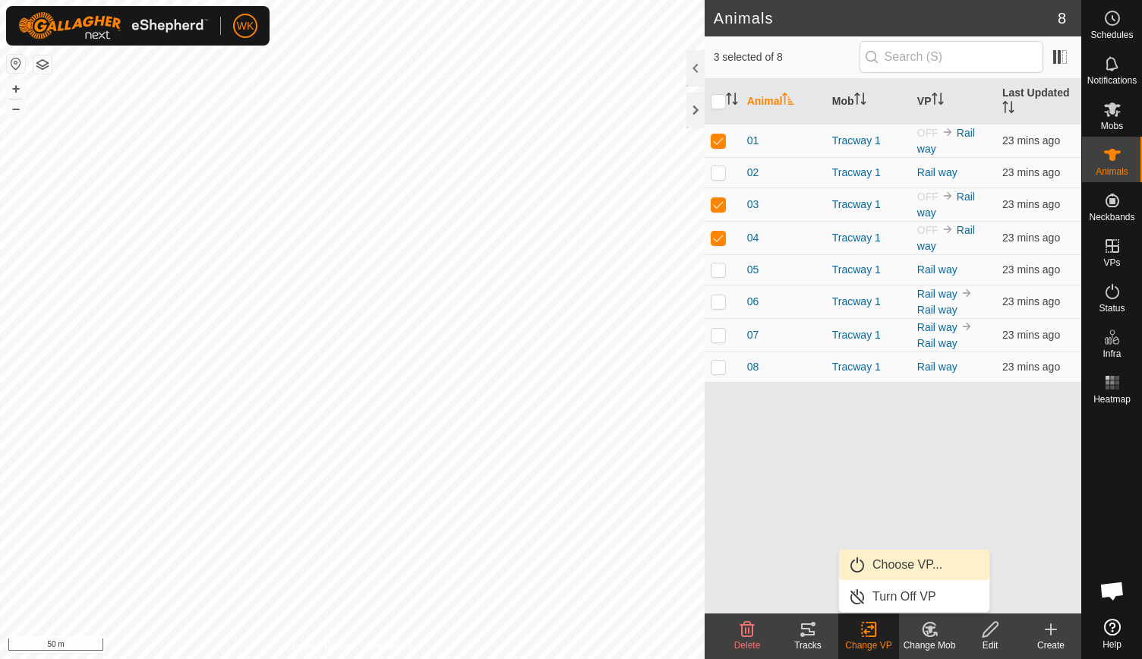
click at [904, 568] on link "Choose VP..." at bounding box center [914, 565] width 150 height 30
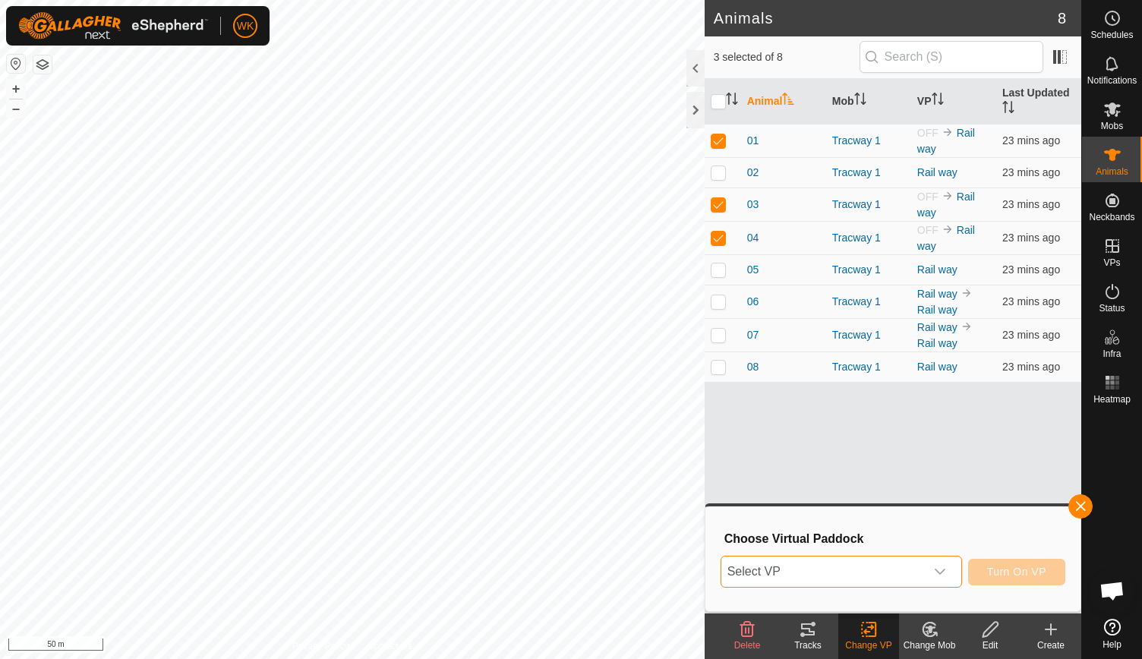
click at [891, 570] on span "Select VP" at bounding box center [823, 572] width 204 height 30
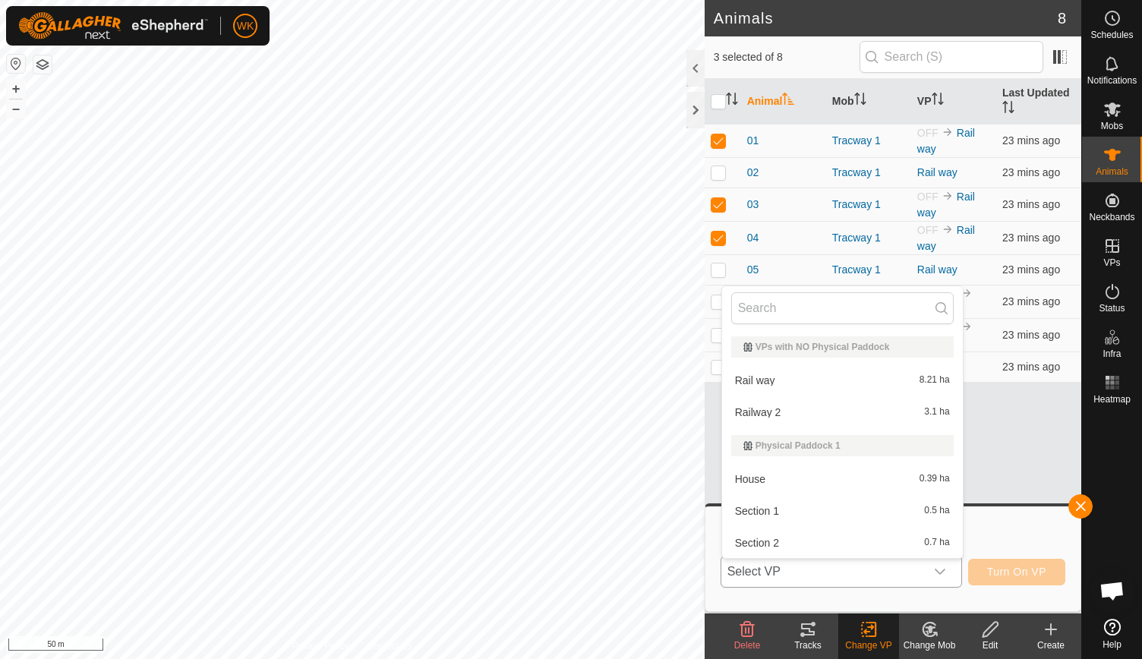
click at [823, 385] on li "Rail way 8.21 ha" at bounding box center [842, 380] width 241 height 30
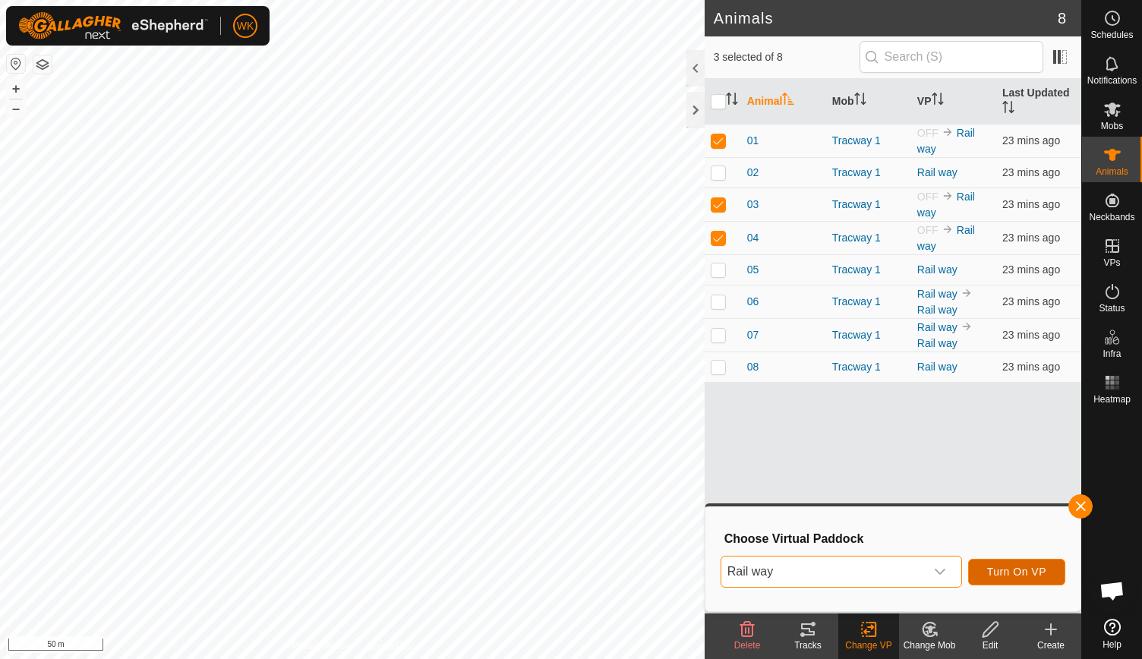
click at [1015, 573] on span "Turn On VP" at bounding box center [1016, 572] width 59 height 12
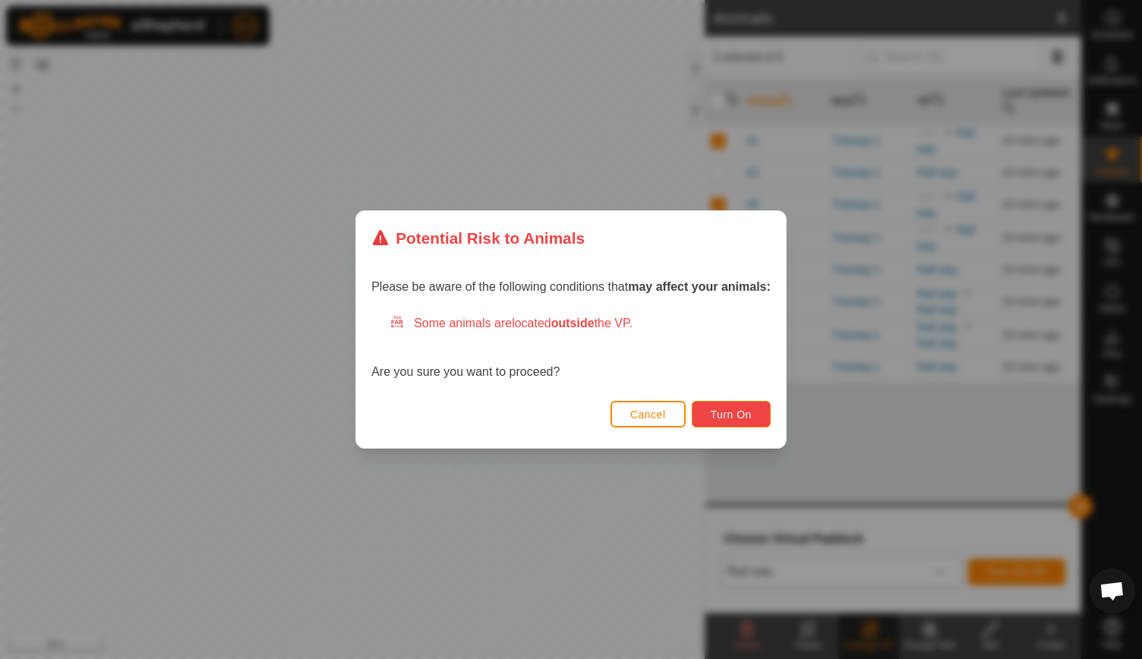
click at [752, 412] on span "Turn On" at bounding box center [731, 415] width 41 height 12
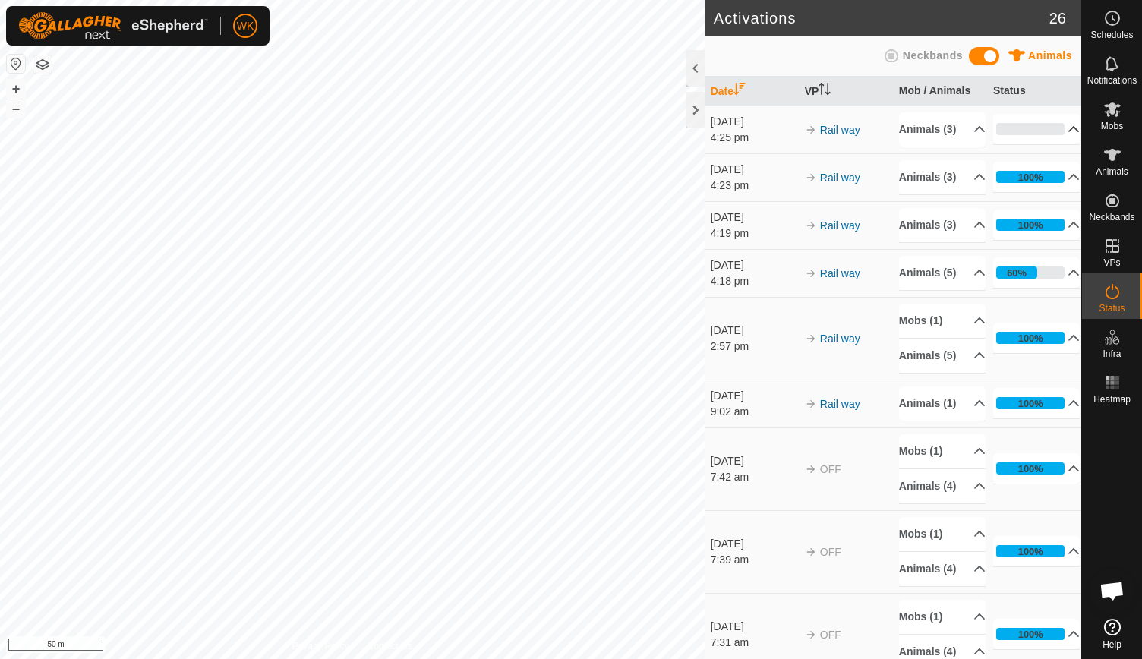
click at [1051, 138] on p-accordion-header "0%" at bounding box center [1036, 129] width 87 height 30
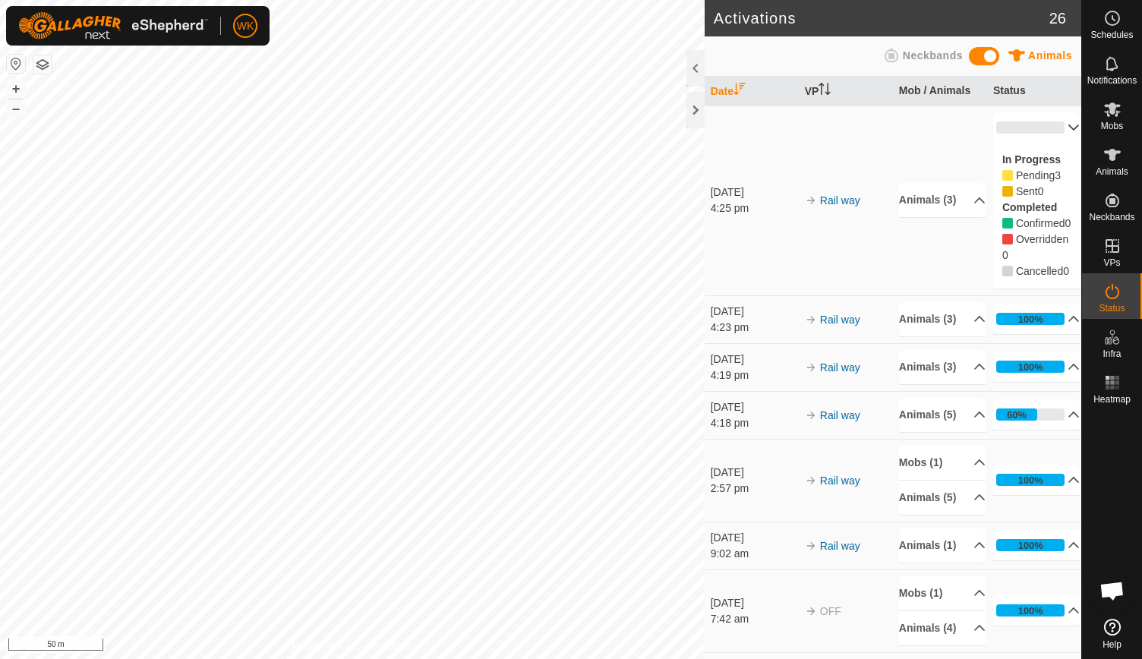
click at [826, 279] on td "Rail way" at bounding box center [846, 201] width 94 height 190
